Goal: Task Accomplishment & Management: Complete application form

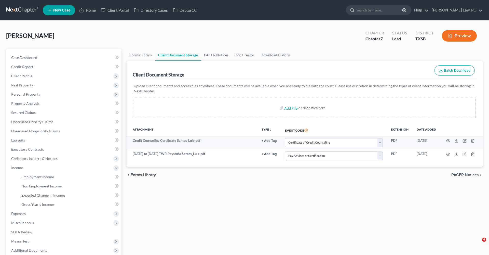
select select "8"
select select "39"
click at [290, 109] on input "file" at bounding box center [290, 107] width 12 height 9
click at [14, 9] on link at bounding box center [22, 10] width 33 height 9
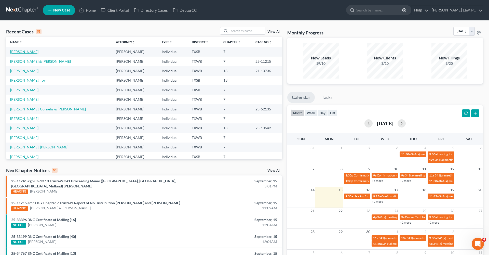
click at [15, 53] on link "[PERSON_NAME]" at bounding box center [24, 51] width 28 height 4
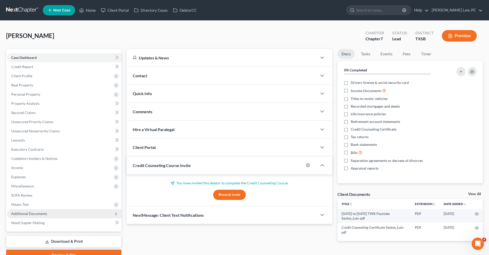
click at [31, 210] on span "Additional Documents" at bounding box center [64, 213] width 114 height 9
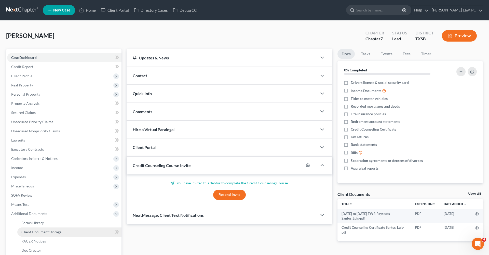
click at [44, 229] on link "Client Document Storage" at bounding box center [69, 231] width 104 height 9
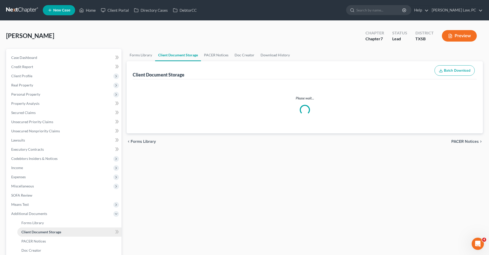
select select "8"
select select "39"
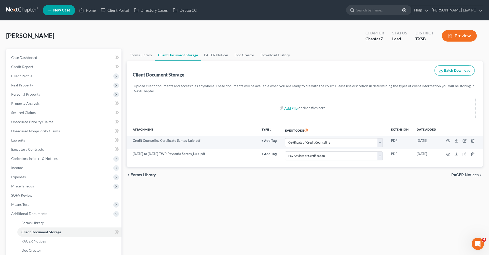
click at [17, 10] on link at bounding box center [22, 10] width 33 height 9
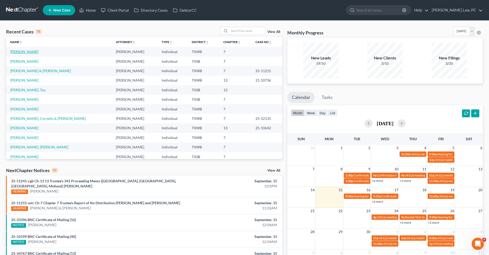
click at [25, 53] on link "[PERSON_NAME]" at bounding box center [24, 51] width 28 height 4
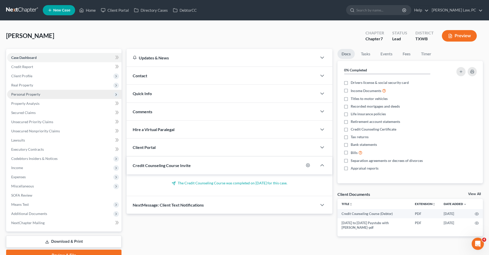
click at [20, 95] on span "Personal Property" at bounding box center [25, 94] width 29 height 4
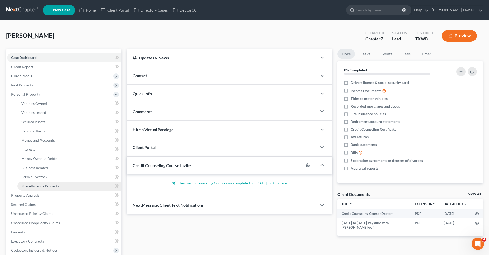
click at [40, 187] on span "Miscellaneous Property" at bounding box center [40, 186] width 38 height 4
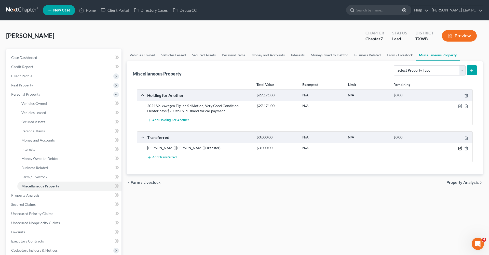
click at [461, 149] on icon "button" at bounding box center [460, 148] width 4 height 4
select select "Ordinary (within 2 years)"
select select "45"
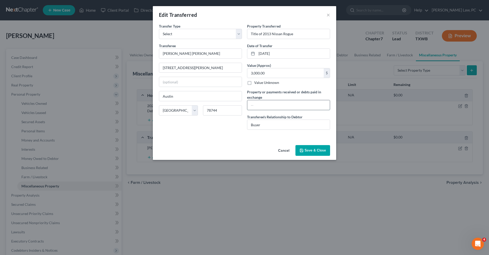
click at [271, 103] on input "text" at bounding box center [288, 105] width 83 height 10
click at [255, 142] on div "An exemption set must first be selected from the Filing Information section. Tr…" at bounding box center [244, 82] width 183 height 119
click at [253, 106] on input "3000" at bounding box center [288, 105] width 83 height 10
type input "3,000"
click at [316, 149] on button "Save & Close" at bounding box center [312, 150] width 35 height 11
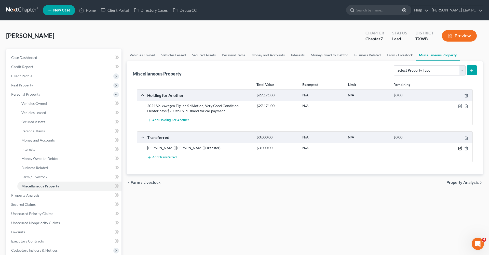
click at [460, 148] on icon "button" at bounding box center [460, 148] width 4 height 4
select select "Ordinary (within 2 years)"
select select "45"
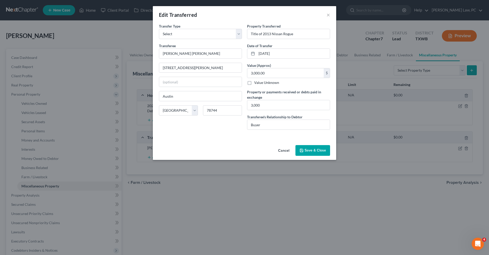
click at [324, 15] on div "Edit Transferred ×" at bounding box center [244, 14] width 183 height 17
click at [328, 14] on button "×" at bounding box center [328, 15] width 4 height 6
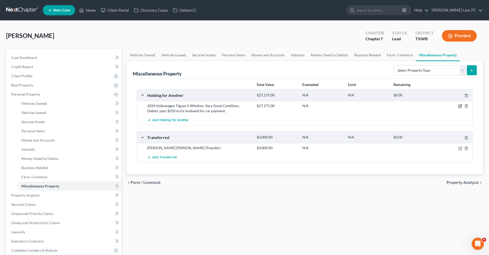
click at [460, 105] on icon "button" at bounding box center [460, 106] width 4 height 4
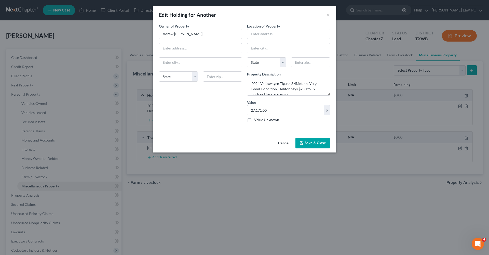
click at [321, 143] on button "Save & Close" at bounding box center [312, 143] width 35 height 11
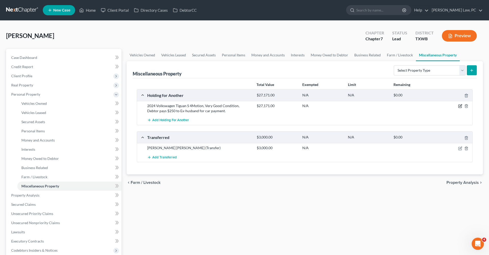
click at [460, 105] on icon "button" at bounding box center [460, 106] width 4 height 4
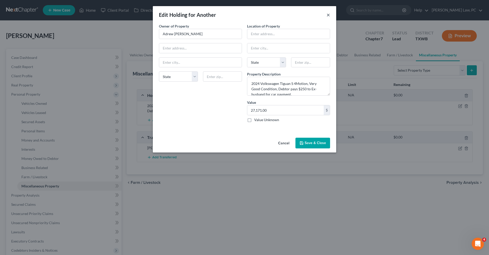
click at [328, 16] on button "×" at bounding box center [328, 15] width 4 height 6
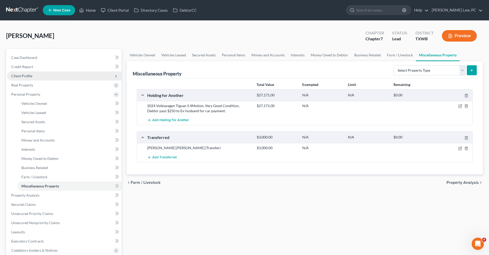
click at [23, 74] on span "Client Profile" at bounding box center [21, 76] width 21 height 4
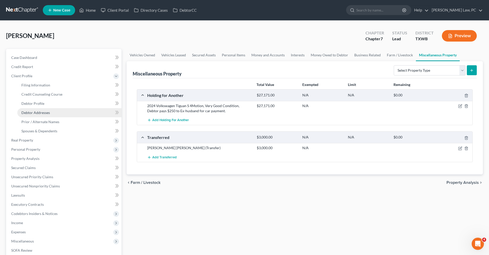
click at [35, 113] on span "Debtor Addresses" at bounding box center [35, 112] width 29 height 4
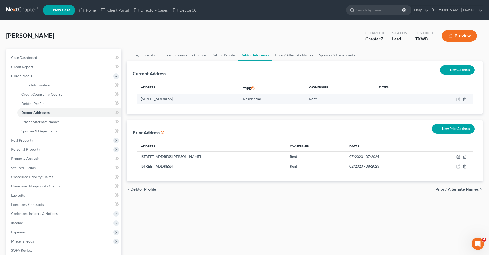
drag, startPoint x: 217, startPoint y: 99, endPoint x: 137, endPoint y: 97, distance: 79.7
click at [137, 97] on td "705 Crane Canyon Place, Round Rock, TX 78665" at bounding box center [188, 99] width 102 height 10
copy td "705 Crane Canyon Place, Round Rock, TX 78665"
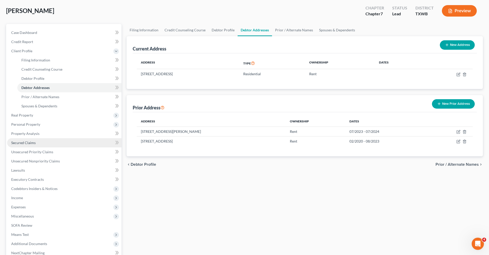
scroll to position [25, 0]
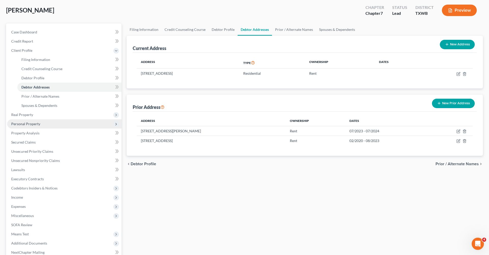
click at [29, 123] on span "Personal Property" at bounding box center [25, 123] width 29 height 4
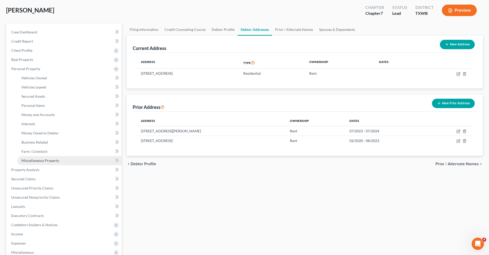
click at [44, 161] on span "Miscellaneous Property" at bounding box center [40, 160] width 38 height 4
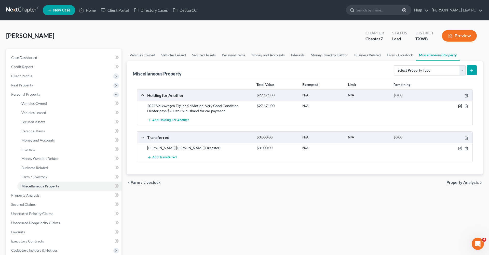
click at [460, 105] on icon "button" at bounding box center [460, 105] width 2 height 2
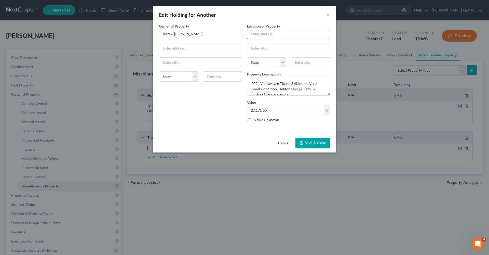
paste input "705 Crane Canyon Place, Round Rock, TX 78665"
click at [311, 35] on input "705 Crane Canyon Place, Round Rock, TX 78665" at bounding box center [288, 34] width 83 height 10
drag, startPoint x: 310, startPoint y: 34, endPoint x: 329, endPoint y: 41, distance: 20.4
click at [329, 41] on div "Location of Property 705 Crane Canyon Place, Round Rock, TX 78665 State AL AK A…" at bounding box center [288, 74] width 88 height 103
click at [316, 39] on div "Location of Property 705 Crane Canyon Place, Round Rock, TX 78665 State AL AK A…" at bounding box center [288, 74] width 88 height 103
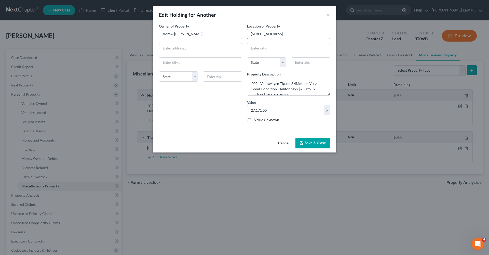
drag, startPoint x: 316, startPoint y: 35, endPoint x: 338, endPoint y: 40, distance: 23.3
click at [338, 40] on div "Edit Holding for Another × An exemption set must first be selected from the Fil…" at bounding box center [244, 127] width 489 height 255
type input "705 Crane Canyon Place, Round Rock, TX"
paste input "78665"
type input "78665"
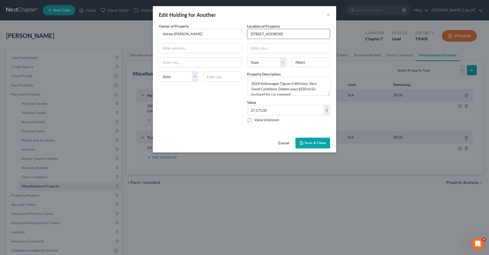
type input "Sandy"
select select "45"
drag, startPoint x: 317, startPoint y: 34, endPoint x: 291, endPoint y: 33, distance: 26.3
click at [291, 33] on input "705 Crane Canyon Place, Round Rock, TX" at bounding box center [288, 34] width 83 height 10
type input "705 Crane Canyon Place"
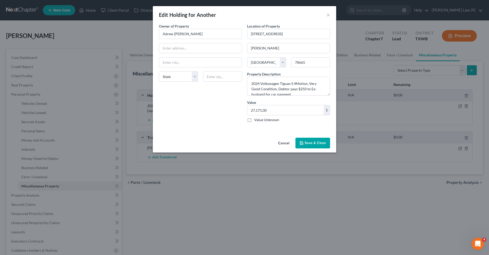
click at [311, 145] on button "Save & Close" at bounding box center [312, 143] width 35 height 11
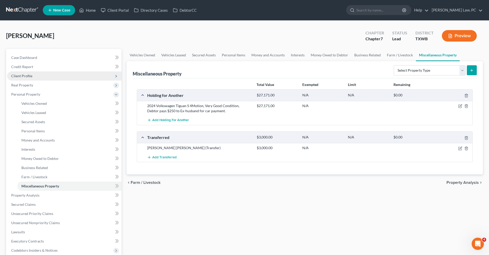
click at [26, 76] on span "Client Profile" at bounding box center [21, 76] width 21 height 4
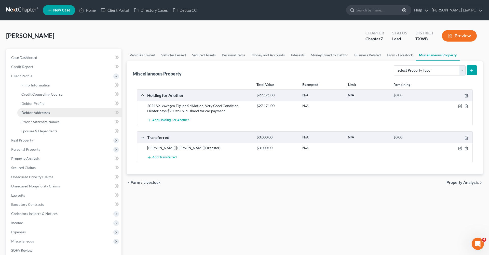
click at [32, 112] on span "Debtor Addresses" at bounding box center [35, 112] width 29 height 4
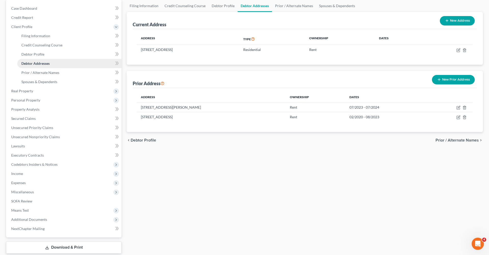
scroll to position [58, 0]
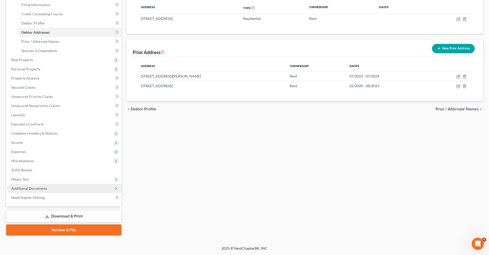
click at [23, 185] on span "Additional Documents" at bounding box center [64, 188] width 114 height 9
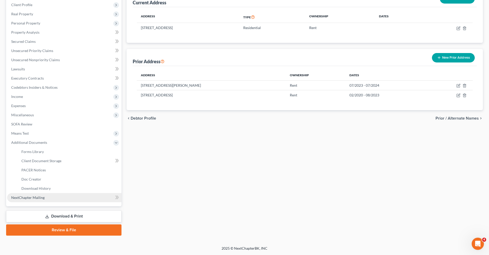
scroll to position [71, 0]
click at [47, 161] on span "Client Document Storage" at bounding box center [41, 160] width 40 height 4
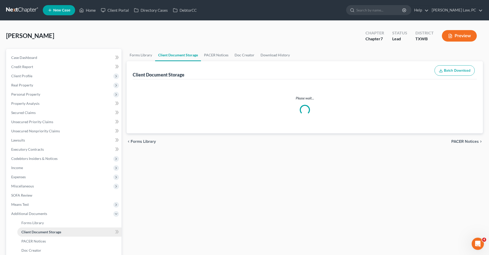
select select "10"
select select "0"
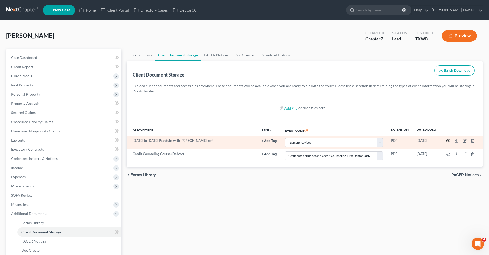
click at [448, 141] on icon "button" at bounding box center [448, 141] width 4 height 4
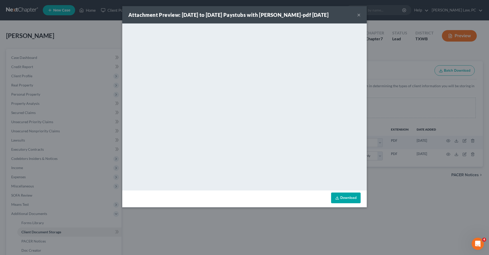
click at [359, 18] on button "×" at bounding box center [359, 15] width 4 height 6
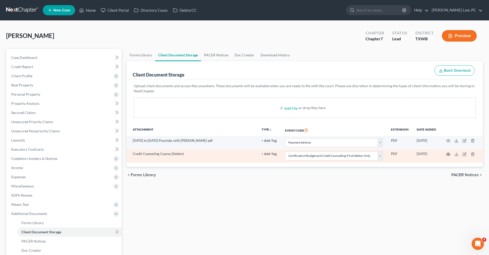
click at [448, 154] on circle "button" at bounding box center [448, 154] width 1 height 1
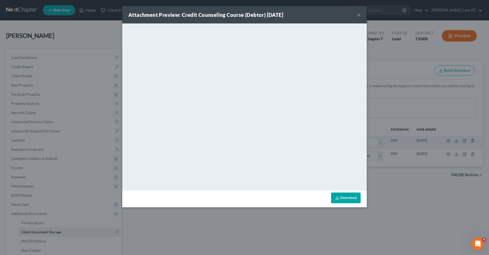
click at [359, 15] on button "×" at bounding box center [359, 15] width 4 height 6
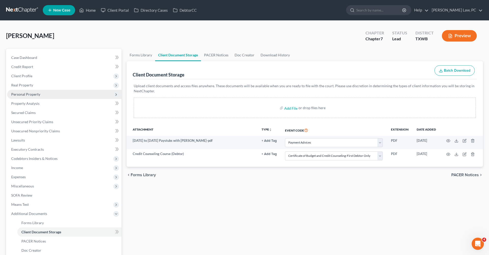
click at [32, 95] on span "Personal Property" at bounding box center [25, 94] width 29 height 4
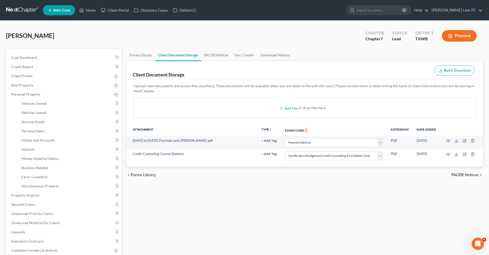
click at [19, 10] on link at bounding box center [22, 10] width 33 height 9
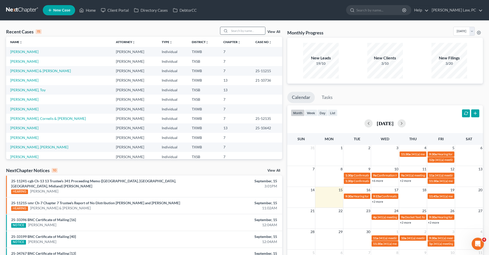
click at [237, 30] on input "search" at bounding box center [247, 30] width 36 height 7
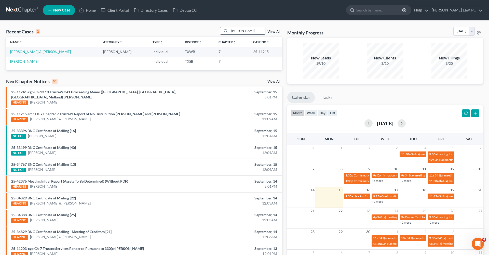
type input "[PERSON_NAME]"
drag, startPoint x: 237, startPoint y: 30, endPoint x: 45, endPoint y: 54, distance: 193.8
click at [45, 54] on td "[PERSON_NAME] & [PERSON_NAME]" at bounding box center [52, 51] width 93 height 9
click at [35, 52] on link "[PERSON_NAME] & [PERSON_NAME]" at bounding box center [40, 51] width 61 height 4
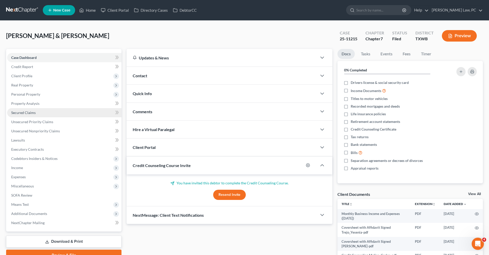
click at [18, 112] on span "Secured Claims" at bounding box center [23, 112] width 24 height 4
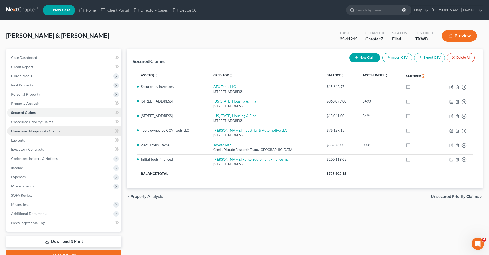
click at [41, 131] on span "Unsecured Nonpriority Claims" at bounding box center [35, 131] width 49 height 4
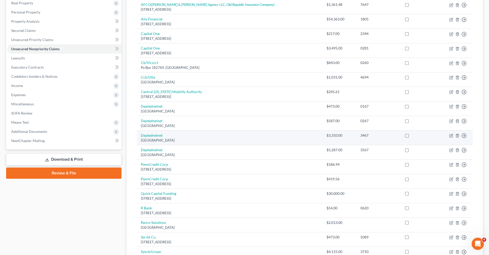
scroll to position [102, 0]
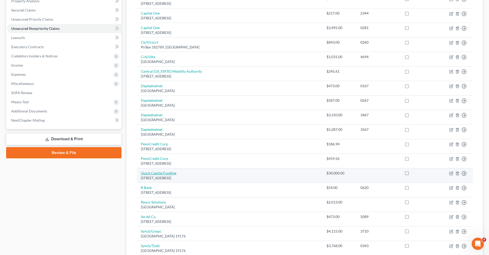
click at [160, 171] on link "Quick Capital Funding" at bounding box center [158, 173] width 35 height 4
select select "4"
select select "10"
select select "2"
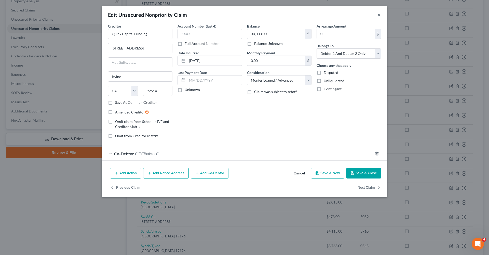
click at [379, 16] on button "×" at bounding box center [379, 15] width 4 height 6
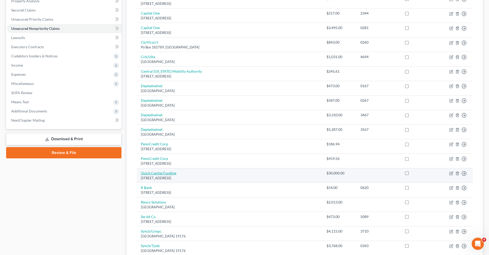
click at [152, 171] on link "Quick Capital Funding" at bounding box center [158, 173] width 35 height 4
select select "4"
select select "10"
select select "2"
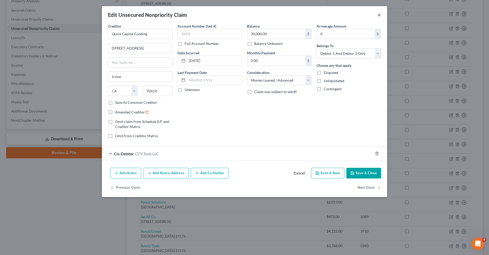
click at [379, 16] on button "×" at bounding box center [379, 15] width 4 height 6
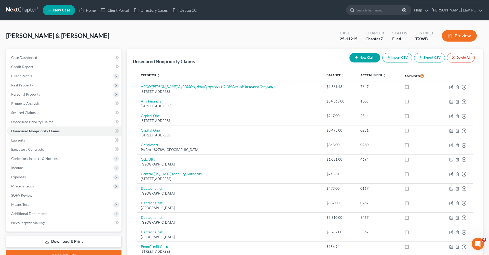
scroll to position [0, 0]
click at [21, 9] on link at bounding box center [22, 10] width 33 height 9
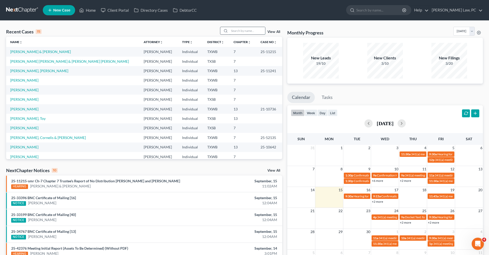
click at [242, 33] on input "search" at bounding box center [247, 30] width 36 height 7
click at [242, 31] on input "search" at bounding box center [247, 30] width 36 height 7
click at [30, 81] on link "[PERSON_NAME]" at bounding box center [24, 80] width 28 height 4
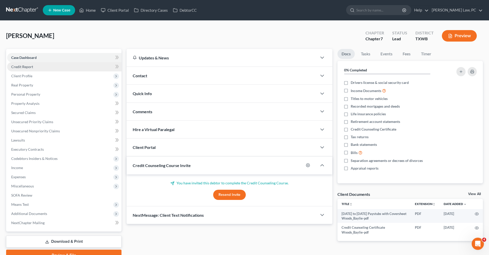
click at [18, 67] on span "Credit Report" at bounding box center [22, 66] width 22 height 4
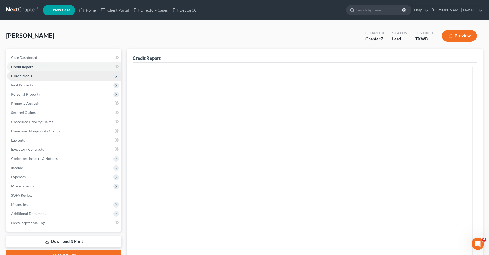
click at [24, 76] on span "Client Profile" at bounding box center [21, 76] width 21 height 4
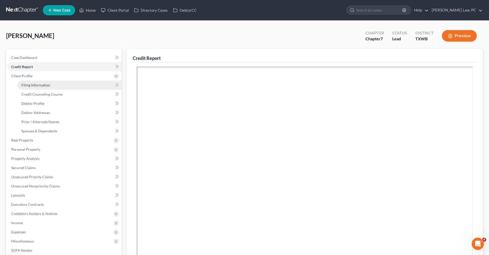
click at [30, 87] on link "Filing Information" at bounding box center [69, 84] width 104 height 9
select select "1"
select select "0"
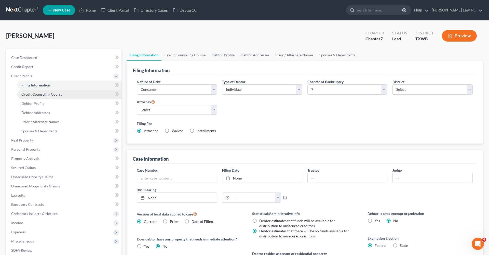
click at [36, 96] on span "Credit Counseling Course" at bounding box center [41, 94] width 41 height 4
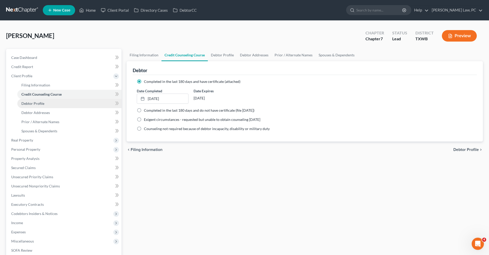
click at [36, 104] on span "Debtor Profile" at bounding box center [32, 103] width 23 height 4
select select "3"
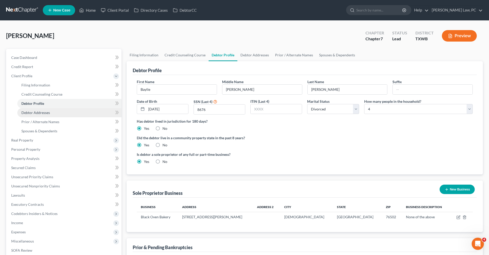
click at [40, 112] on span "Debtor Addresses" at bounding box center [35, 112] width 29 height 4
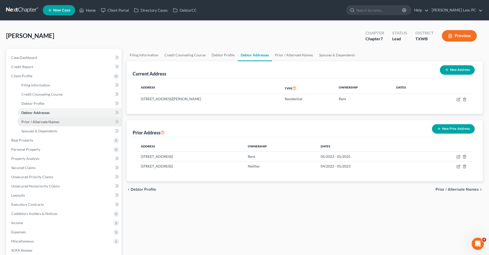
click at [46, 120] on span "Prior / Alternate Names" at bounding box center [40, 121] width 38 height 4
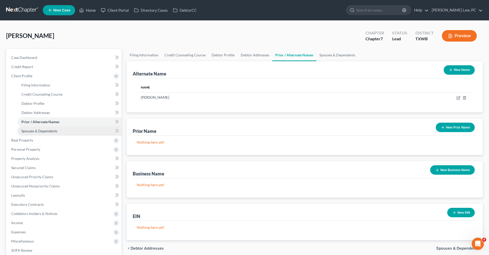
click at [48, 130] on span "Spouses & Dependents" at bounding box center [39, 131] width 36 height 4
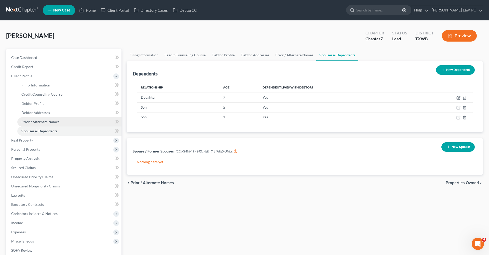
click at [41, 123] on span "Prior / Alternate Names" at bounding box center [40, 121] width 38 height 4
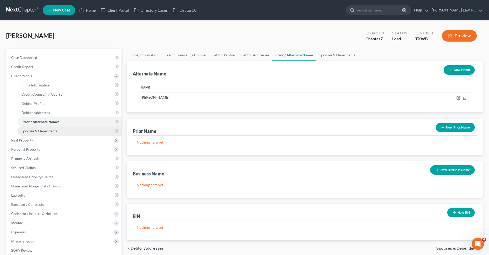
click at [40, 134] on link "Spouses & Dependents" at bounding box center [69, 130] width 104 height 9
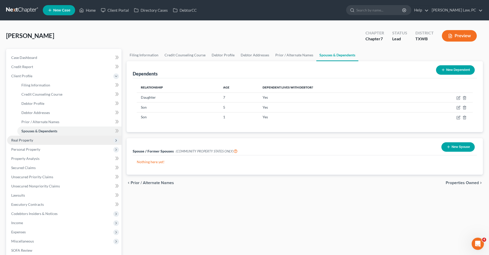
click at [27, 139] on span "Real Property" at bounding box center [22, 140] width 22 height 4
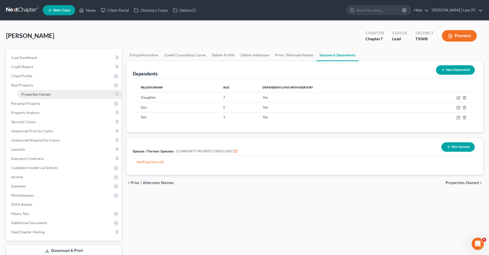
click at [42, 96] on span "Properties Owned" at bounding box center [35, 94] width 29 height 4
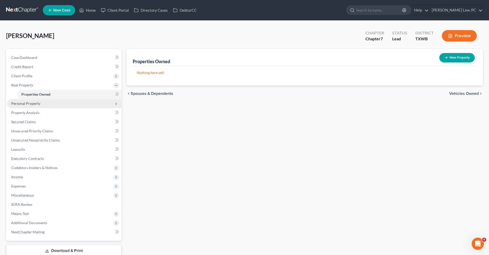
click at [34, 103] on span "Personal Property" at bounding box center [25, 103] width 29 height 4
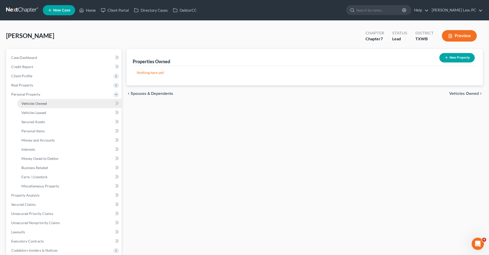
click at [35, 103] on span "Vehicles Owned" at bounding box center [33, 103] width 25 height 4
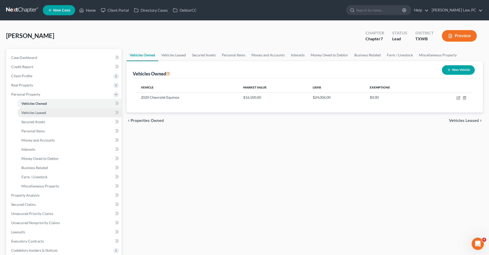
click at [40, 111] on span "Vehicles Leased" at bounding box center [33, 112] width 25 height 4
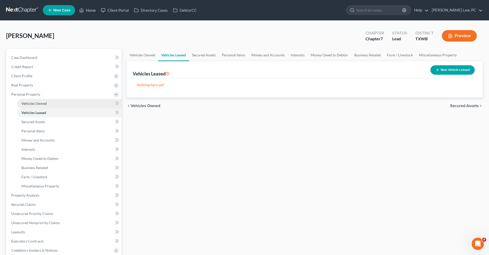
click at [39, 104] on span "Vehicles Owned" at bounding box center [33, 103] width 25 height 4
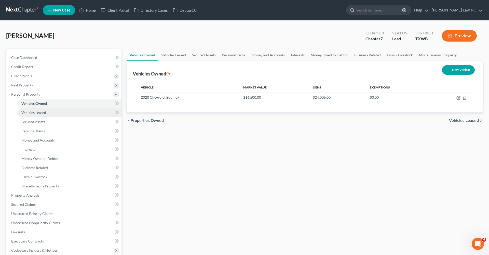
click at [42, 111] on span "Vehicles Leased" at bounding box center [33, 112] width 25 height 4
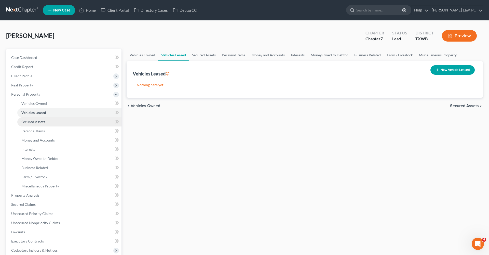
click at [39, 122] on span "Secured Assets" at bounding box center [33, 121] width 24 height 4
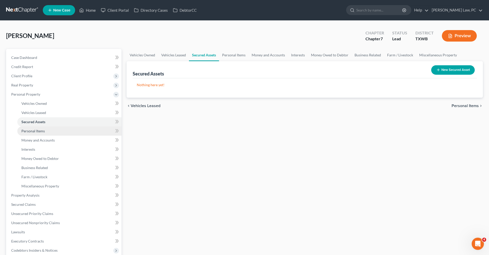
click at [41, 131] on span "Personal Items" at bounding box center [32, 131] width 23 height 4
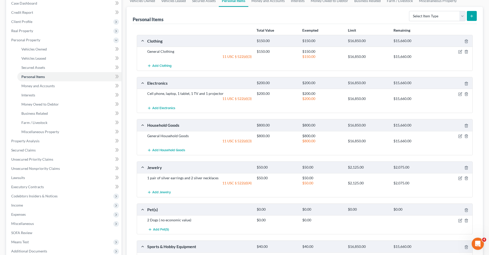
scroll to position [53, 0]
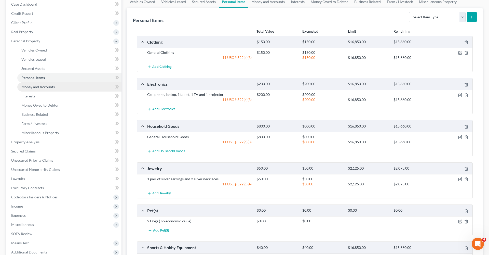
click at [36, 88] on span "Money and Accounts" at bounding box center [37, 87] width 33 height 4
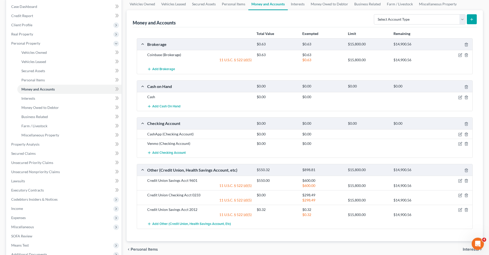
scroll to position [68, 0]
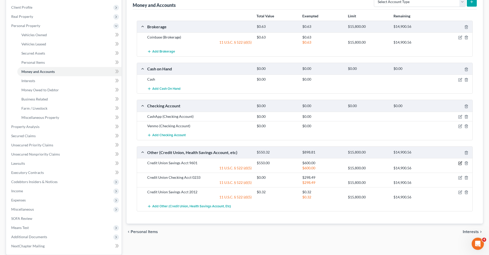
click at [461, 163] on icon "button" at bounding box center [460, 163] width 4 height 4
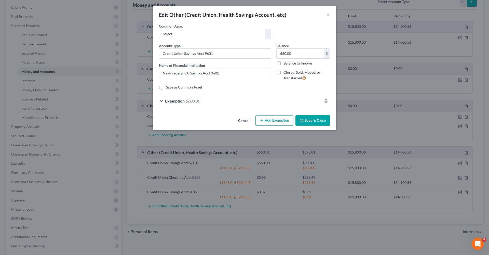
click at [212, 106] on div "Exemption $600.00" at bounding box center [237, 100] width 169 height 13
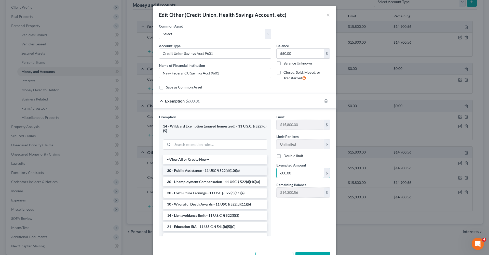
drag, startPoint x: 301, startPoint y: 174, endPoint x: 261, endPoint y: 171, distance: 40.3
click at [261, 171] on div "Exemption Set must be selected for CA. Exemption * 14 - Wildcard Exemption (unu…" at bounding box center [244, 177] width 176 height 126
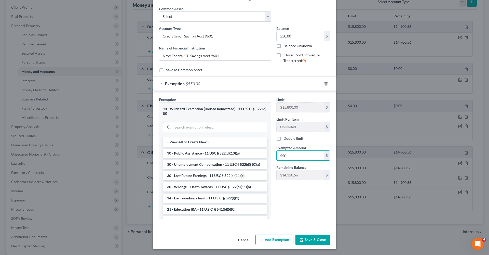
scroll to position [17, 0]
type input "550"
click at [306, 240] on button "Save & Close" at bounding box center [312, 240] width 35 height 11
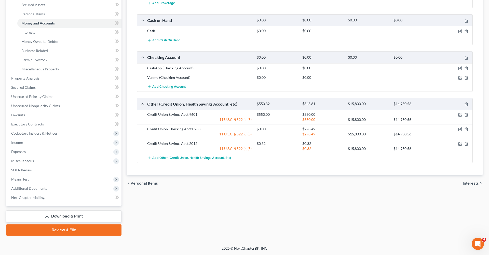
scroll to position [117, 0]
click at [460, 129] on icon "button" at bounding box center [460, 129] width 4 height 4
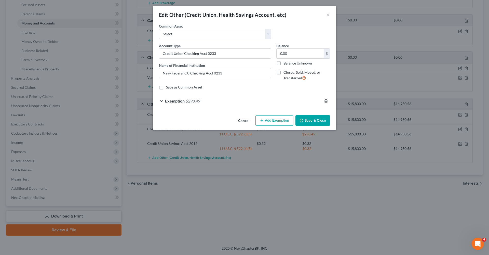
click at [326, 101] on line "button" at bounding box center [326, 101] width 0 height 1
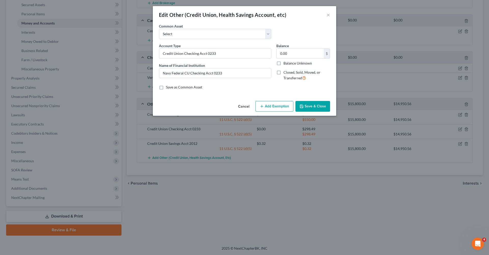
click at [317, 102] on button "Save & Close" at bounding box center [312, 106] width 35 height 11
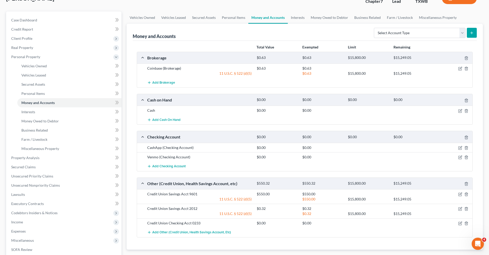
scroll to position [35, 0]
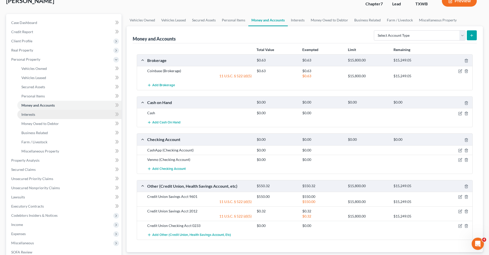
click at [26, 112] on span "Interests" at bounding box center [28, 114] width 14 height 4
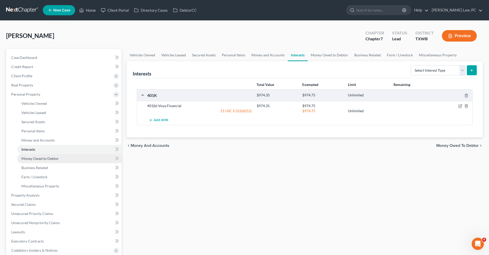
click at [49, 158] on span "Money Owed to Debtor" at bounding box center [39, 158] width 37 height 4
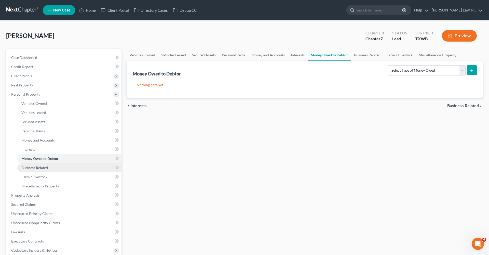
click at [42, 166] on span "Business Related" at bounding box center [34, 167] width 26 height 4
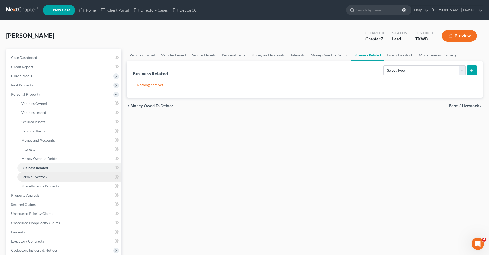
click at [43, 175] on span "Farm / Livestock" at bounding box center [34, 176] width 26 height 4
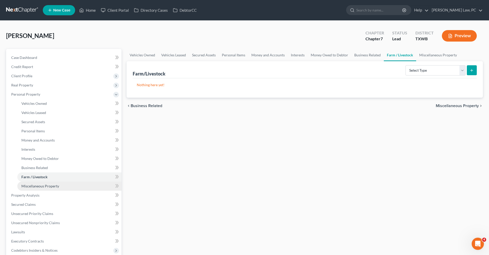
click at [47, 187] on span "Miscellaneous Property" at bounding box center [40, 186] width 38 height 4
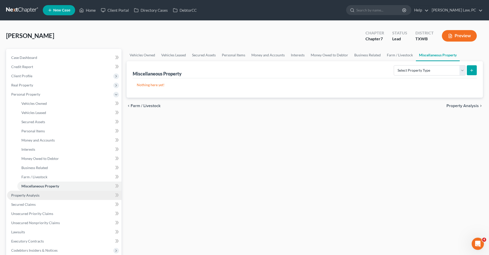
click at [29, 192] on link "Property Analysis" at bounding box center [64, 194] width 114 height 9
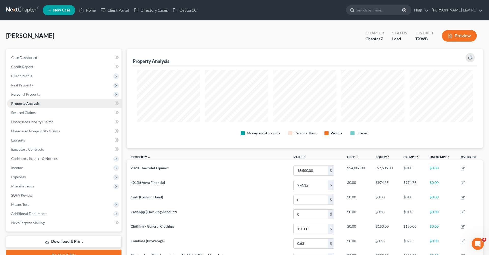
scroll to position [99, 356]
click at [26, 109] on link "Secured Claims" at bounding box center [64, 112] width 114 height 9
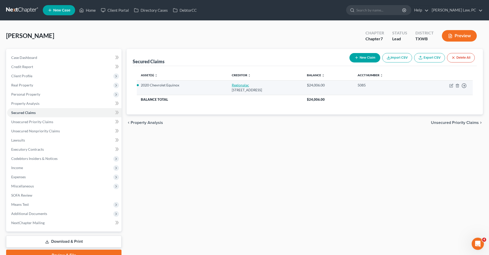
click at [232, 87] on link "Regionalac" at bounding box center [240, 85] width 17 height 4
select select "28"
select select "0"
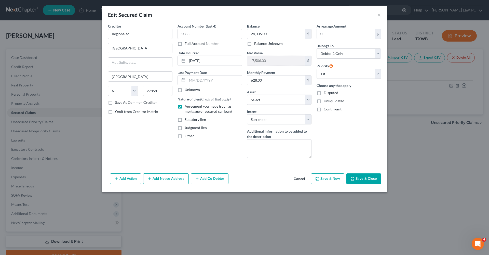
click at [370, 178] on button "Save & Close" at bounding box center [363, 178] width 35 height 11
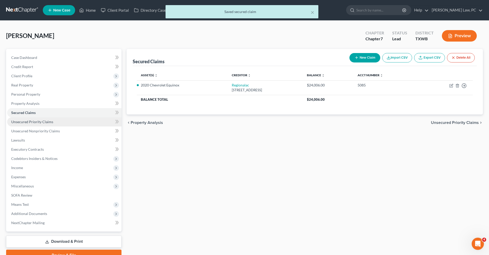
click at [22, 121] on span "Unsecured Priority Claims" at bounding box center [32, 121] width 42 height 4
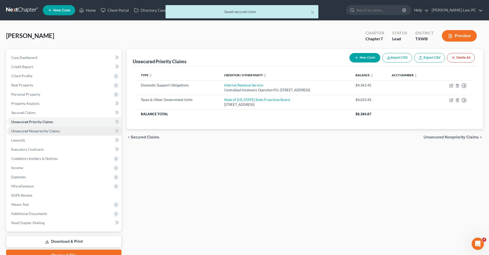
click at [29, 131] on span "Unsecured Nonpriority Claims" at bounding box center [35, 131] width 49 height 4
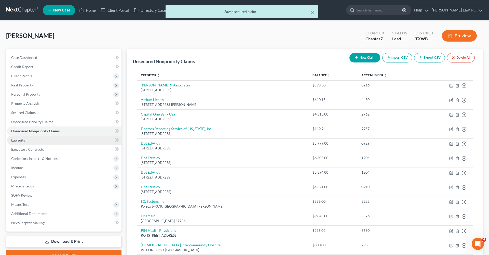
click at [18, 140] on span "Lawsuits" at bounding box center [18, 140] width 14 height 4
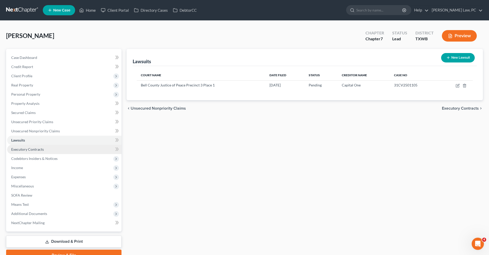
click at [34, 148] on span "Executory Contracts" at bounding box center [27, 149] width 33 height 4
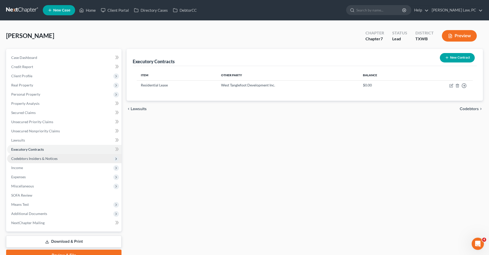
click at [43, 159] on span "Codebtors Insiders & Notices" at bounding box center [34, 158] width 46 height 4
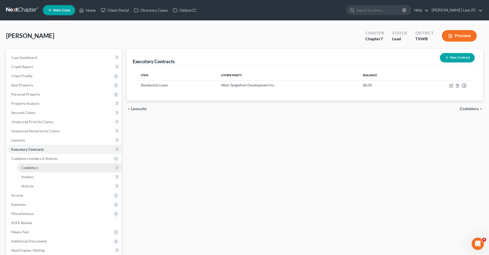
click at [36, 165] on link "Codebtors" at bounding box center [69, 167] width 104 height 9
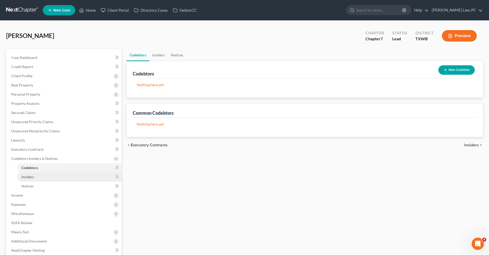
click at [30, 176] on span "Insiders" at bounding box center [27, 176] width 12 height 4
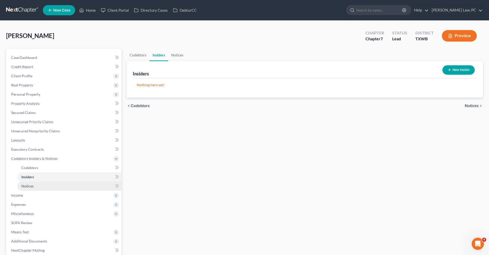
click at [29, 185] on span "Notices" at bounding box center [27, 186] width 12 height 4
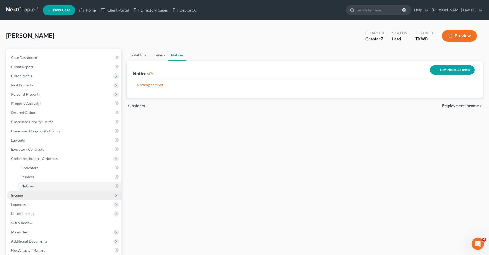
click at [18, 194] on span "Income" at bounding box center [17, 195] width 12 height 4
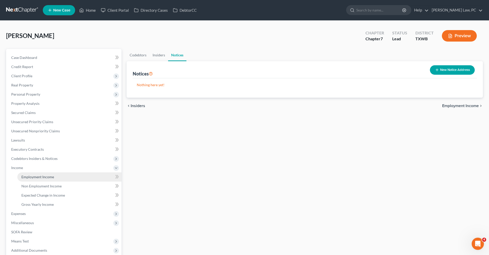
click at [31, 174] on link "Employment Income" at bounding box center [69, 176] width 104 height 9
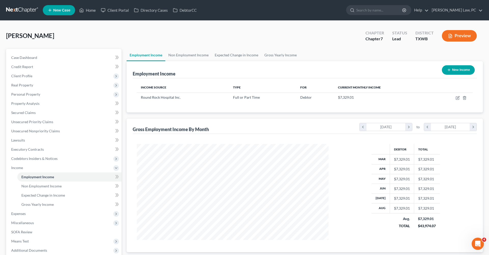
scroll to position [96, 202]
click at [458, 97] on icon "button" at bounding box center [458, 98] width 4 height 4
select select "0"
select select "45"
select select "2"
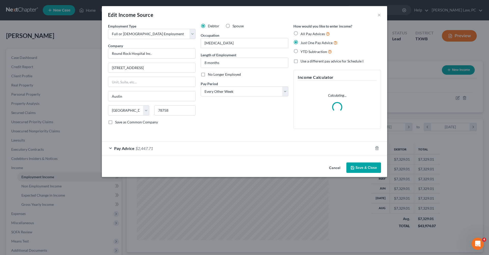
click at [373, 163] on button "Save & Close" at bounding box center [363, 167] width 35 height 11
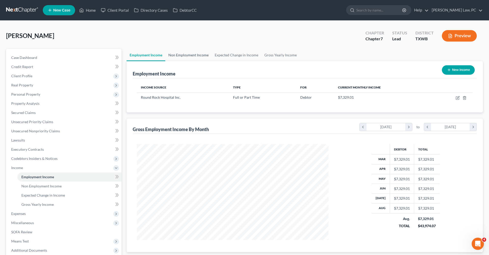
click at [179, 56] on link "Non Employment Income" at bounding box center [188, 55] width 46 height 12
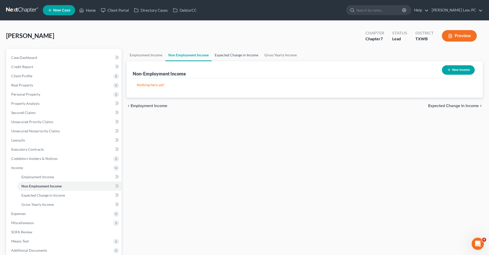
click at [226, 55] on link "Expected Change in Income" at bounding box center [237, 55] width 50 height 12
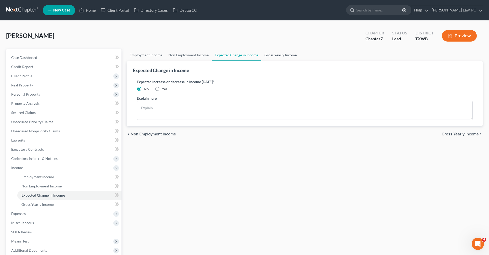
click at [277, 54] on link "Gross Yearly Income" at bounding box center [280, 55] width 38 height 12
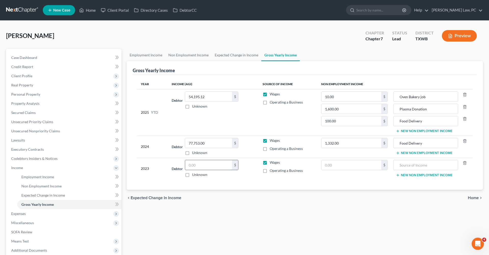
click at [194, 167] on input "text" at bounding box center [208, 165] width 47 height 10
type input "76,093"
click at [23, 214] on span "Expenses" at bounding box center [18, 213] width 15 height 4
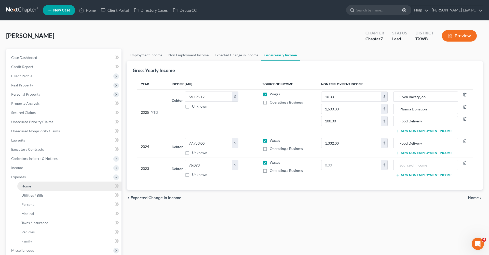
click at [24, 183] on link "Home" at bounding box center [69, 185] width 104 height 9
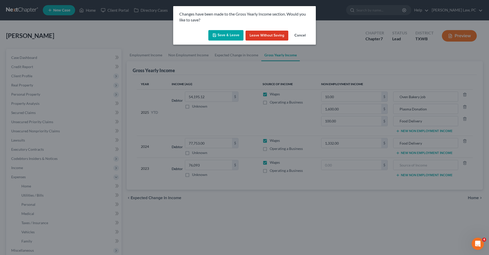
click at [232, 34] on button "Save & Leave" at bounding box center [225, 35] width 35 height 11
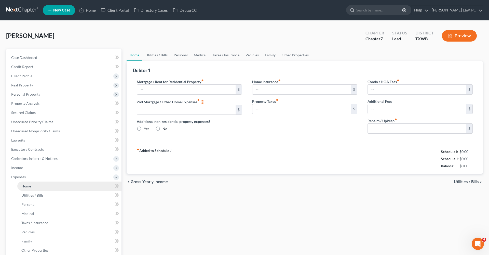
type input "1,048.00"
type input "0.00"
radio input "true"
type input "29.50"
type input "0.00"
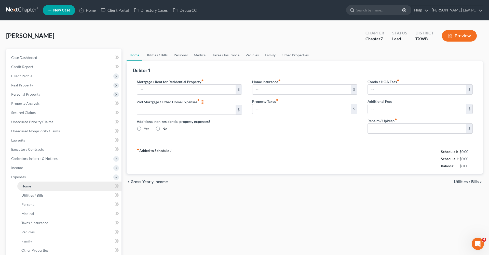
type input "0.00"
type input "50.00"
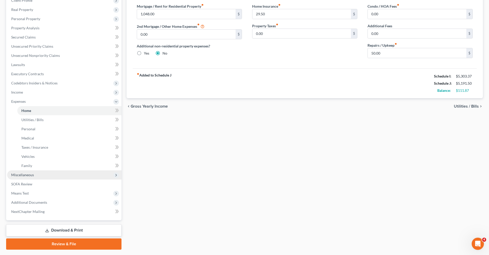
click at [26, 173] on span "Miscellaneous" at bounding box center [22, 174] width 23 height 4
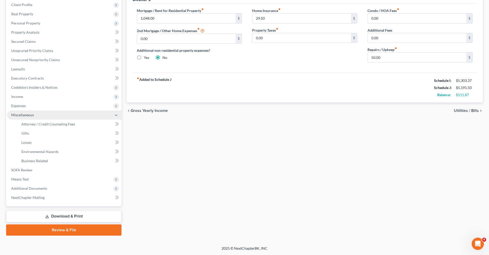
scroll to position [71, 0]
click at [48, 126] on span "Attorney / Credit Counseling Fees" at bounding box center [48, 124] width 54 height 4
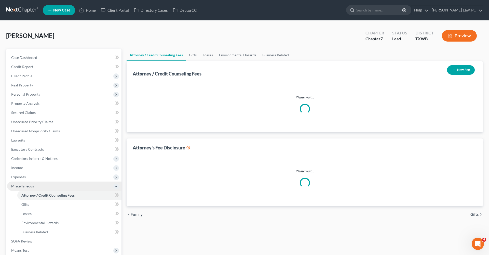
select select "4"
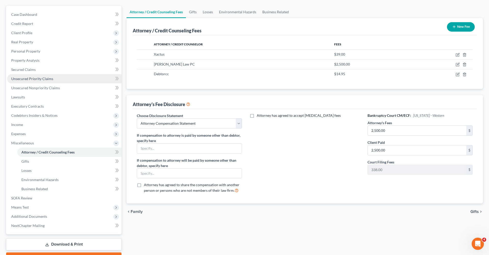
scroll to position [44, 0]
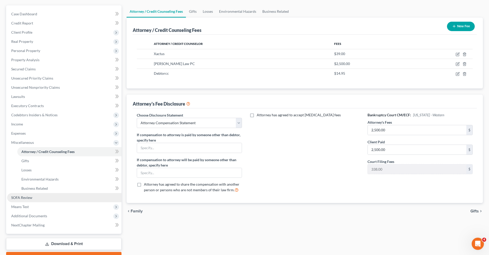
click at [23, 198] on span "SOFA Review" at bounding box center [21, 197] width 21 height 4
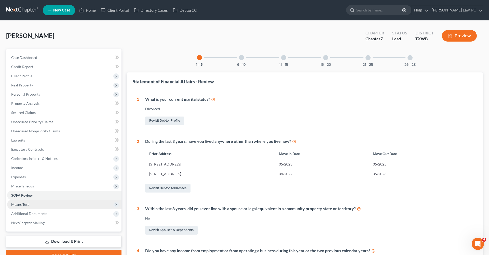
click at [24, 203] on span "Means Test" at bounding box center [20, 204] width 18 height 4
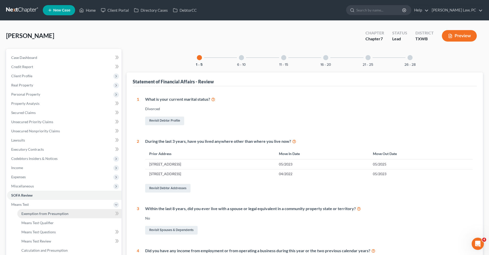
click at [39, 212] on span "Exemption from Presumption" at bounding box center [44, 213] width 47 height 4
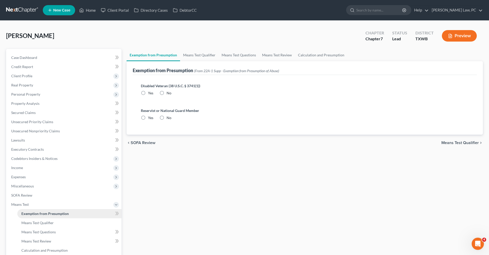
radio input "true"
click at [202, 56] on link "Means Test Qualifier" at bounding box center [199, 55] width 38 height 12
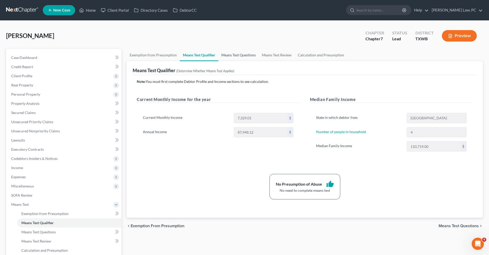
click at [245, 53] on link "Means Test Questions" at bounding box center [238, 55] width 40 height 12
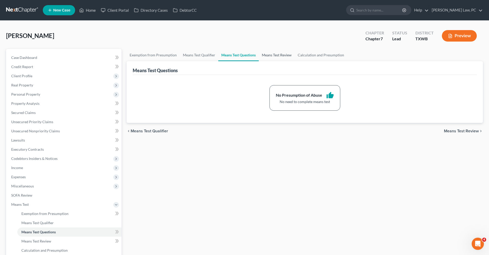
click at [274, 54] on link "Means Test Review" at bounding box center [277, 55] width 36 height 12
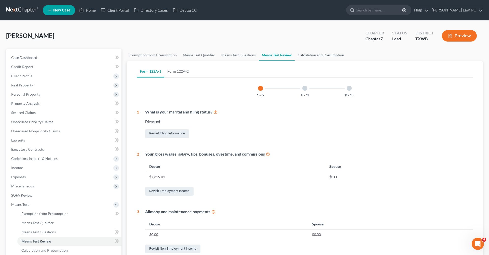
click at [318, 55] on link "Calculation and Presumption" at bounding box center [321, 55] width 52 height 12
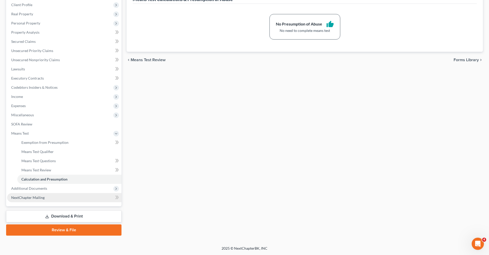
scroll to position [71, 0]
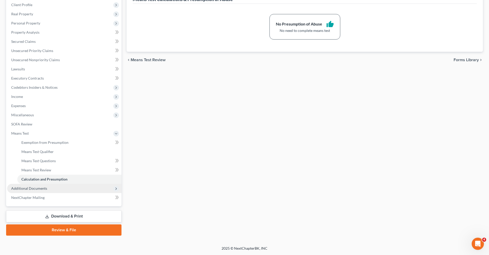
click at [29, 189] on span "Additional Documents" at bounding box center [29, 188] width 36 height 4
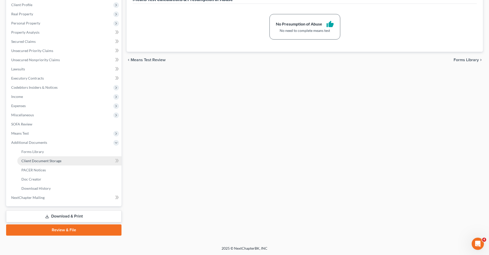
click at [50, 159] on span "Client Document Storage" at bounding box center [41, 160] width 40 height 4
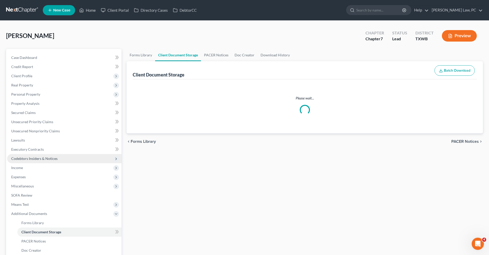
select select "0"
select select "10"
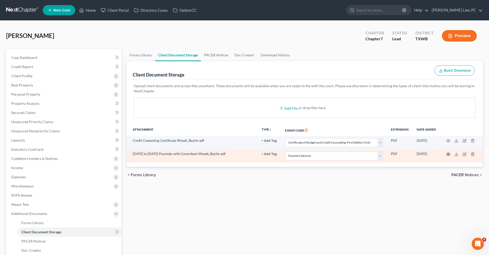
click at [448, 153] on icon "button" at bounding box center [448, 154] width 4 height 3
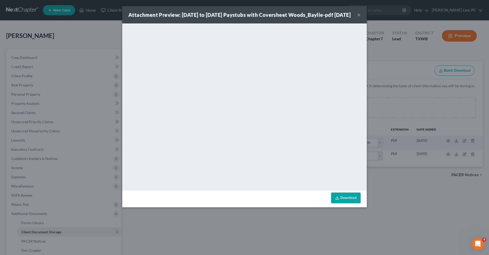
click at [360, 18] on button "×" at bounding box center [359, 15] width 4 height 6
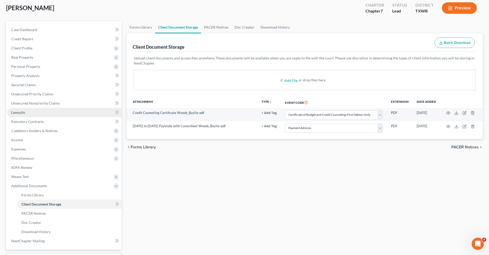
scroll to position [12, 0]
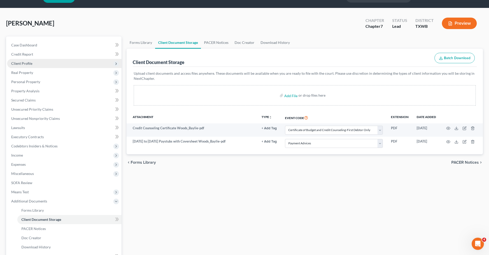
click at [24, 63] on span "Client Profile" at bounding box center [21, 63] width 21 height 4
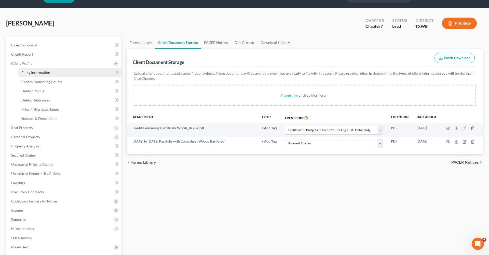
click at [33, 73] on span "Filing Information" at bounding box center [35, 72] width 29 height 4
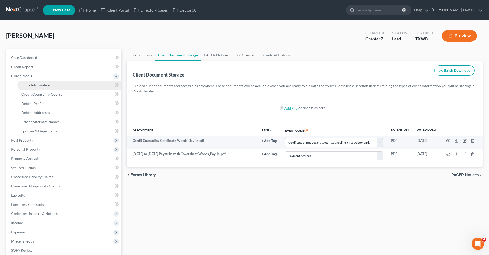
select select "1"
select select "0"
select select "80"
select select "1"
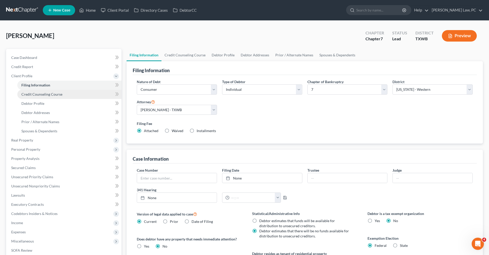
click at [37, 95] on span "Credit Counseling Course" at bounding box center [41, 94] width 41 height 4
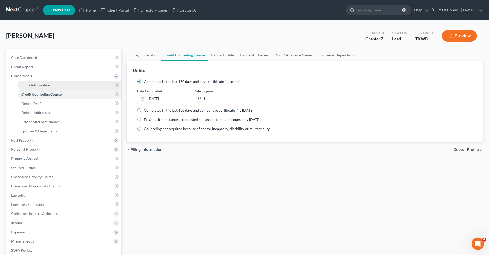
click at [28, 85] on span "Filing Information" at bounding box center [35, 85] width 29 height 4
select select "1"
select select "0"
select select "80"
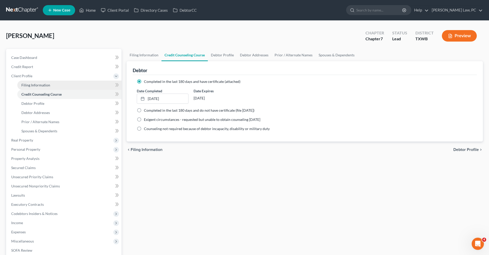
select select "1"
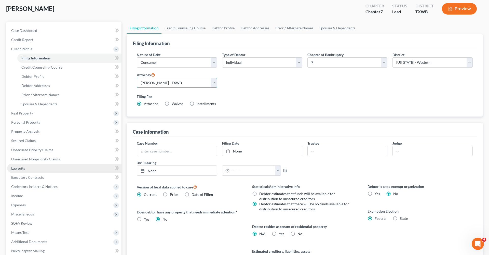
scroll to position [32, 0]
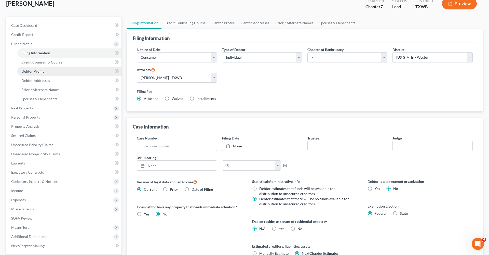
click at [32, 73] on link "Debtor Profile" at bounding box center [69, 71] width 104 height 9
select select "3"
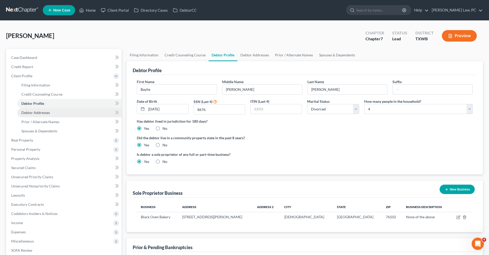
click at [37, 113] on span "Debtor Addresses" at bounding box center [35, 112] width 29 height 4
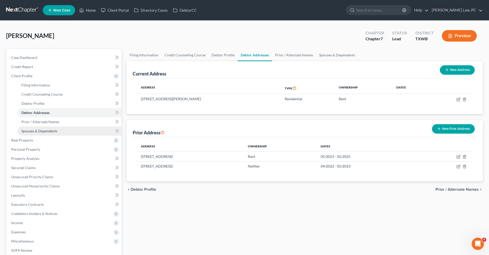
click at [50, 128] on link "Spouses & Dependents" at bounding box center [69, 130] width 104 height 9
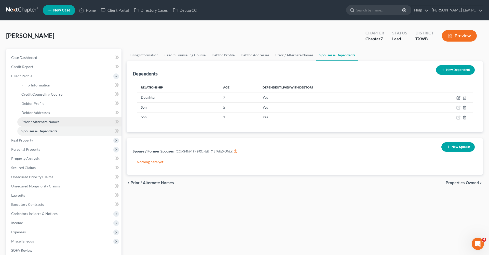
click at [43, 122] on span "Prior / Alternate Names" at bounding box center [40, 121] width 38 height 4
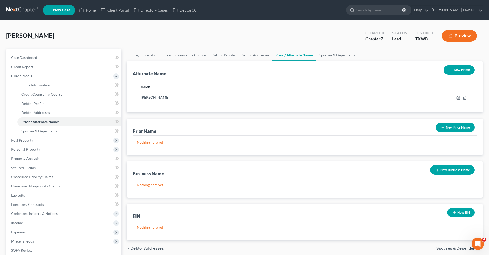
click at [458, 68] on button "New Name" at bounding box center [459, 69] width 31 height 9
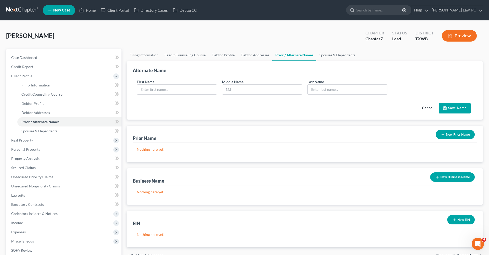
click at [159, 83] on div "First Name" at bounding box center [176, 87] width 85 height 16
click at [159, 88] on input "text" at bounding box center [177, 90] width 80 height 10
type input "Baylie"
click at [237, 91] on input "text" at bounding box center [262, 90] width 80 height 10
type input "E"
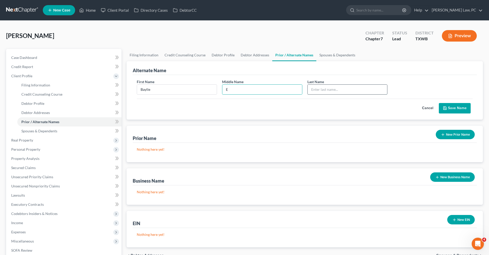
click at [336, 92] on input "text" at bounding box center [348, 90] width 80 height 10
type input "Woods"
click at [454, 105] on button "Save Name" at bounding box center [455, 108] width 32 height 11
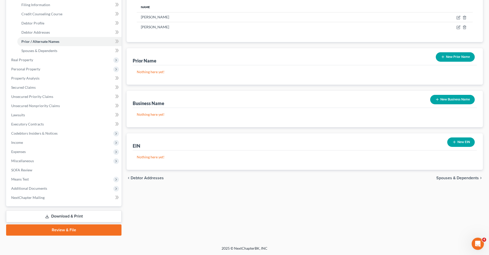
click at [60, 232] on link "Review & File" at bounding box center [63, 229] width 115 height 11
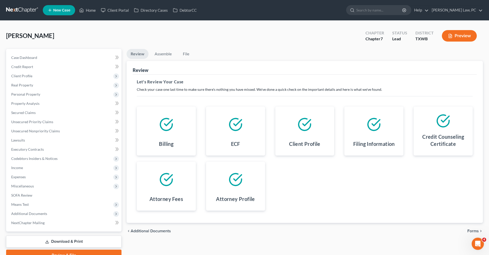
click at [474, 229] on span "Forms" at bounding box center [472, 231] width 11 height 4
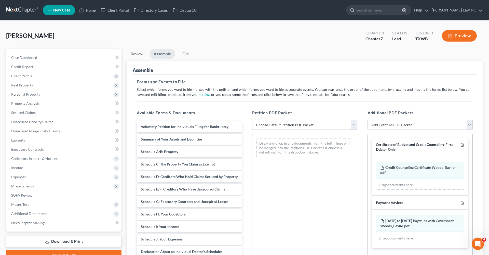
select select "2"
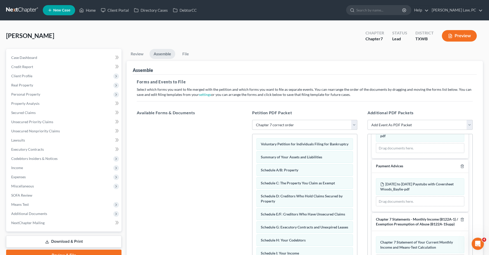
scroll to position [35, 0]
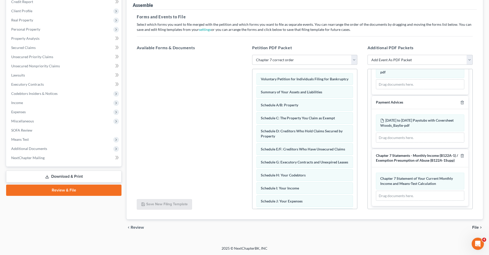
click at [476, 227] on span "File" at bounding box center [475, 227] width 7 height 4
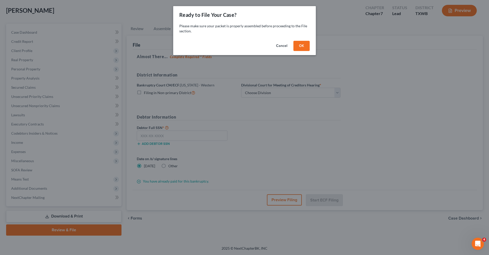
scroll to position [25, 0]
click at [300, 49] on button "OK" at bounding box center [301, 46] width 16 height 10
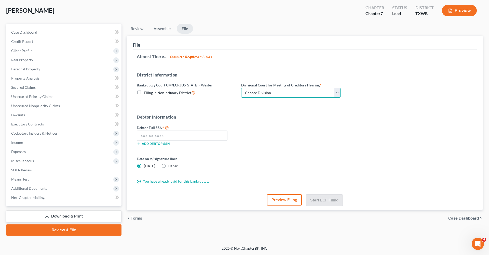
select select "4"
click at [168, 165] on label "Other" at bounding box center [172, 165] width 9 height 5
click at [170, 165] on input "Other" at bounding box center [171, 164] width 3 height 3
radio input "true"
radio input "false"
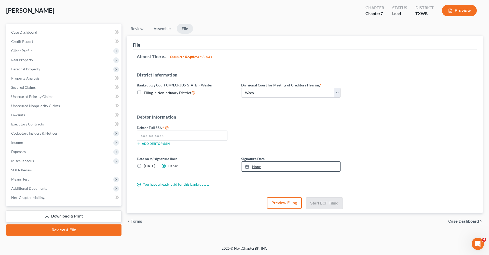
click at [253, 166] on link "None" at bounding box center [290, 166] width 99 height 10
click at [148, 138] on input "text" at bounding box center [182, 135] width 91 height 10
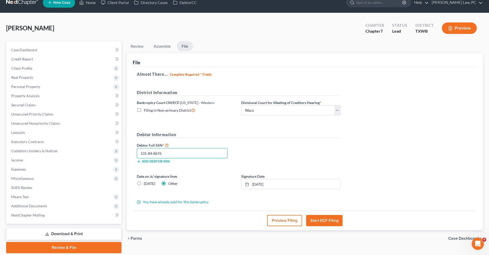
scroll to position [0, 0]
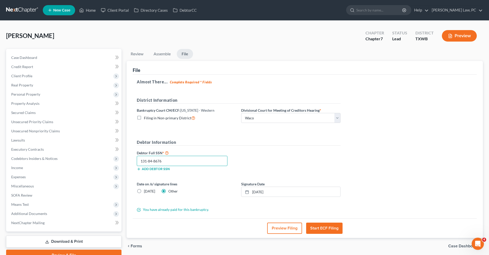
drag, startPoint x: 172, startPoint y: 161, endPoint x: 129, endPoint y: 161, distance: 43.3
click at [129, 161] on div "File Almost There... Complete Required * Fields District Information Bankruptcy…" at bounding box center [305, 149] width 356 height 177
type input "131-84-8676"
click at [272, 149] on div "Debtor Information Debtor Full SSN * 131-84-8676 Add debtor SSN" at bounding box center [238, 157] width 209 height 36
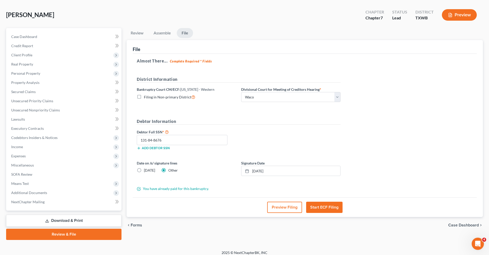
scroll to position [21, 0]
click at [325, 206] on button "Start ECF Filing" at bounding box center [324, 206] width 36 height 11
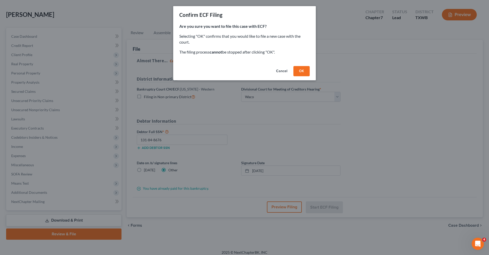
click at [305, 70] on button "OK" at bounding box center [301, 71] width 16 height 10
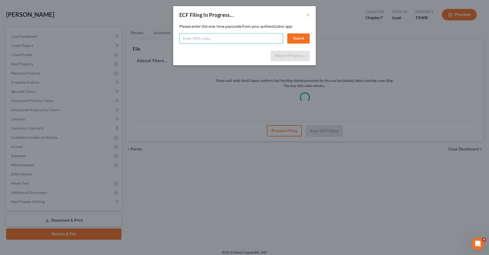
click at [210, 39] on input "text" at bounding box center [231, 38] width 104 height 10
type input "444685"
click at [299, 42] on button "Submit" at bounding box center [298, 38] width 22 height 10
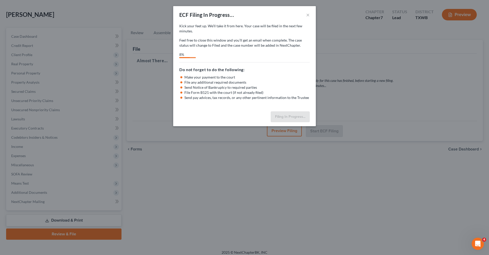
select select "4"
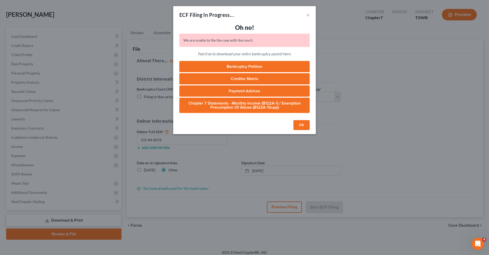
click at [301, 123] on button "OK" at bounding box center [301, 125] width 16 height 10
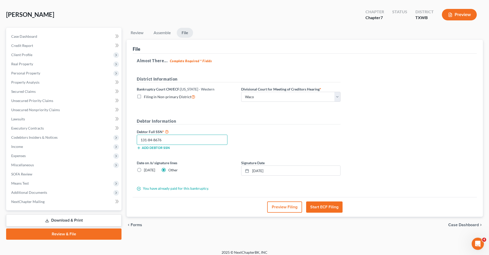
drag, startPoint x: 171, startPoint y: 137, endPoint x: 132, endPoint y: 136, distance: 38.7
click at [132, 136] on div "File Almost There... Complete Required * Fields District Information Bankruptcy…" at bounding box center [305, 128] width 356 height 177
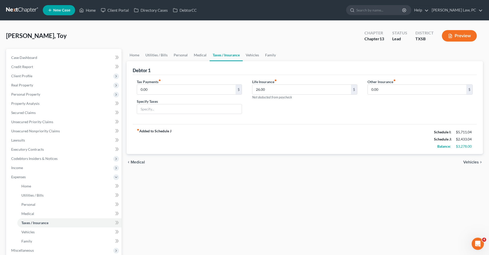
click at [31, 7] on link at bounding box center [22, 10] width 33 height 9
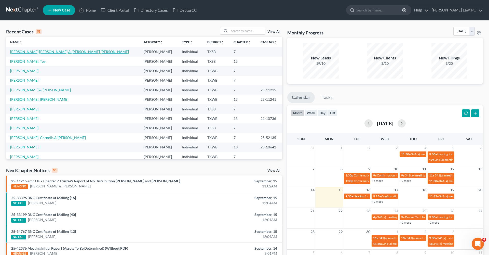
click at [58, 53] on link "[PERSON_NAME] [PERSON_NAME] & [PERSON_NAME] [PERSON_NAME]" at bounding box center [69, 51] width 119 height 4
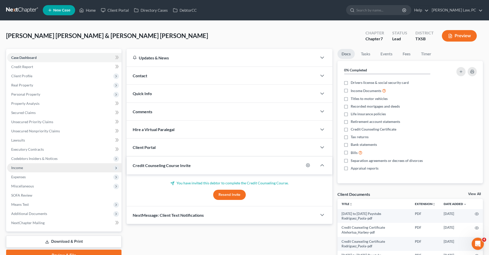
click at [8, 168] on span "Income" at bounding box center [64, 167] width 114 height 9
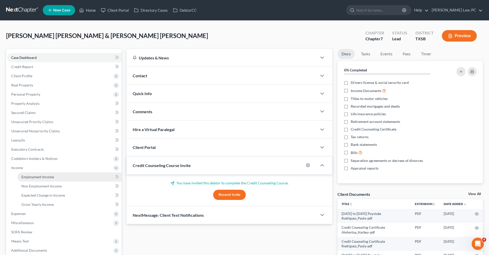
click at [31, 178] on span "Employment Income" at bounding box center [37, 176] width 33 height 4
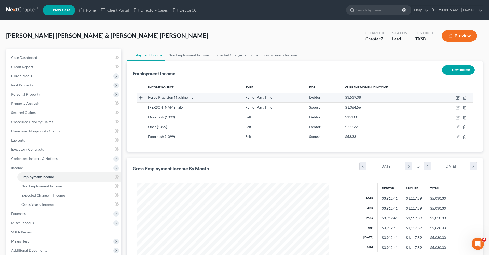
scroll to position [96, 202]
click at [458, 98] on icon "button" at bounding box center [458, 98] width 4 height 4
select select "0"
select select "45"
select select "3"
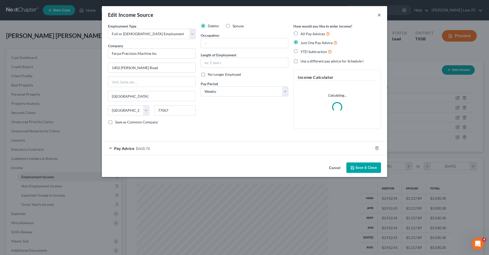
click at [379, 15] on button "×" at bounding box center [379, 15] width 4 height 6
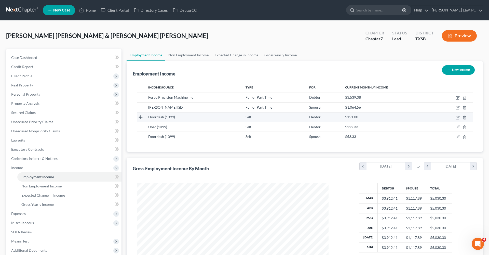
click at [457, 120] on td at bounding box center [453, 117] width 39 height 10
click at [40, 201] on link "Gross Yearly Income" at bounding box center [69, 204] width 104 height 9
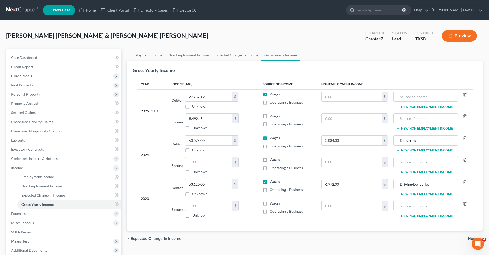
click at [19, 9] on link at bounding box center [22, 10] width 33 height 9
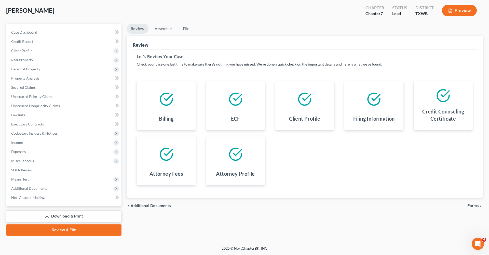
scroll to position [25, 0]
click at [470, 203] on span "Forms" at bounding box center [472, 205] width 11 height 4
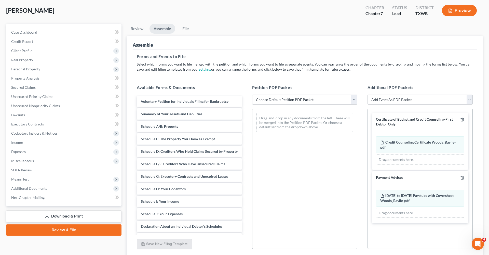
select select "2"
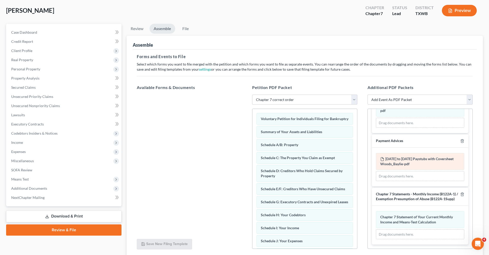
scroll to position [35, 0]
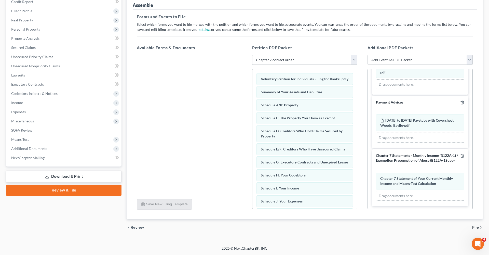
click at [476, 229] on span "File" at bounding box center [475, 227] width 7 height 4
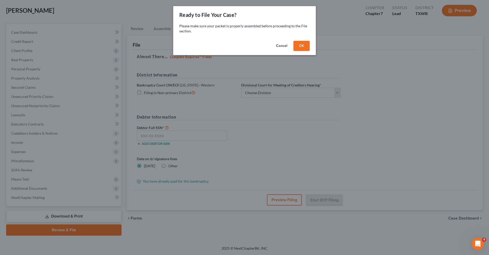
scroll to position [25, 0]
click at [301, 41] on button "OK" at bounding box center [301, 46] width 16 height 10
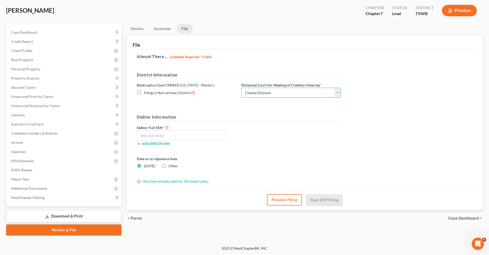
select select "4"
click at [182, 135] on input "text" at bounding box center [182, 135] width 91 height 10
paste input "131-84-8676"
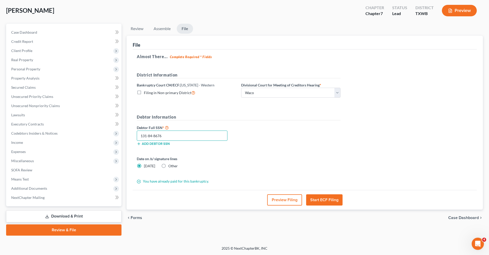
type input "131-84-8676"
click at [168, 166] on label "Other" at bounding box center [172, 165] width 9 height 5
click at [170, 166] on input "Other" at bounding box center [171, 164] width 3 height 3
radio input "true"
radio input "false"
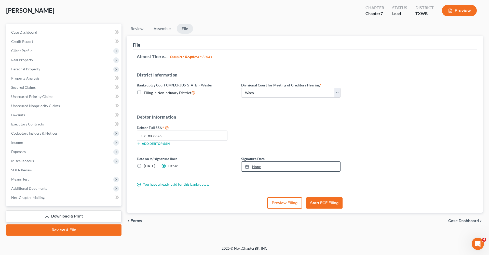
click at [261, 167] on link "None" at bounding box center [290, 166] width 99 height 10
click at [326, 201] on button "Start ECF Filing" at bounding box center [324, 202] width 36 height 11
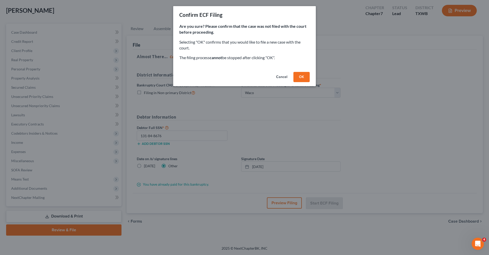
click at [301, 76] on button "OK" at bounding box center [301, 77] width 16 height 10
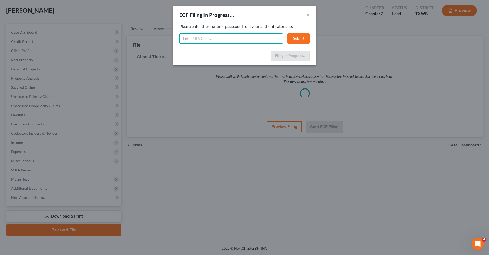
click at [192, 39] on input "text" at bounding box center [231, 38] width 104 height 10
type input "355249"
click at [302, 37] on button "Submit" at bounding box center [298, 38] width 22 height 10
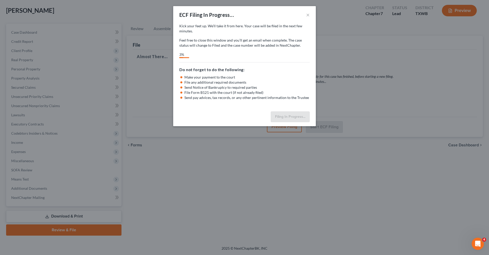
select select "4"
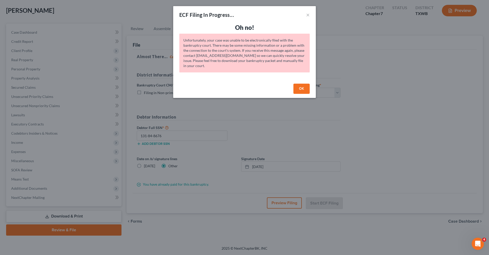
click at [305, 90] on button "OK" at bounding box center [301, 89] width 16 height 10
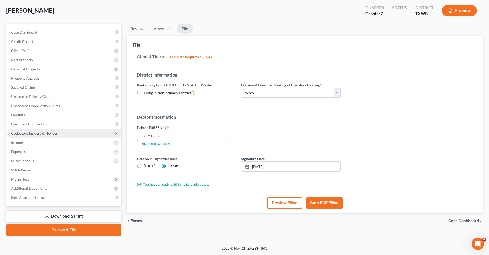
drag, startPoint x: 167, startPoint y: 136, endPoint x: 113, endPoint y: 133, distance: 54.3
click at [112, 133] on div "Petition Navigation Case Dashboard Payments Invoices Payments Payments Credit R…" at bounding box center [245, 130] width 482 height 212
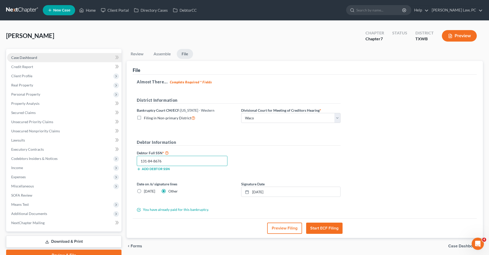
scroll to position [0, 0]
click at [22, 58] on span "Case Dashboard" at bounding box center [24, 57] width 26 height 4
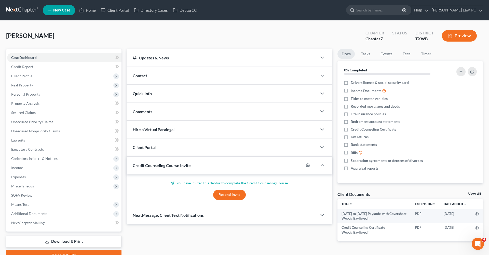
click at [22, 10] on link at bounding box center [22, 10] width 33 height 9
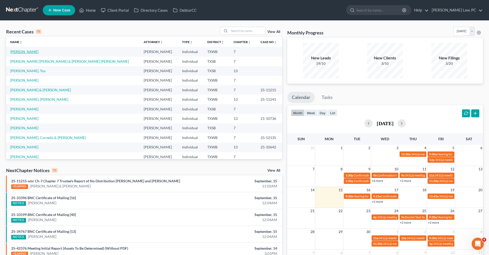
click at [22, 52] on link "[PERSON_NAME]" at bounding box center [24, 51] width 28 height 4
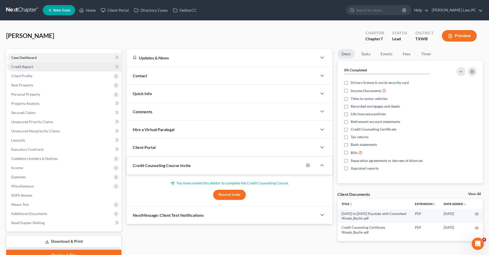
click at [23, 68] on span "Credit Report" at bounding box center [22, 66] width 22 height 4
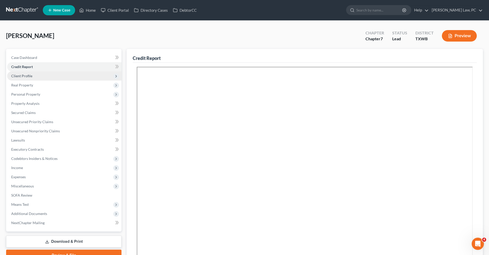
click at [25, 76] on span "Client Profile" at bounding box center [21, 76] width 21 height 4
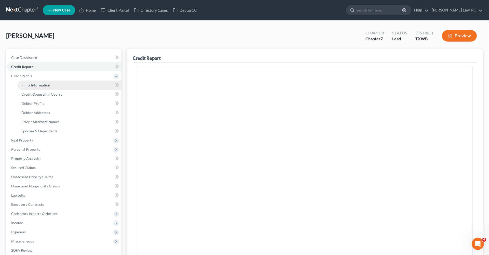
click at [31, 83] on span "Filing Information" at bounding box center [35, 85] width 29 height 4
select select "1"
select select "0"
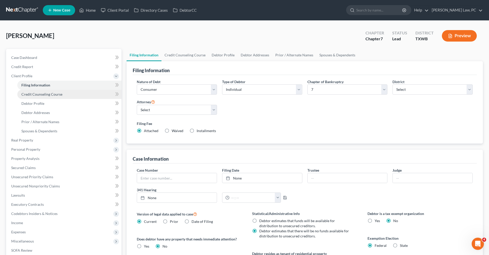
click at [31, 95] on span "Credit Counseling Course" at bounding box center [41, 94] width 41 height 4
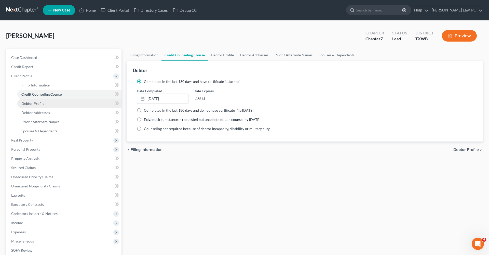
click at [32, 103] on span "Debtor Profile" at bounding box center [32, 103] width 23 height 4
select select "3"
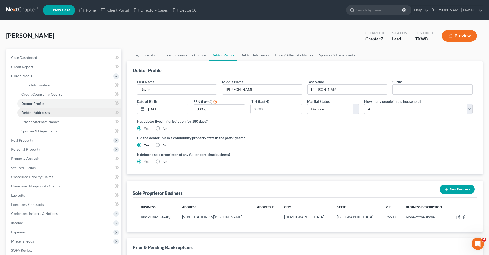
click at [35, 109] on link "Debtor Addresses" at bounding box center [69, 112] width 104 height 9
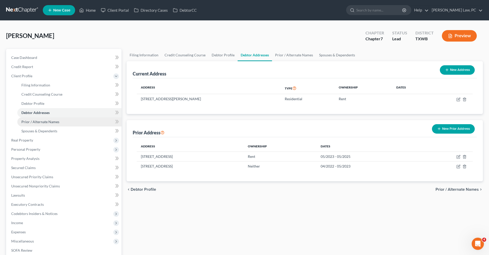
click at [45, 119] on span "Prior / Alternate Names" at bounding box center [40, 121] width 38 height 4
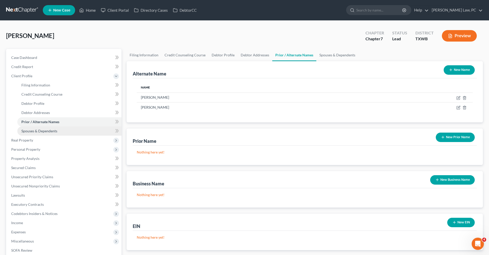
click at [47, 130] on span "Spouses & Dependents" at bounding box center [39, 131] width 36 height 4
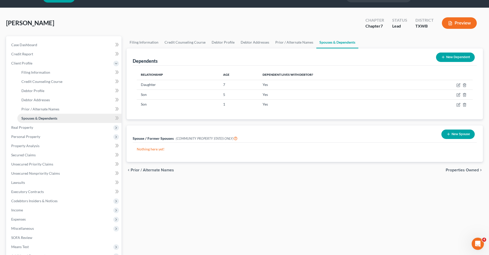
scroll to position [17, 0]
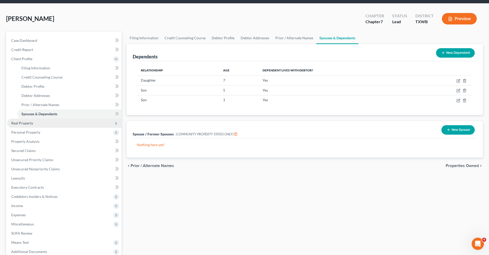
click at [23, 124] on span "Real Property" at bounding box center [22, 123] width 22 height 4
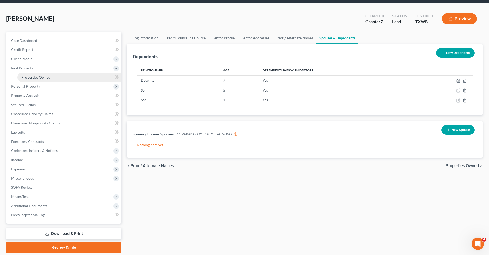
click at [33, 77] on span "Properties Owned" at bounding box center [35, 77] width 29 height 4
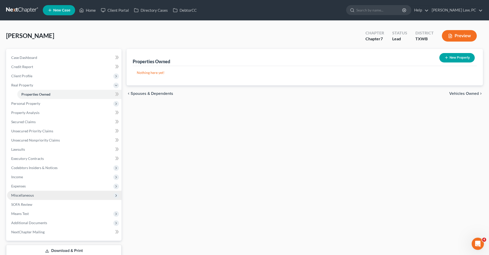
click at [24, 195] on span "Miscellaneous" at bounding box center [22, 195] width 23 height 4
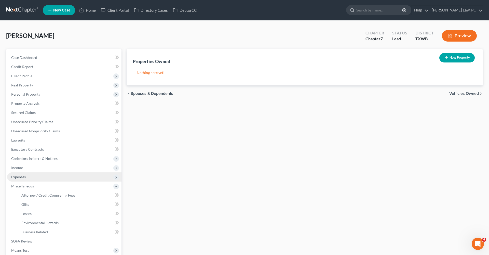
click at [18, 175] on span "Expenses" at bounding box center [18, 176] width 15 height 4
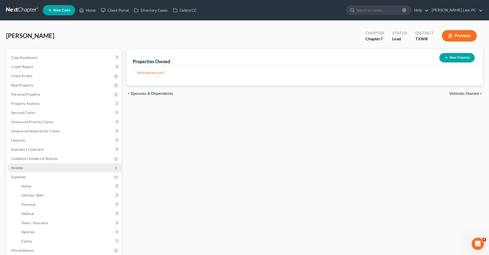
click at [17, 167] on span "Income" at bounding box center [17, 167] width 12 height 4
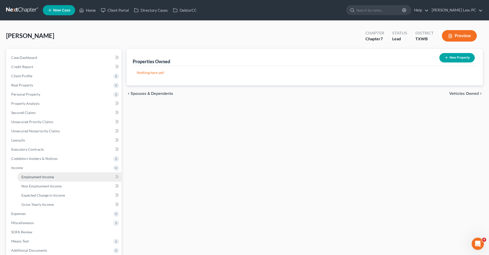
click at [32, 178] on span "Employment Income" at bounding box center [37, 176] width 33 height 4
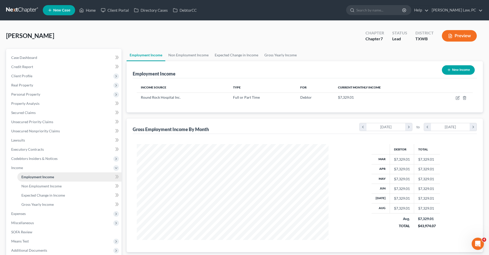
scroll to position [96, 202]
click at [19, 138] on span "Lawsuits" at bounding box center [18, 140] width 14 height 4
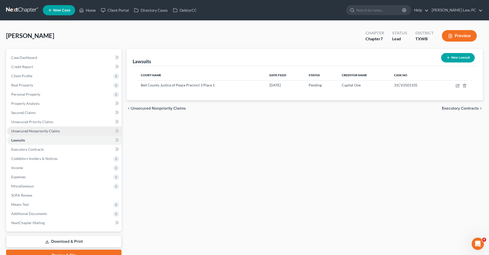
click at [33, 133] on link "Unsecured Nonpriority Claims" at bounding box center [64, 130] width 114 height 9
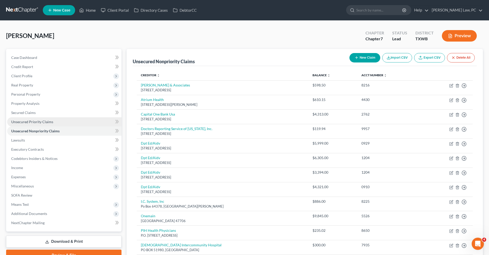
click at [25, 122] on span "Unsecured Priority Claims" at bounding box center [32, 121] width 42 height 4
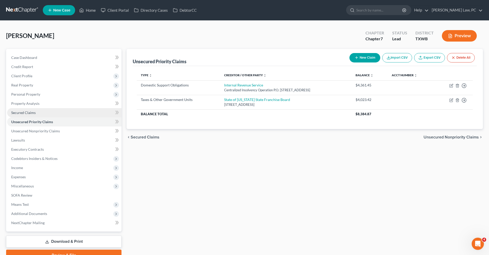
click at [20, 113] on span "Secured Claims" at bounding box center [23, 112] width 24 height 4
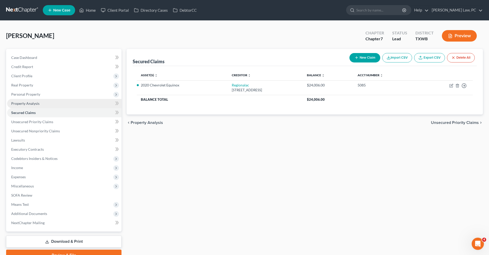
click at [20, 104] on span "Property Analysis" at bounding box center [25, 103] width 28 height 4
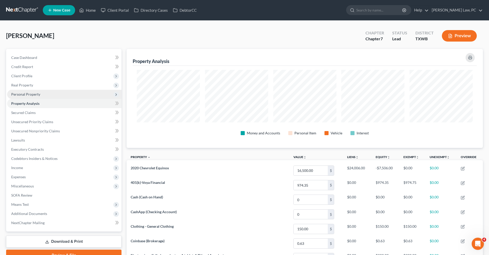
scroll to position [99, 356]
click at [22, 96] on span "Personal Property" at bounding box center [64, 94] width 114 height 9
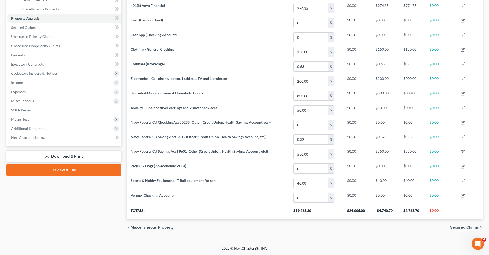
scroll to position [177, 0]
click at [28, 128] on span "Additional Documents" at bounding box center [29, 128] width 36 height 4
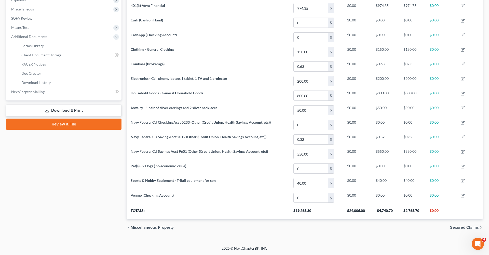
click at [40, 54] on span "Client Document Storage" at bounding box center [41, 55] width 40 height 4
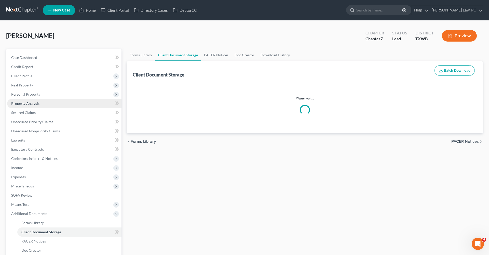
select select "0"
select select "10"
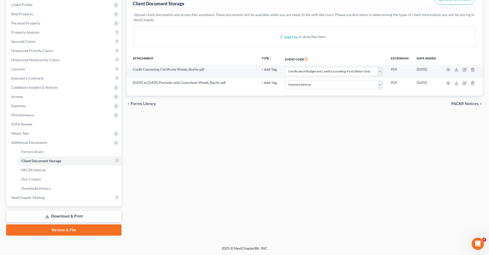
click at [51, 230] on link "Review & File" at bounding box center [63, 229] width 115 height 11
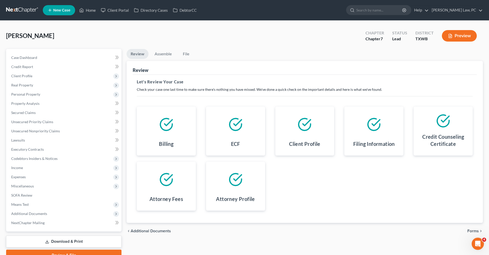
click at [473, 229] on span "Forms" at bounding box center [472, 231] width 11 height 4
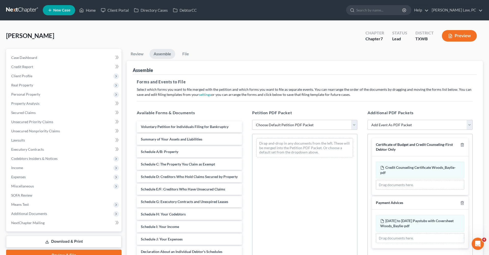
select select "2"
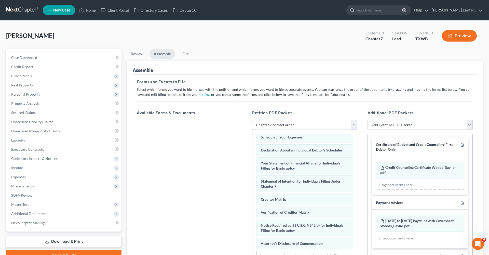
scroll to position [128, 0]
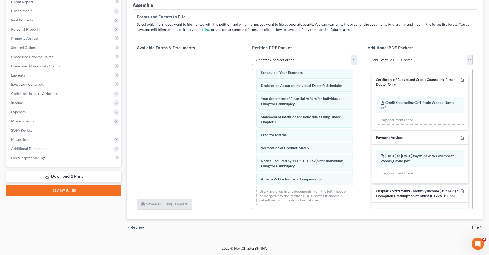
click at [475, 228] on span "File" at bounding box center [475, 227] width 7 height 4
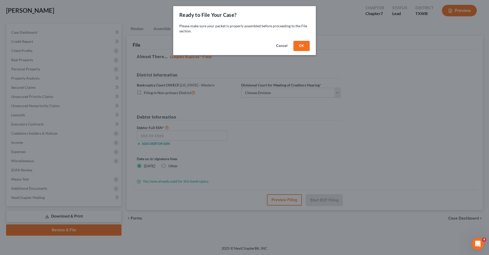
scroll to position [25, 0]
click at [301, 48] on button "OK" at bounding box center [301, 46] width 16 height 10
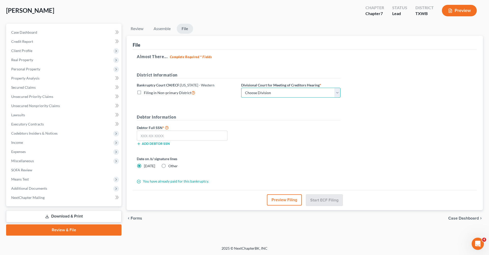
select select "4"
click at [168, 166] on label "Other" at bounding box center [172, 165] width 9 height 5
click at [170, 166] on input "Other" at bounding box center [171, 164] width 3 height 3
radio input "true"
radio input "false"
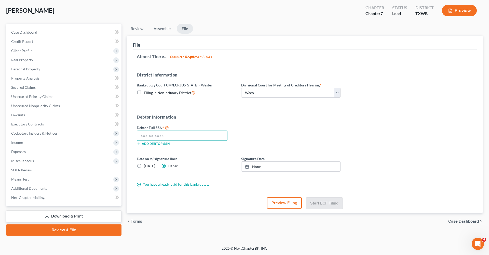
click at [162, 135] on input "text" at bounding box center [182, 135] width 91 height 10
paste input "131-84-8676"
type input "131-84-8676"
click at [263, 169] on link "None" at bounding box center [290, 166] width 99 height 10
click at [325, 203] on button "Start ECF Filing" at bounding box center [324, 202] width 36 height 11
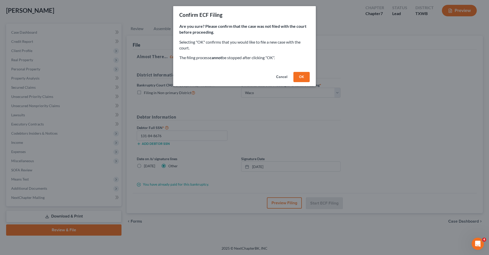
click at [300, 77] on button "OK" at bounding box center [301, 77] width 16 height 10
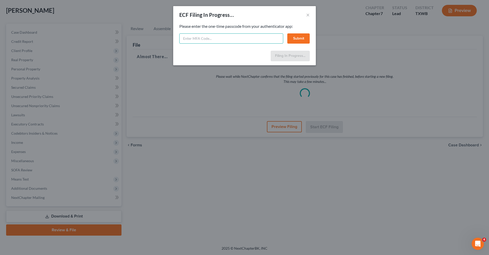
click at [201, 38] on input "text" at bounding box center [231, 38] width 104 height 10
type input "604183"
click at [303, 38] on button "Submit" at bounding box center [298, 38] width 22 height 10
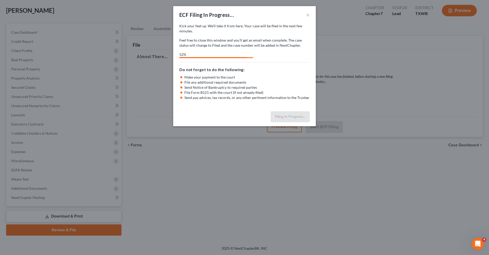
select select "4"
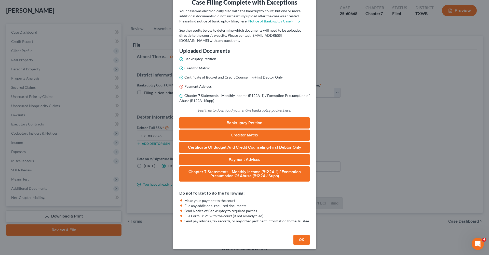
click at [302, 242] on button "OK" at bounding box center [301, 240] width 16 height 10
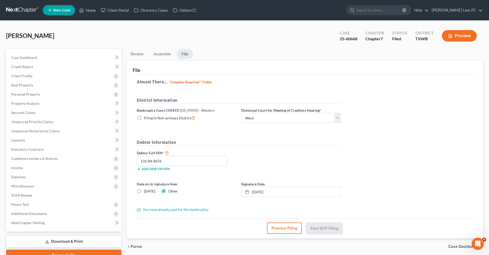
scroll to position [0, 0]
drag, startPoint x: 358, startPoint y: 39, endPoint x: 338, endPoint y: 39, distance: 20.1
click at [338, 39] on div "Case 25-60668" at bounding box center [349, 36] width 26 height 15
copy div "25-60668"
click at [21, 140] on span "Lawsuits" at bounding box center [18, 140] width 14 height 4
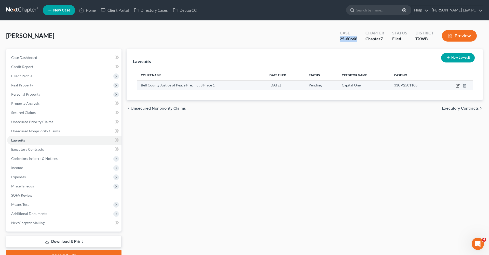
click at [458, 87] on icon "button" at bounding box center [458, 86] width 4 height 4
select select "45"
select select "0"
select select "4"
select select "48"
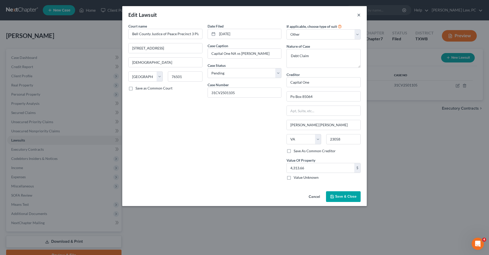
click at [359, 16] on button "×" at bounding box center [359, 15] width 4 height 6
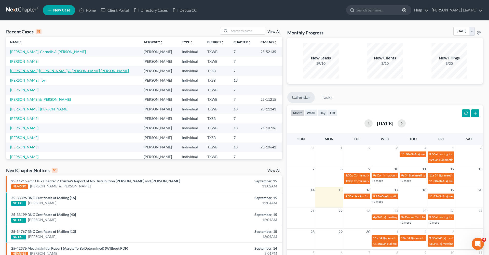
click at [34, 70] on link "[PERSON_NAME] [PERSON_NAME] & [PERSON_NAME] [PERSON_NAME]" at bounding box center [69, 70] width 119 height 4
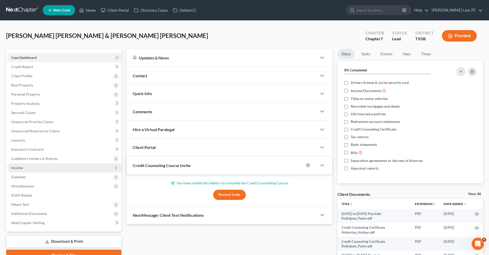
click at [18, 168] on span "Income" at bounding box center [17, 167] width 12 height 4
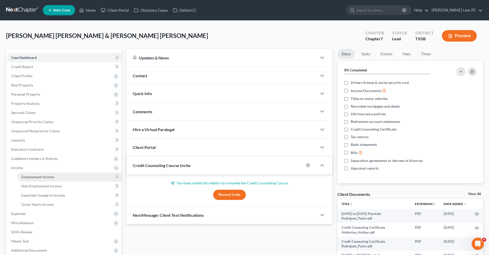
click at [40, 175] on span "Employment Income" at bounding box center [37, 176] width 33 height 4
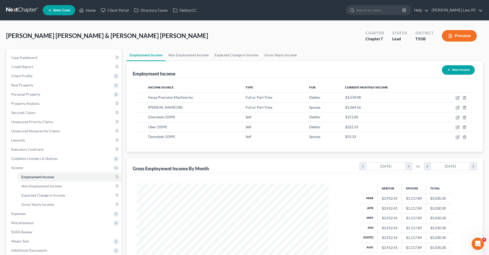
scroll to position [96, 202]
click at [184, 56] on link "Non Employment Income" at bounding box center [188, 55] width 46 height 12
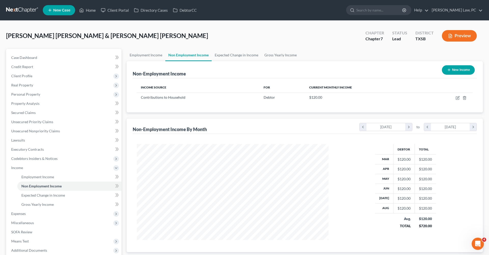
scroll to position [96, 202]
click at [227, 55] on link "Expected Change in Income" at bounding box center [237, 55] width 50 height 12
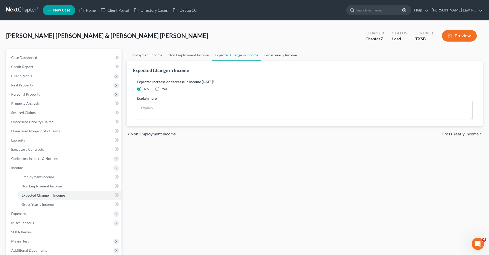
click at [281, 57] on link "Gross Yearly Income" at bounding box center [280, 55] width 38 height 12
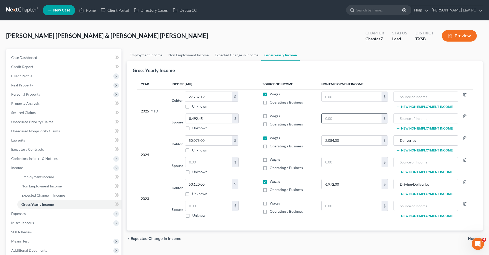
click at [346, 119] on input "text" at bounding box center [352, 119] width 60 height 10
click at [341, 97] on input "text" at bounding box center [352, 97] width 60 height 10
type input "2,239.98"
click at [342, 117] on input "text" at bounding box center [352, 119] width 60 height 10
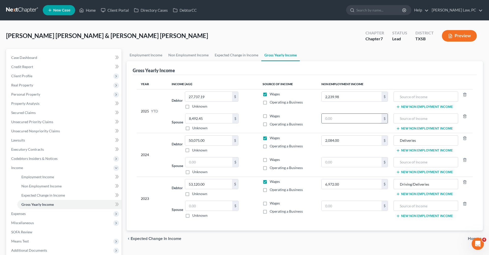
click at [342, 117] on input "text" at bounding box center [352, 119] width 60 height 10
type input "319.98"
drag, startPoint x: 421, startPoint y: 141, endPoint x: 396, endPoint y: 140, distance: 25.3
click at [395, 140] on div "Deliveries" at bounding box center [425, 140] width 65 height 10
click at [426, 116] on input "text" at bounding box center [425, 119] width 59 height 10
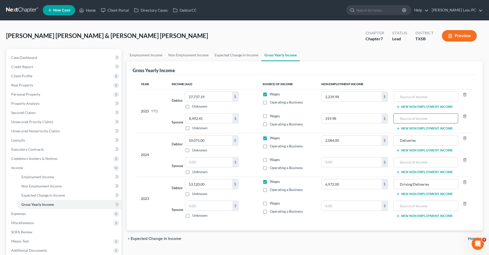
paste input "Deliveries"
type input "Deliveries"
click at [413, 97] on input "text" at bounding box center [425, 97] width 59 height 10
paste input "Deliveries"
type input "Deliveries"
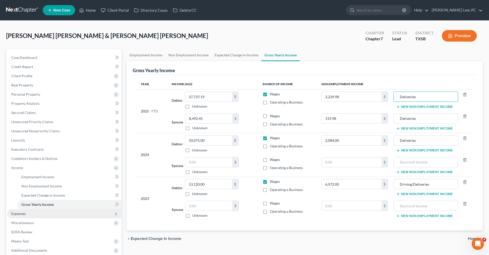
click at [22, 211] on span "Expenses" at bounding box center [64, 213] width 114 height 9
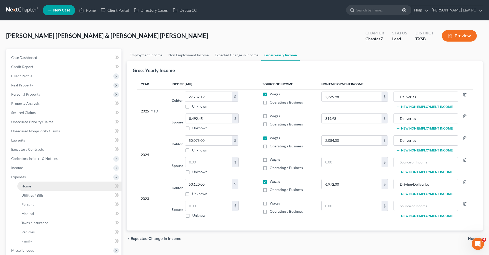
click at [25, 185] on span "Home" at bounding box center [26, 186] width 10 height 4
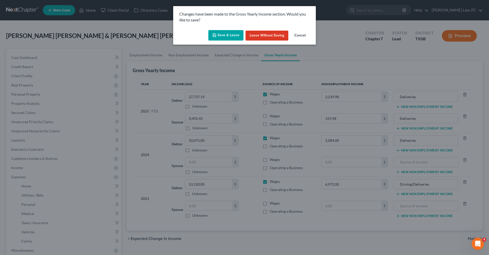
click at [225, 30] on button "Save & Leave" at bounding box center [225, 35] width 35 height 11
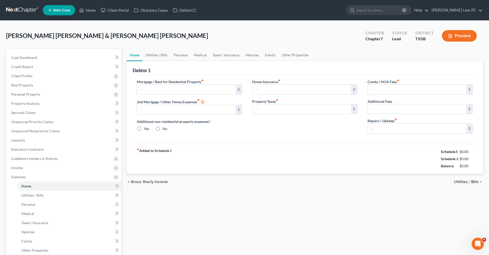
type input "1,122.00"
type input "0.00"
radio input "true"
type input "0.00"
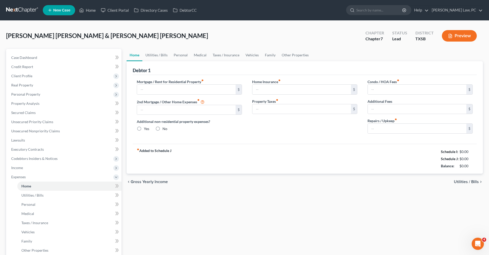
type input "46.00"
type input "0.00"
type input "100.00"
click at [12, 8] on link at bounding box center [22, 10] width 33 height 9
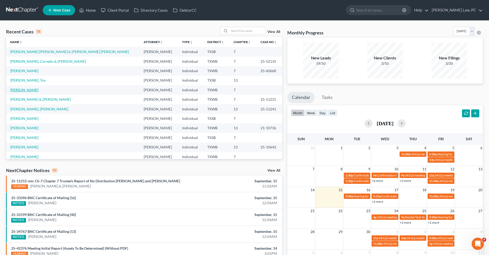
click at [27, 90] on link "[PERSON_NAME]" at bounding box center [24, 90] width 28 height 4
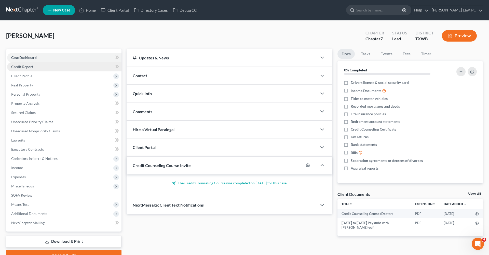
click at [18, 67] on span "Credit Report" at bounding box center [22, 66] width 22 height 4
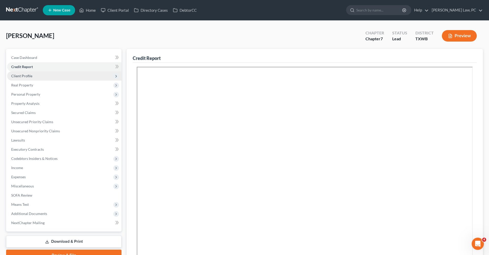
click at [25, 77] on span "Client Profile" at bounding box center [21, 76] width 21 height 4
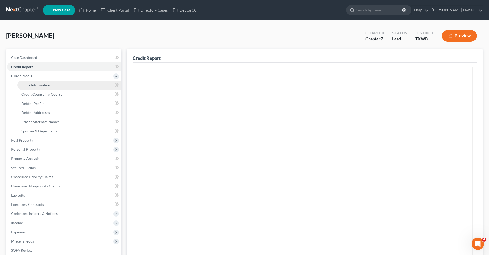
click at [27, 85] on span "Filing Information" at bounding box center [35, 85] width 29 height 4
select select "1"
select select "0"
select select "80"
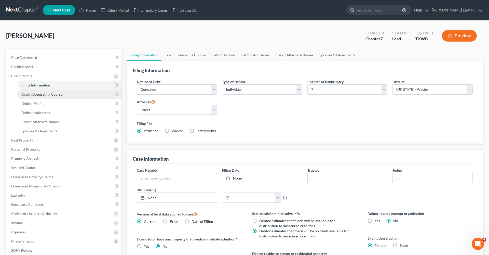
click at [37, 94] on span "Credit Counseling Course" at bounding box center [41, 94] width 41 height 4
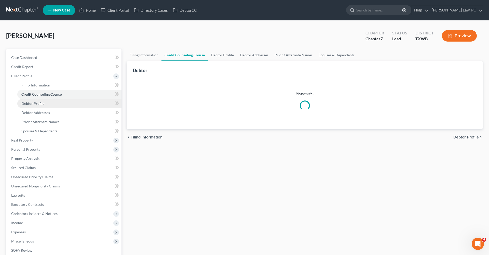
click at [39, 104] on span "Debtor Profile" at bounding box center [32, 103] width 23 height 4
select select "3"
select select "2"
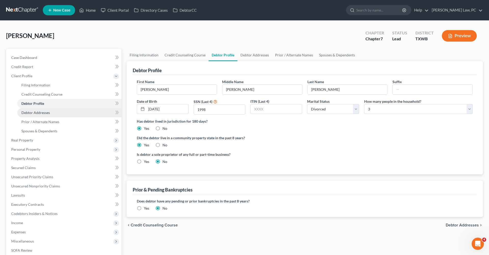
click at [31, 113] on span "Debtor Addresses" at bounding box center [35, 112] width 29 height 4
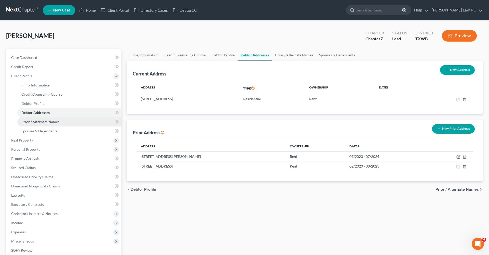
click at [44, 120] on span "Prior / Alternate Names" at bounding box center [40, 121] width 38 height 4
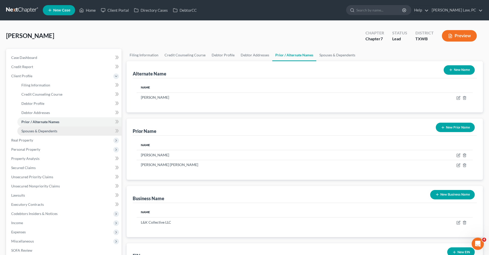
click at [46, 130] on span "Spouses & Dependents" at bounding box center [39, 131] width 36 height 4
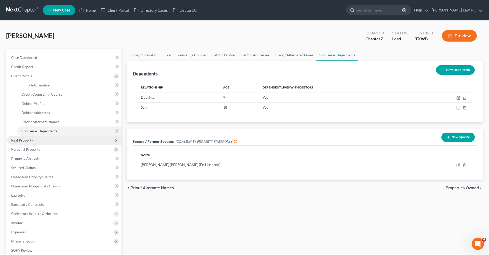
click at [22, 141] on span "Real Property" at bounding box center [22, 140] width 22 height 4
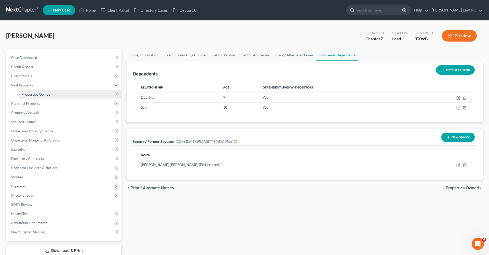
click at [33, 95] on span "Properties Owned" at bounding box center [35, 94] width 29 height 4
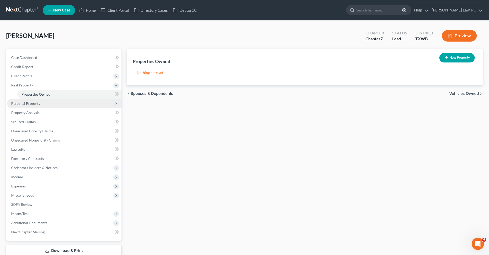
click at [36, 101] on span "Personal Property" at bounding box center [25, 103] width 29 height 4
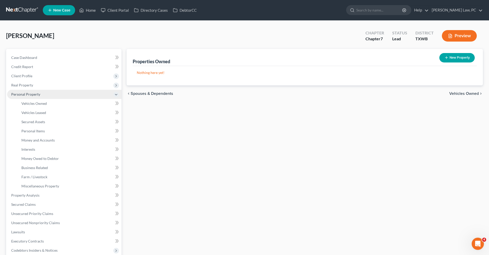
click at [36, 101] on span "Vehicles Owned" at bounding box center [33, 103] width 25 height 4
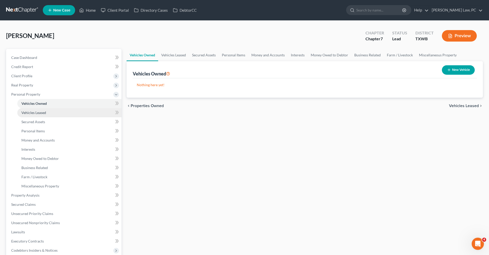
click at [38, 110] on span "Vehicles Leased" at bounding box center [33, 112] width 25 height 4
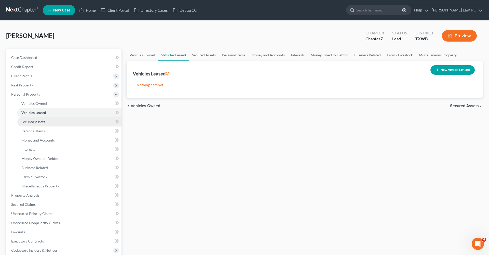
click at [39, 119] on link "Secured Assets" at bounding box center [69, 121] width 104 height 9
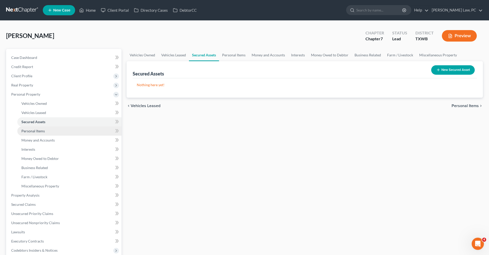
click at [42, 130] on span "Personal Items" at bounding box center [32, 131] width 23 height 4
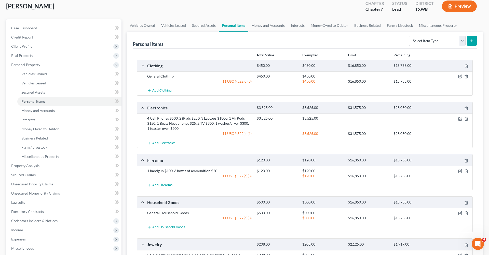
scroll to position [12, 0]
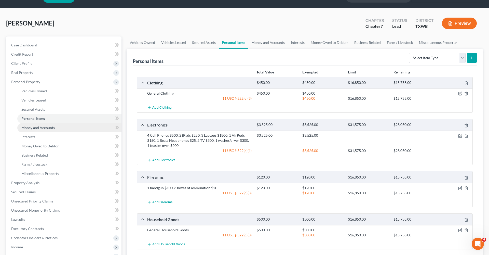
click at [35, 127] on span "Money and Accounts" at bounding box center [37, 127] width 33 height 4
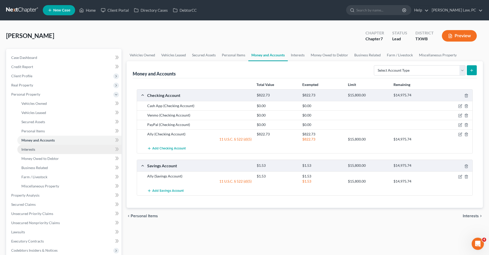
click at [27, 148] on span "Interests" at bounding box center [28, 149] width 14 height 4
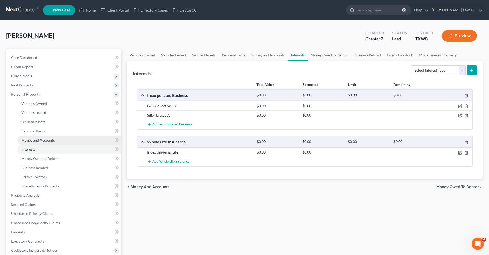
click at [50, 139] on span "Money and Accounts" at bounding box center [37, 140] width 33 height 4
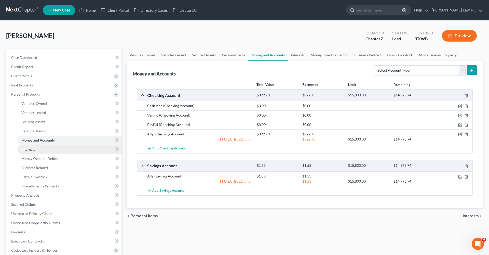
click at [31, 149] on span "Interests" at bounding box center [28, 149] width 14 height 4
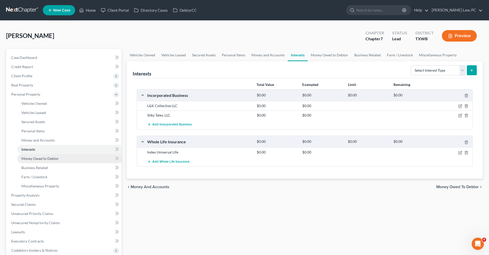
click at [37, 158] on span "Money Owed to Debtor" at bounding box center [39, 158] width 37 height 4
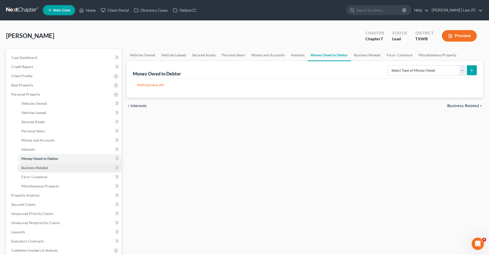
click at [39, 166] on span "Business Related" at bounding box center [34, 167] width 26 height 4
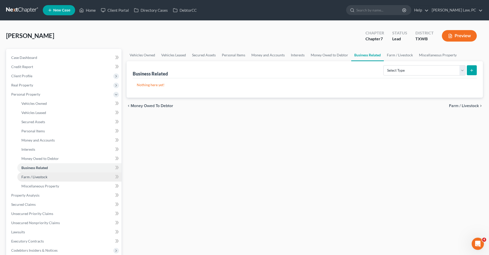
click at [37, 175] on span "Farm / Livestock" at bounding box center [34, 176] width 26 height 4
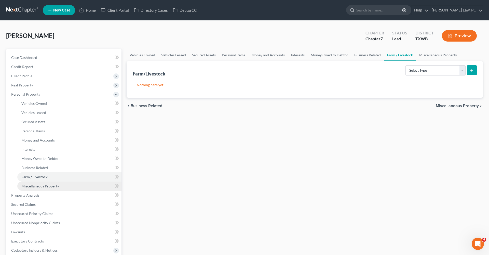
click at [41, 186] on span "Miscellaneous Property" at bounding box center [40, 186] width 38 height 4
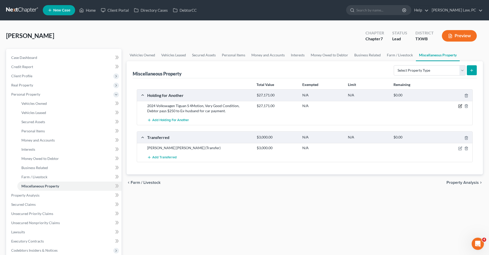
click at [459, 105] on icon "button" at bounding box center [459, 106] width 3 height 3
select select "45"
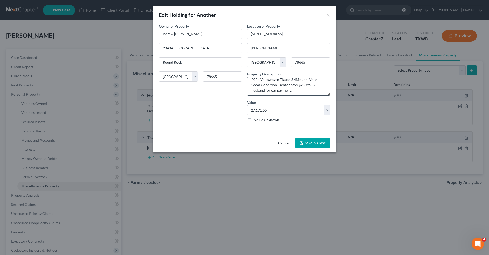
scroll to position [5, 0]
click at [317, 144] on button "Save & Close" at bounding box center [312, 143] width 35 height 11
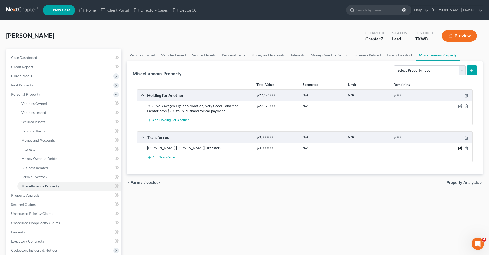
click at [460, 148] on icon "button" at bounding box center [460, 147] width 2 height 2
select select "Ordinary (within 2 years)"
select select "45"
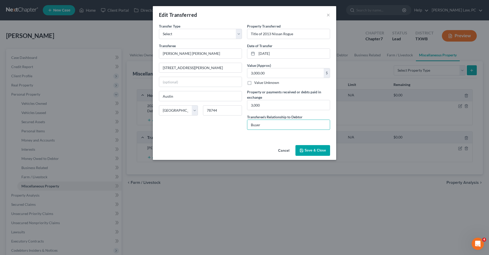
drag, startPoint x: 263, startPoint y: 125, endPoint x: 233, endPoint y: 126, distance: 29.8
click at [233, 126] on div "Transfer Type * Select Ordinary (within 2 years) Within 10 Years Transferee * J…" at bounding box center [244, 78] width 176 height 110
type input "none"
click at [315, 151] on button "Save & Close" at bounding box center [312, 150] width 35 height 11
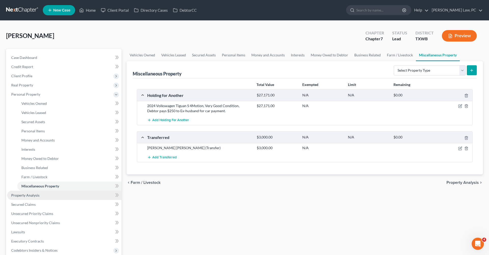
click at [32, 195] on span "Property Analysis" at bounding box center [25, 195] width 28 height 4
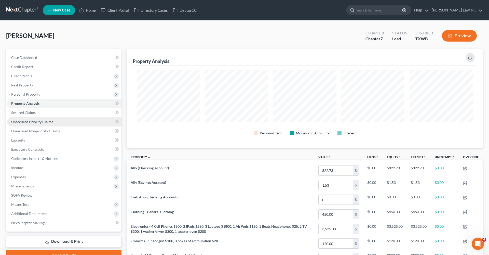
scroll to position [99, 356]
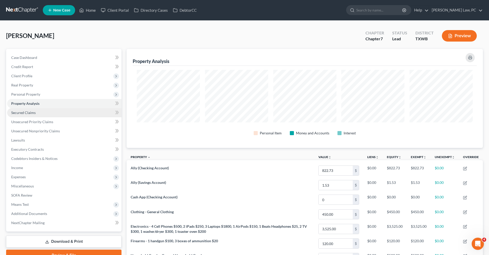
click at [31, 112] on span "Secured Claims" at bounding box center [23, 112] width 24 height 4
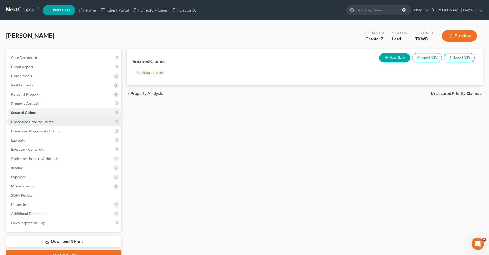
click at [39, 123] on span "Unsecured Priority Claims" at bounding box center [32, 121] width 42 height 4
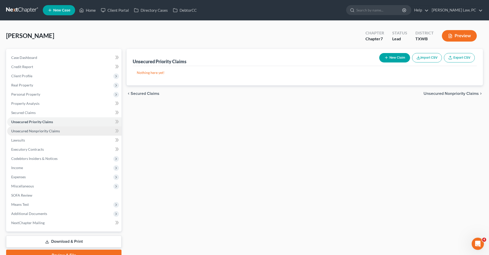
click at [41, 132] on span "Unsecured Nonpriority Claims" at bounding box center [35, 131] width 49 height 4
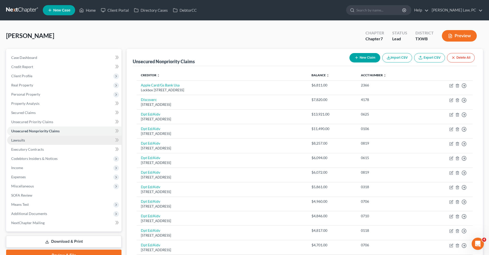
click at [19, 138] on span "Lawsuits" at bounding box center [18, 140] width 14 height 4
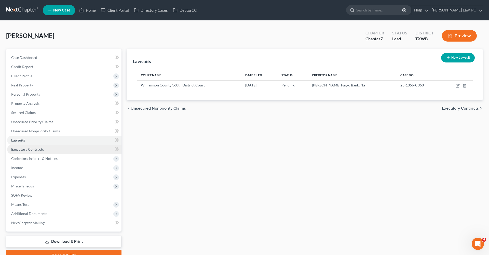
click at [43, 148] on span "Executory Contracts" at bounding box center [27, 149] width 33 height 4
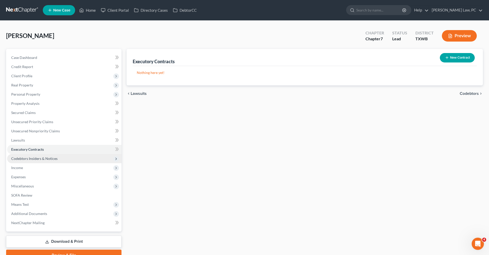
click at [46, 157] on span "Codebtors Insiders & Notices" at bounding box center [34, 158] width 46 height 4
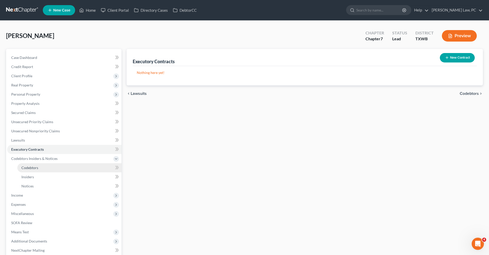
click at [33, 166] on span "Codebtors" at bounding box center [29, 167] width 17 height 4
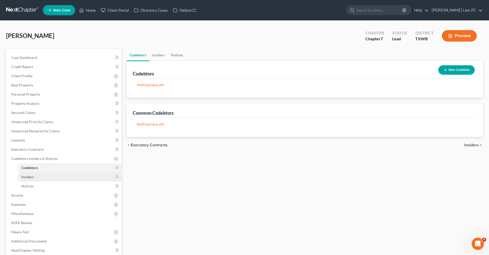
click at [30, 177] on span "Insiders" at bounding box center [27, 176] width 12 height 4
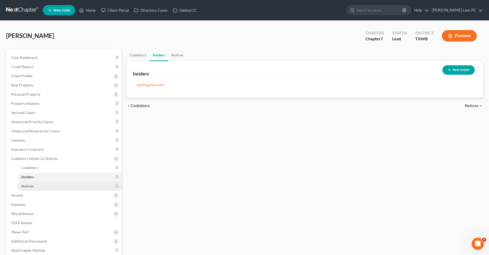
click at [30, 186] on span "Notices" at bounding box center [27, 186] width 12 height 4
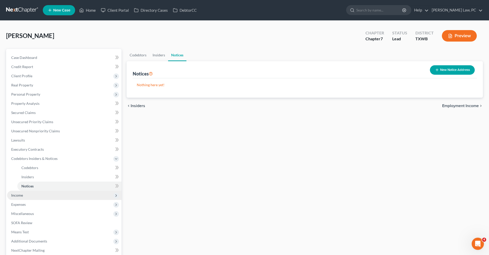
click at [22, 194] on span "Income" at bounding box center [17, 195] width 12 height 4
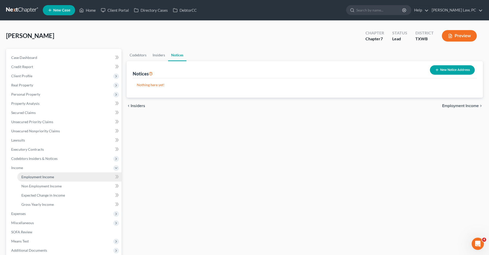
click at [43, 180] on link "Employment Income" at bounding box center [69, 176] width 104 height 9
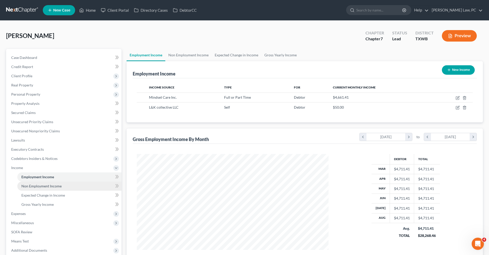
scroll to position [96, 202]
click at [45, 184] on span "Non Employment Income" at bounding box center [41, 186] width 40 height 4
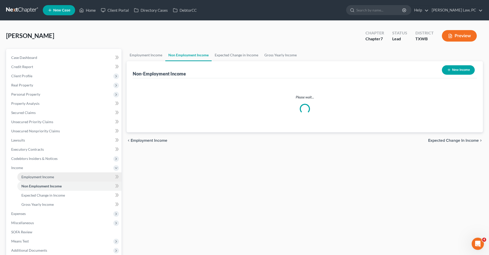
click at [39, 176] on span "Employment Income" at bounding box center [37, 176] width 33 height 4
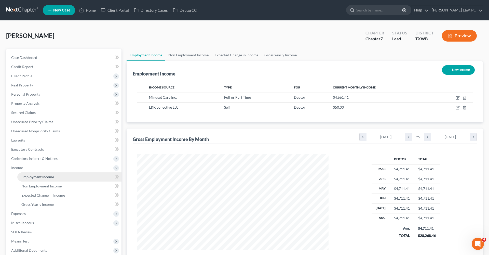
scroll to position [96, 202]
click at [42, 185] on span "Non Employment Income" at bounding box center [41, 186] width 40 height 4
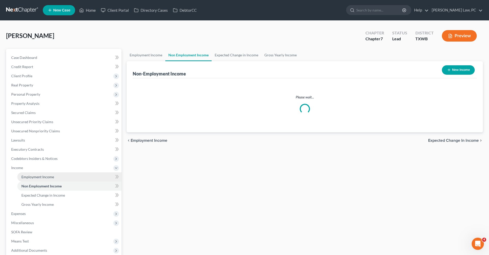
click at [42, 177] on span "Employment Income" at bounding box center [37, 176] width 33 height 4
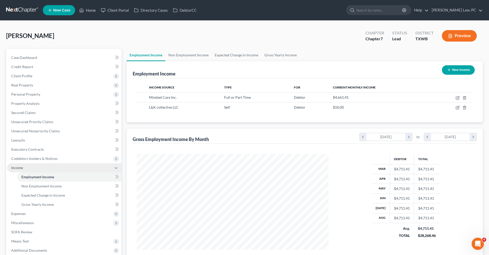
scroll to position [96, 202]
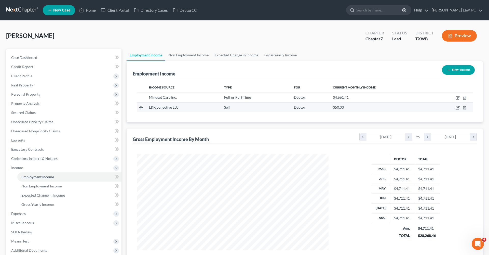
click at [457, 108] on icon "button" at bounding box center [458, 107] width 4 height 4
select select "1"
select select "0"
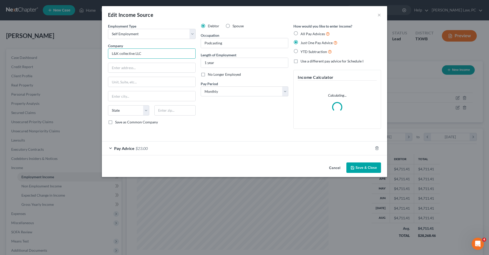
click at [121, 54] on input "L&K collective LLC" at bounding box center [152, 53] width 88 height 10
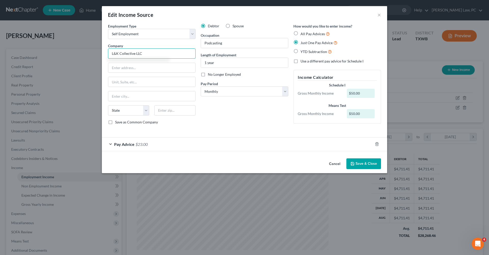
type input "L&K Collective LLC"
click at [368, 164] on button "Save & Close" at bounding box center [363, 163] width 35 height 11
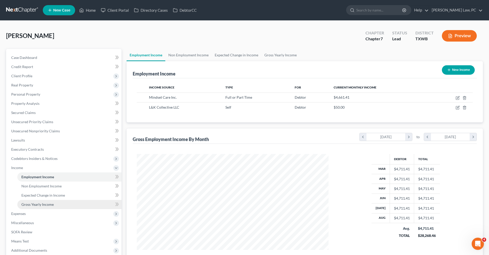
click at [46, 203] on span "Gross Yearly Income" at bounding box center [37, 204] width 32 height 4
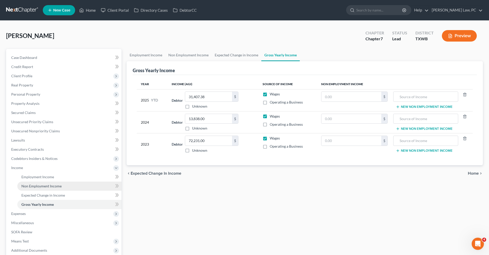
click at [47, 185] on span "Non Employment Income" at bounding box center [41, 186] width 40 height 4
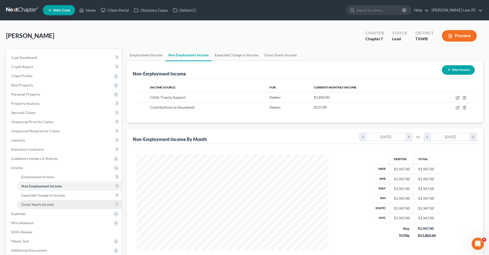
scroll to position [96, 202]
click at [47, 205] on span "Gross Yearly Income" at bounding box center [37, 204] width 32 height 4
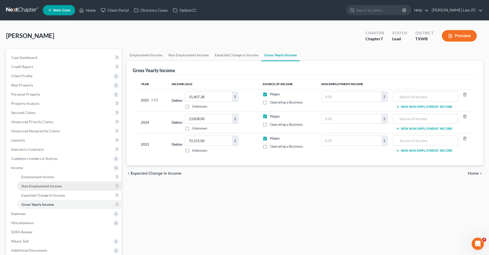
click at [42, 184] on link "Non Employment Income" at bounding box center [69, 185] width 104 height 9
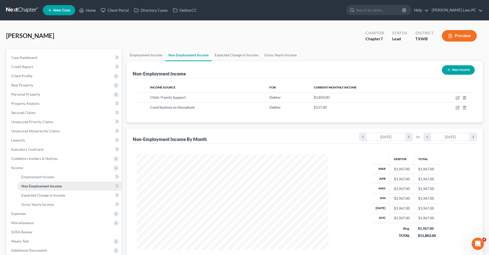
scroll to position [96, 202]
click at [458, 107] on icon "button" at bounding box center [458, 107] width 2 height 2
select select "8"
select select "0"
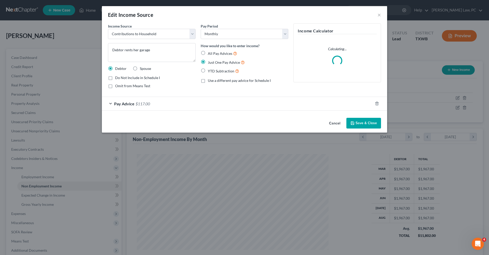
click at [356, 122] on button "Save & Close" at bounding box center [363, 123] width 35 height 11
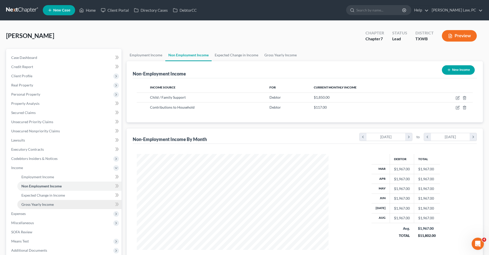
click at [39, 203] on span "Gross Yearly Income" at bounding box center [37, 204] width 32 height 4
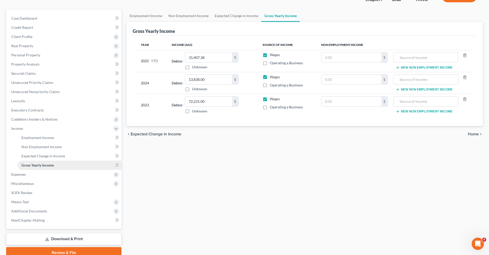
scroll to position [41, 0]
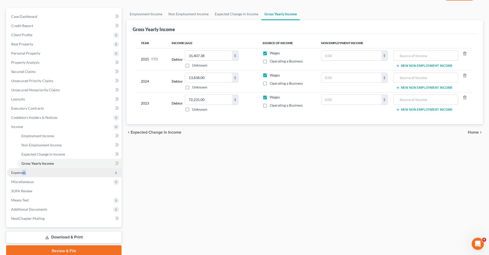
click at [22, 174] on span "Expenses" at bounding box center [64, 172] width 114 height 9
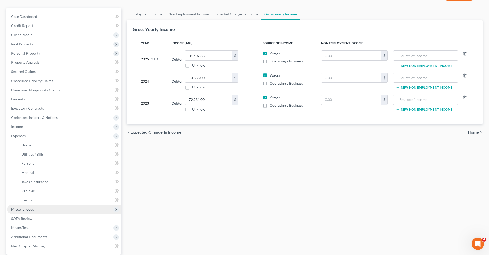
click at [26, 210] on span "Miscellaneous" at bounding box center [22, 209] width 23 height 4
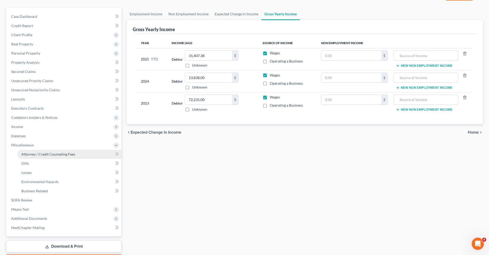
click at [34, 156] on link "Attorney / Credit Counseling Fees" at bounding box center [69, 153] width 104 height 9
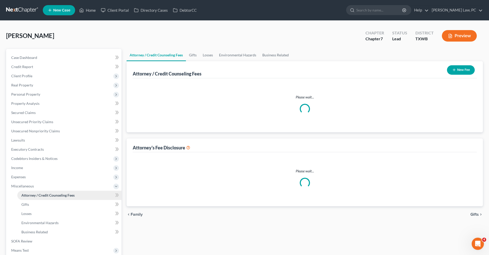
select select "4"
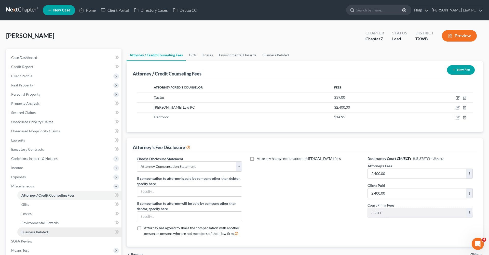
click at [34, 231] on span "Business Related" at bounding box center [34, 231] width 26 height 4
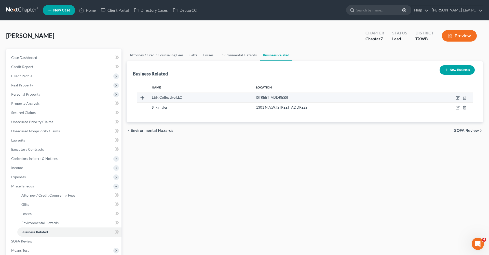
drag, startPoint x: 299, startPoint y: 96, endPoint x: 225, endPoint y: 96, distance: 73.8
click at [252, 96] on td "705 Crane Canyon Pl, Round Rock, TX 78665" at bounding box center [333, 97] width 163 height 10
copy span "705 Crane Canyon Pl, Round Rock, TX 78665"
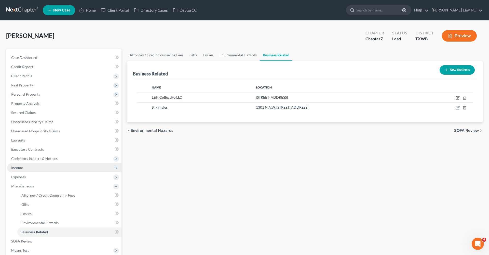
click at [19, 166] on span "Income" at bounding box center [17, 167] width 12 height 4
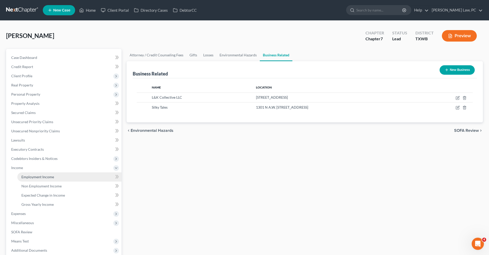
click at [30, 173] on link "Employment Income" at bounding box center [69, 176] width 104 height 9
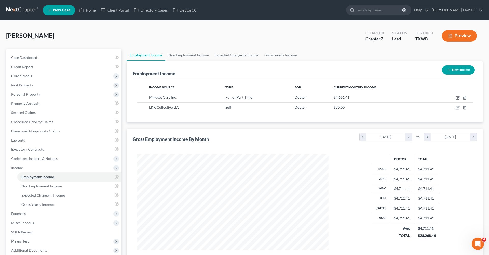
scroll to position [96, 202]
click at [457, 106] on icon "button" at bounding box center [458, 107] width 4 height 4
select select "1"
select select "0"
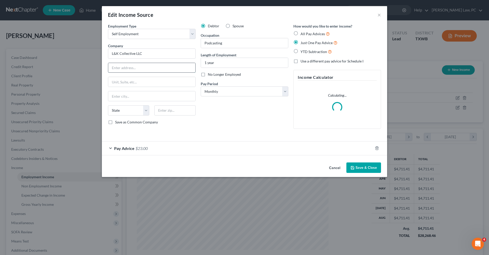
paste input "705 Crane Canyon Pl, Round Rock, TX 78665"
drag, startPoint x: 183, startPoint y: 69, endPoint x: 172, endPoint y: 69, distance: 11.7
click at [172, 69] on input "705 Crane Canyon Pl, Round Rock, TX 78665" at bounding box center [151, 68] width 87 height 10
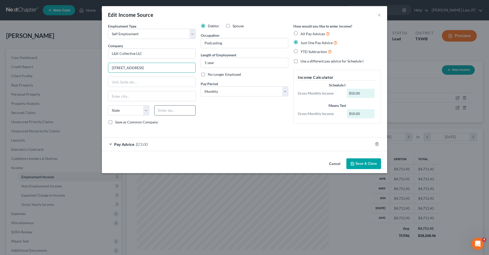
type input "705 Crane Canyon Pl, Round Rock, TX"
paste input "78665"
type input "78665"
type input "Sandy"
select select "45"
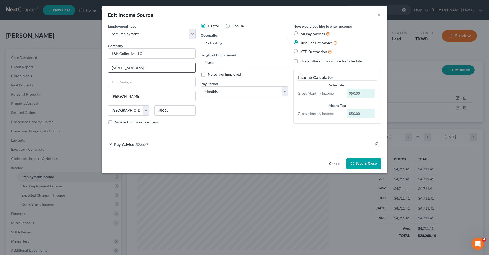
drag, startPoint x: 173, startPoint y: 67, endPoint x: 146, endPoint y: 68, distance: 27.3
click at [146, 68] on input "705 Crane Canyon Pl, Round Rock, TX" at bounding box center [151, 68] width 87 height 10
type input "705 Crane Canyon Pl"
drag, startPoint x: 341, startPoint y: 159, endPoint x: 166, endPoint y: 115, distance: 181.4
click at [166, 115] on div "Edit Income Source × Employment Type * Select Full or Part Time Employment Self…" at bounding box center [244, 89] width 285 height 167
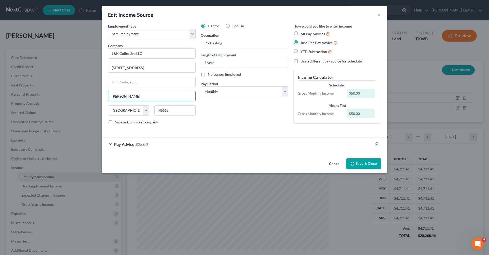
drag, startPoint x: 129, startPoint y: 96, endPoint x: 98, endPoint y: 95, distance: 31.3
type input "Round Rock"
click at [354, 164] on icon "button" at bounding box center [352, 163] width 4 height 4
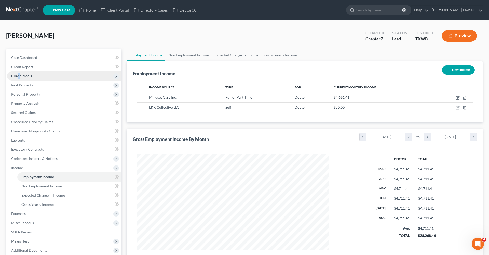
click at [18, 74] on span "Client Profile" at bounding box center [21, 76] width 21 height 4
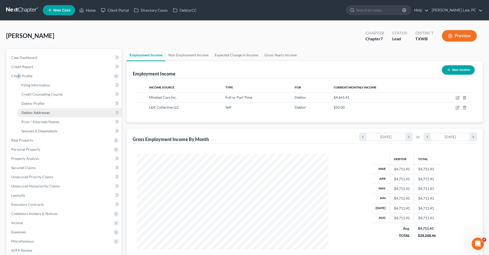
click at [39, 112] on span "Debtor Addresses" at bounding box center [35, 112] width 29 height 4
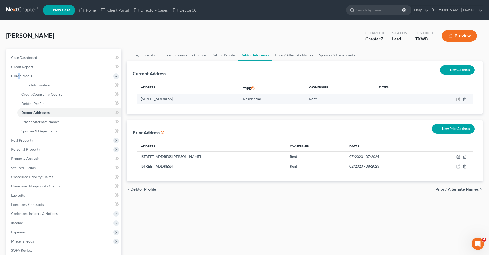
click at [458, 99] on icon "button" at bounding box center [459, 99] width 2 height 2
select select "45"
select select "245"
select select "0"
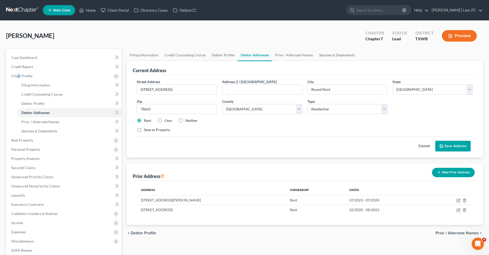
click at [463, 143] on button "Save Address" at bounding box center [452, 146] width 35 height 11
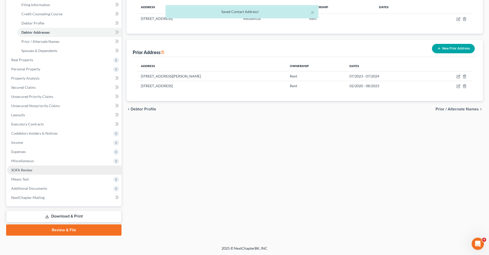
scroll to position [80, 0]
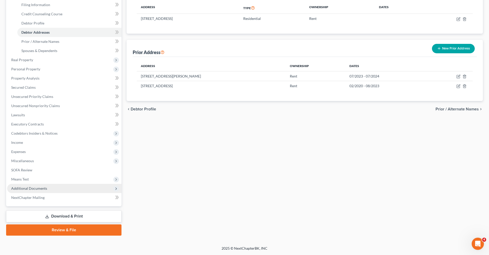
click at [28, 188] on span "Additional Documents" at bounding box center [29, 188] width 36 height 4
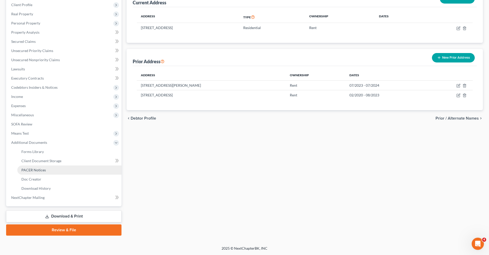
scroll to position [71, 0]
click at [45, 161] on span "Client Document Storage" at bounding box center [41, 160] width 40 height 4
select select "10"
select select "0"
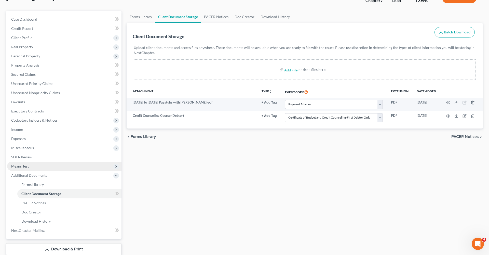
scroll to position [53, 0]
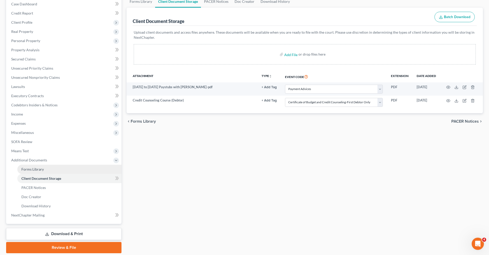
click at [31, 171] on span "Forms Library" at bounding box center [32, 169] width 22 height 4
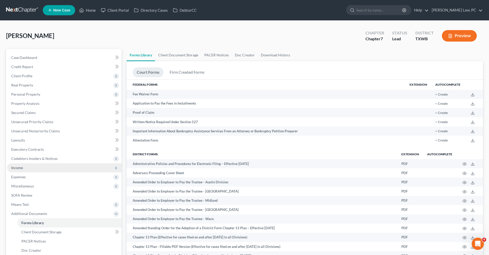
click at [24, 167] on span "Income" at bounding box center [64, 167] width 114 height 9
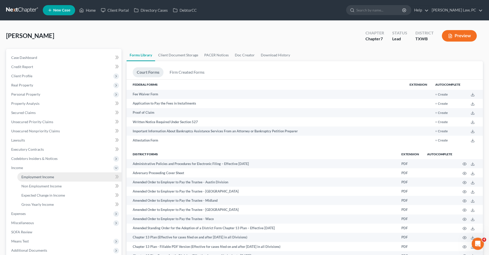
click at [34, 179] on span "Employment Income" at bounding box center [37, 176] width 33 height 4
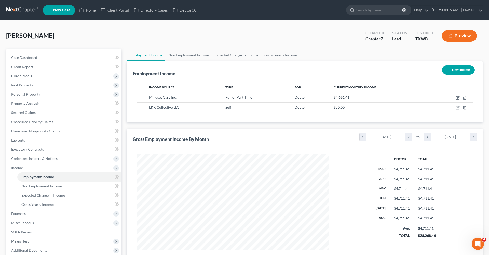
scroll to position [96, 202]
click at [458, 106] on icon "button" at bounding box center [458, 107] width 4 height 4
select select "1"
select select "45"
select select "0"
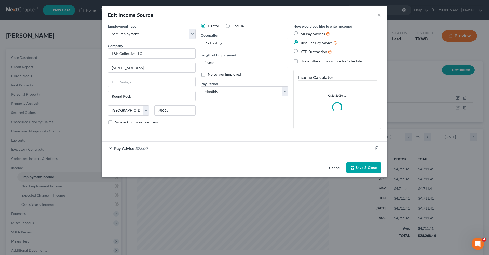
click at [161, 149] on div "Pay Advice $23.00" at bounding box center [237, 147] width 271 height 13
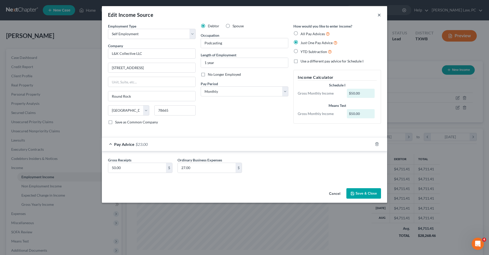
click at [380, 15] on button "×" at bounding box center [379, 15] width 4 height 6
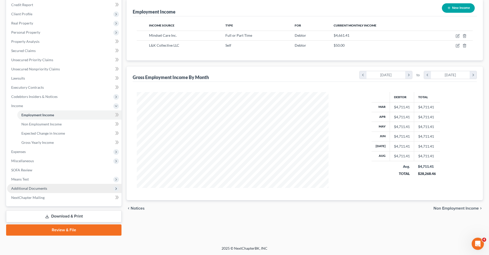
scroll to position [62, 0]
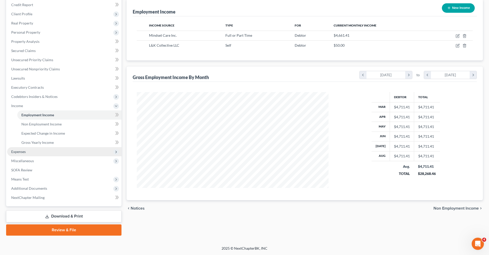
click at [14, 152] on span "Expenses" at bounding box center [18, 151] width 15 height 4
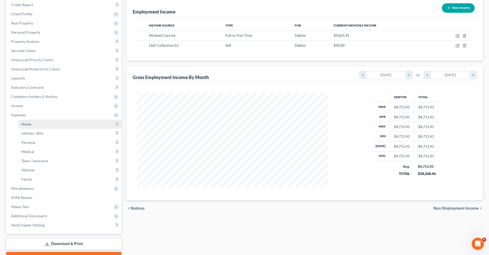
click at [26, 123] on span "Home" at bounding box center [26, 124] width 10 height 4
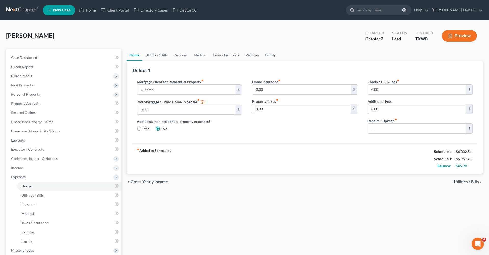
click at [268, 57] on link "Family" at bounding box center [270, 55] width 17 height 12
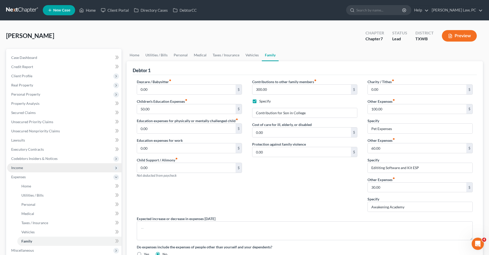
click at [14, 168] on span "Income" at bounding box center [17, 167] width 12 height 4
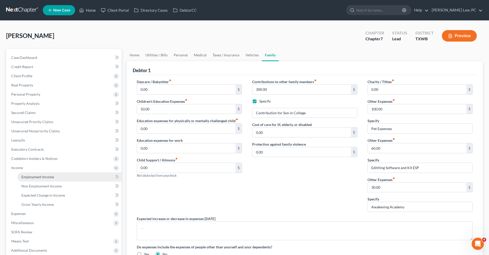
click at [49, 177] on span "Employment Income" at bounding box center [37, 176] width 33 height 4
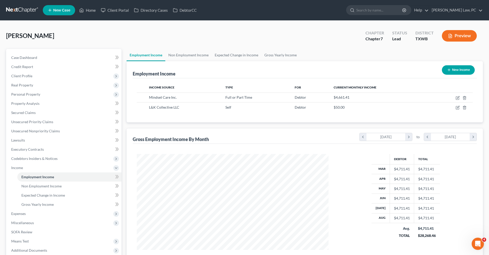
scroll to position [96, 202]
click at [458, 109] on icon "button" at bounding box center [458, 107] width 4 height 4
select select "1"
select select "45"
select select "0"
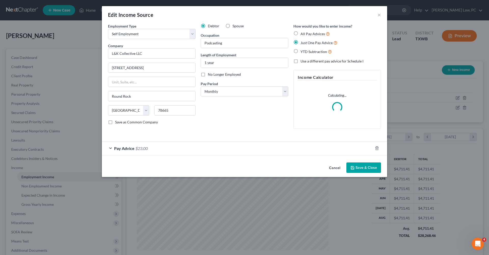
click at [193, 145] on div "Pay Advice $23.00" at bounding box center [237, 147] width 271 height 13
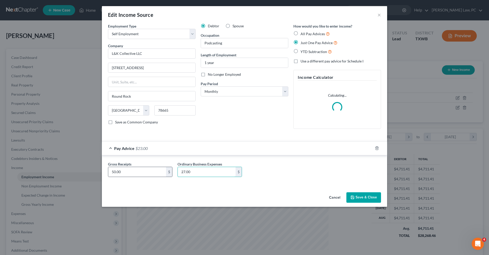
drag, startPoint x: 205, startPoint y: 171, endPoint x: 168, endPoint y: 171, distance: 37.2
click at [372, 195] on button "Save & Close" at bounding box center [363, 197] width 35 height 11
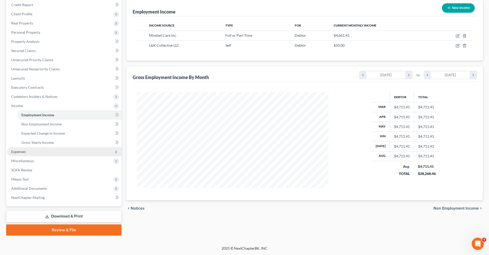
scroll to position [62, 0]
click at [15, 152] on span "Expenses" at bounding box center [18, 151] width 15 height 4
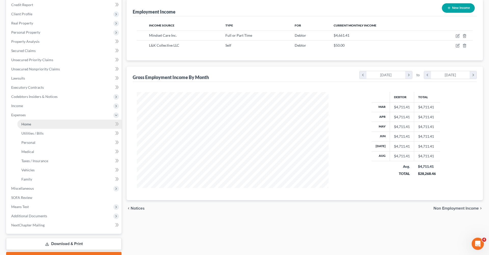
click at [25, 126] on span "Home" at bounding box center [26, 124] width 10 height 4
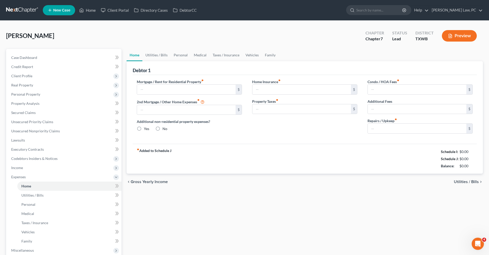
type input "2,200.00"
type input "0.00"
radio input "true"
type input "0.00"
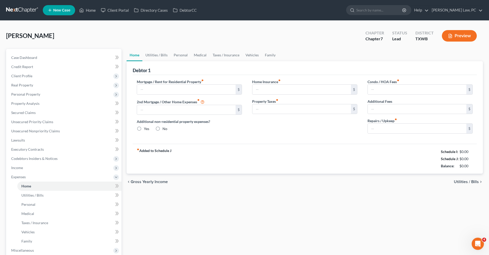
type input "0.00"
click at [150, 55] on link "Utilities / Bills" at bounding box center [156, 55] width 28 height 12
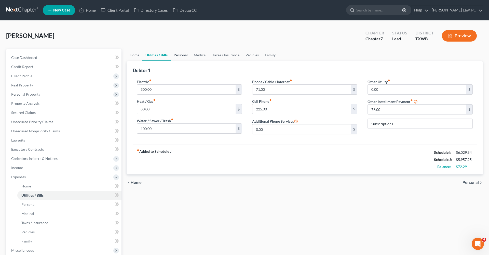
click at [181, 56] on link "Personal" at bounding box center [181, 55] width 20 height 12
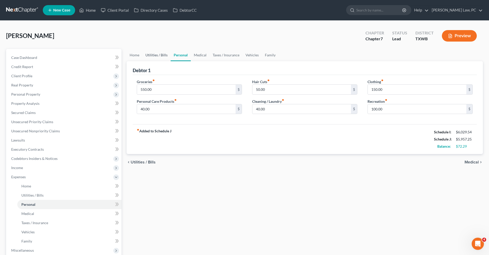
click at [161, 55] on link "Utilities / Bills" at bounding box center [156, 55] width 28 height 12
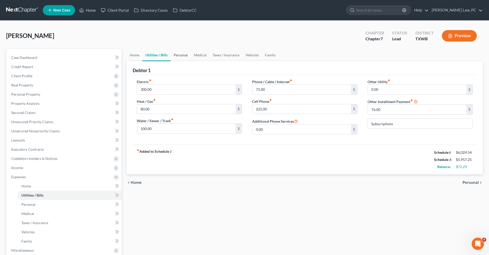
click at [185, 56] on link "Personal" at bounding box center [181, 55] width 20 height 12
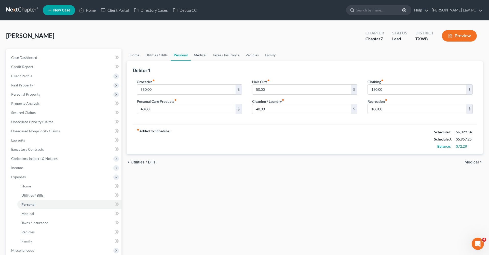
click at [193, 57] on link "Medical" at bounding box center [200, 55] width 19 height 12
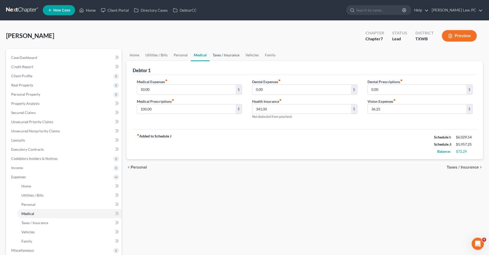
click at [220, 58] on link "Taxes / Insurance" at bounding box center [226, 55] width 33 height 12
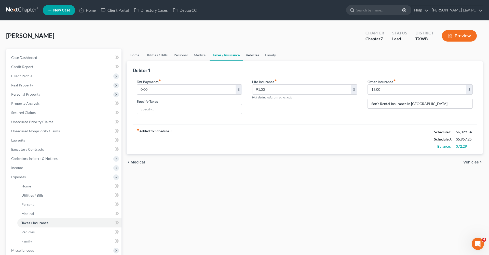
click at [247, 56] on link "Vehicles" at bounding box center [252, 55] width 19 height 12
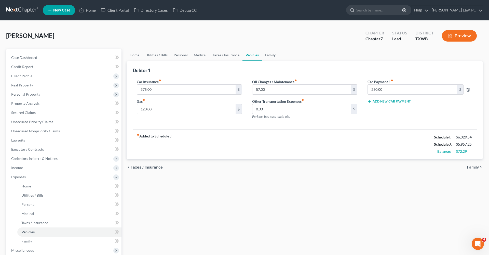
click at [272, 55] on link "Family" at bounding box center [270, 55] width 17 height 12
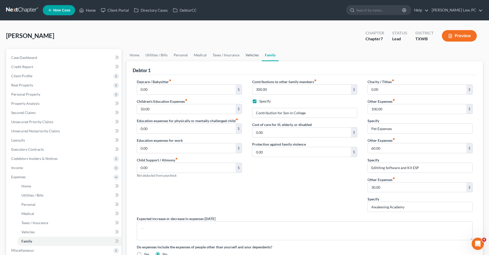
click at [256, 54] on link "Vehicles" at bounding box center [251, 55] width 19 height 12
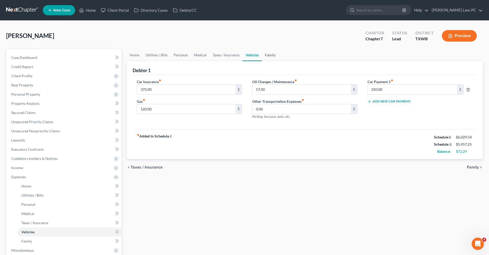
click at [270, 56] on link "Family" at bounding box center [270, 55] width 17 height 12
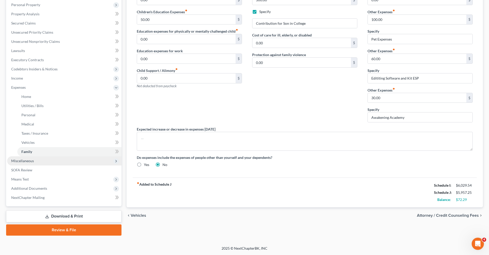
click at [26, 160] on span "Miscellaneous" at bounding box center [22, 160] width 23 height 4
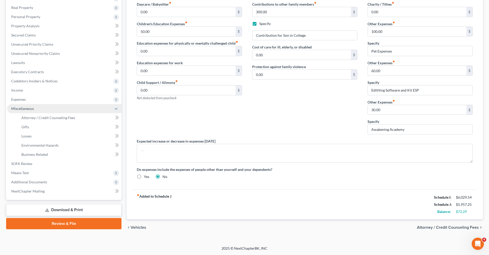
scroll to position [77, 0]
click at [50, 115] on link "Attorney / Credit Counseling Fees" at bounding box center [69, 117] width 104 height 9
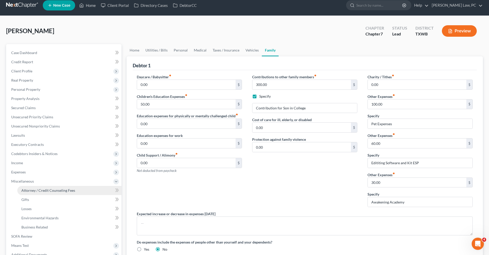
select select "4"
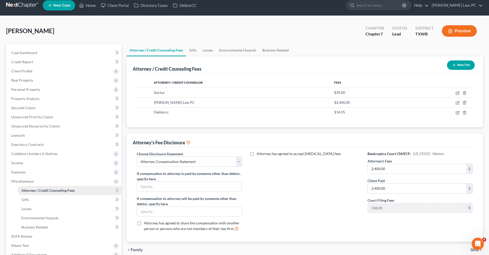
scroll to position [0, 0]
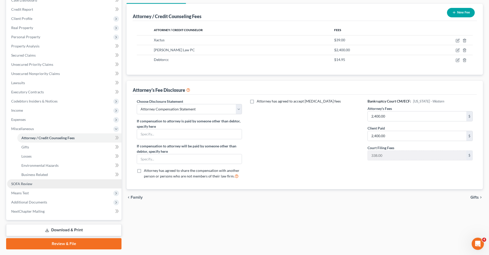
click at [23, 183] on span "SOFA Review" at bounding box center [21, 183] width 21 height 4
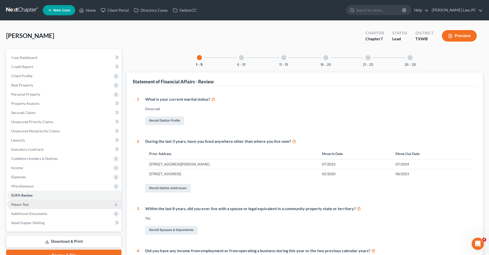
click at [22, 206] on span "Means Test" at bounding box center [64, 204] width 114 height 9
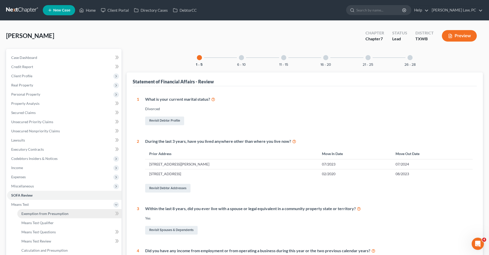
click at [41, 213] on span "Exemption from Presumption" at bounding box center [44, 213] width 47 height 4
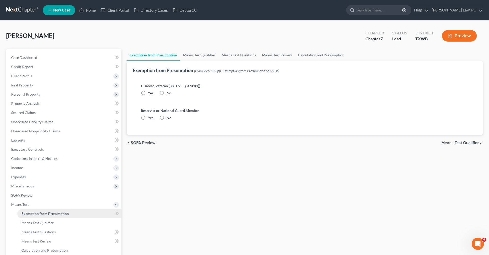
radio input "true"
click at [203, 56] on link "Means Test Qualifier" at bounding box center [199, 55] width 38 height 12
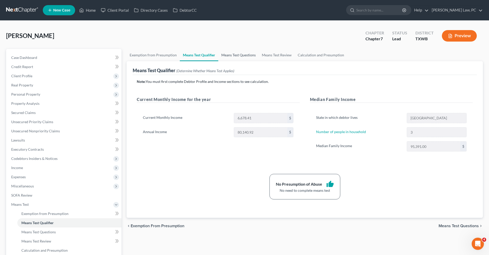
click at [238, 57] on link "Means Test Questions" at bounding box center [238, 55] width 40 height 12
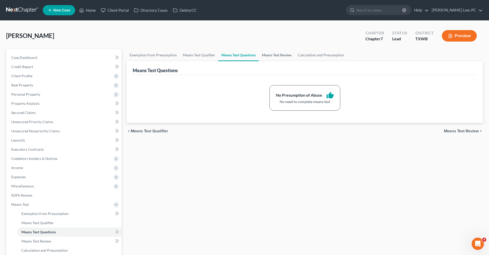
click at [273, 57] on link "Means Test Review" at bounding box center [277, 55] width 36 height 12
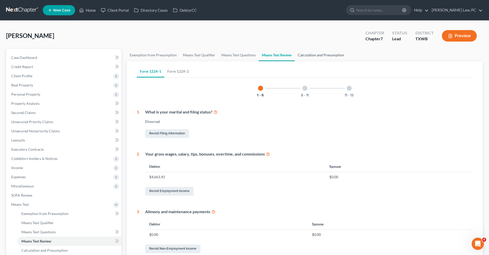
click at [308, 56] on link "Calculation and Presumption" at bounding box center [321, 55] width 52 height 12
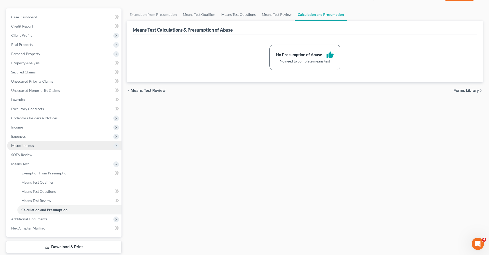
scroll to position [40, 0]
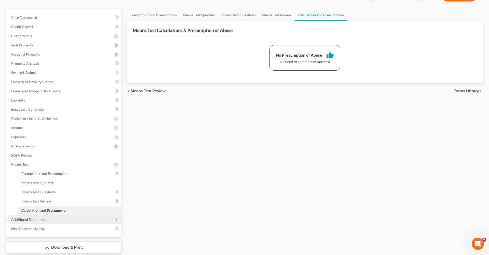
click at [34, 220] on span "Additional Documents" at bounding box center [29, 219] width 36 height 4
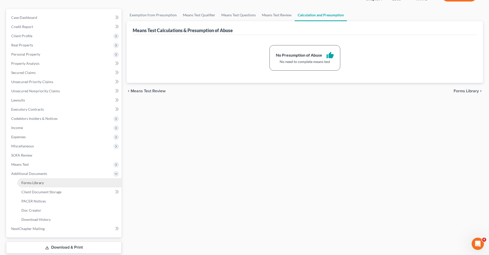
click at [40, 181] on span "Forms Library" at bounding box center [32, 182] width 22 height 4
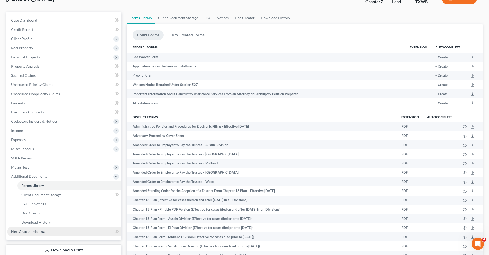
scroll to position [50, 0]
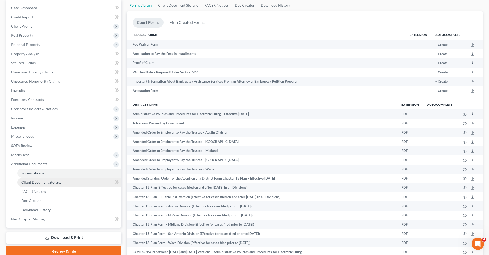
click at [49, 183] on span "Client Document Storage" at bounding box center [41, 182] width 40 height 4
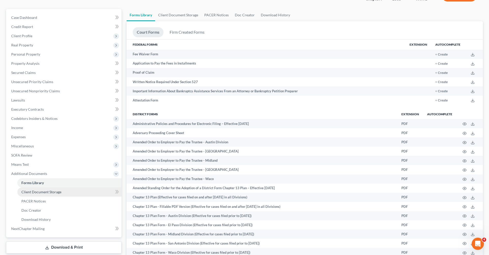
select select "10"
select select "0"
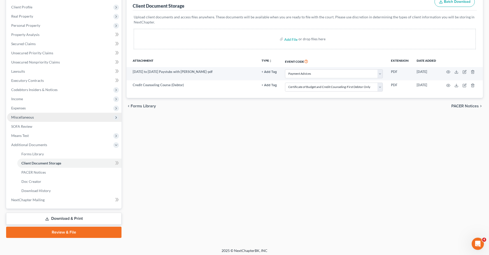
scroll to position [67, 0]
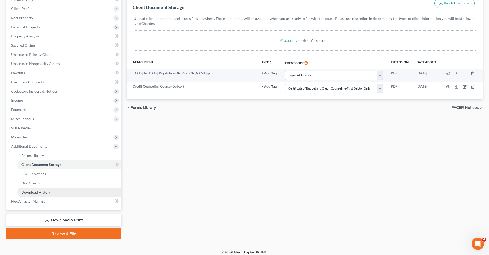
click at [39, 191] on span "Download History" at bounding box center [35, 192] width 29 height 4
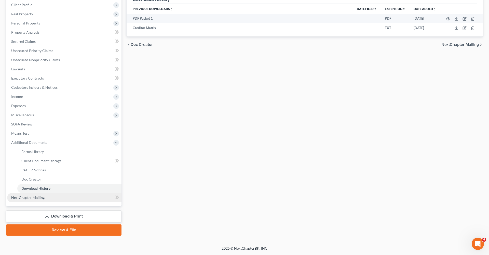
scroll to position [71, 0]
click at [46, 165] on ul "Forms Library Client Document Storage PACER Notices Doc Form Fields Doc Creator…" at bounding box center [64, 170] width 114 height 46
click at [39, 162] on span "Client Document Storage" at bounding box center [41, 160] width 40 height 4
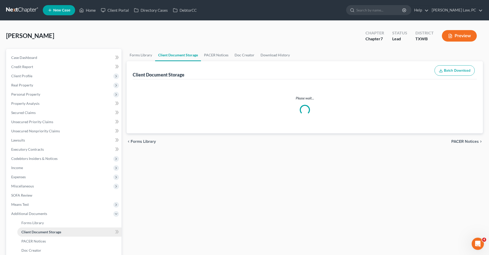
select select "10"
select select "0"
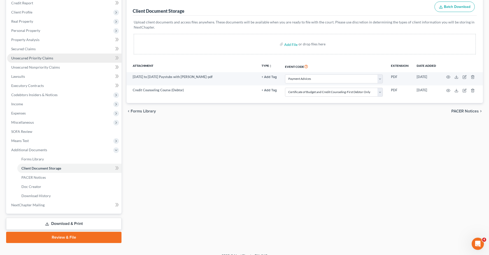
scroll to position [64, 0]
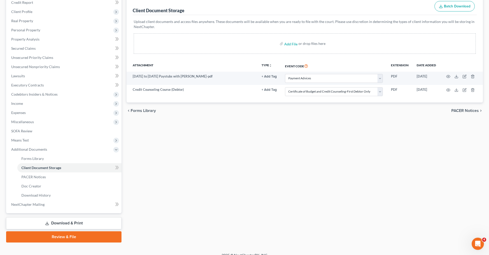
click at [68, 237] on link "Review & File" at bounding box center [63, 236] width 115 height 11
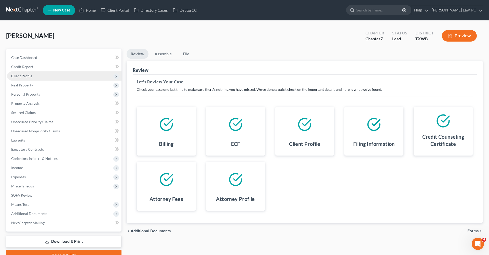
click at [21, 75] on span "Client Profile" at bounding box center [21, 76] width 21 height 4
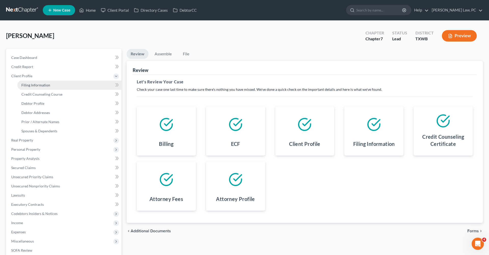
click at [34, 85] on span "Filing Information" at bounding box center [35, 85] width 29 height 4
select select "1"
select select "0"
select select "80"
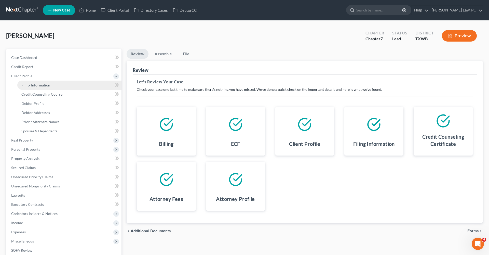
select select "1"
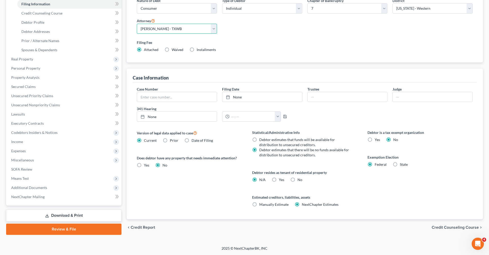
scroll to position [81, 0]
click at [77, 229] on link "Review & File" at bounding box center [63, 228] width 115 height 11
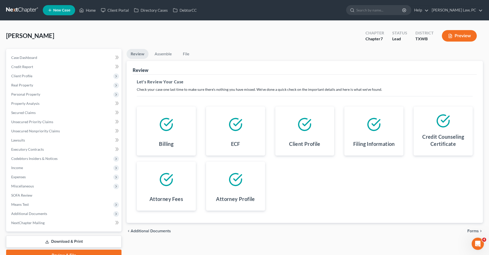
click at [473, 230] on span "Forms" at bounding box center [472, 231] width 11 height 4
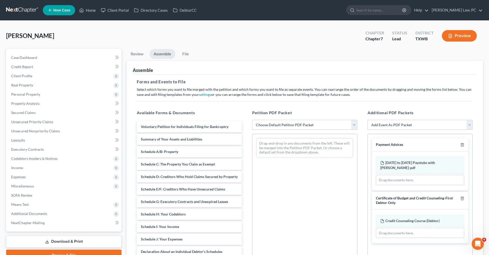
select select "2"
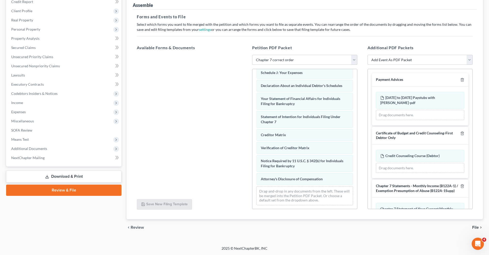
scroll to position [65, 0]
click at [471, 228] on div "chevron_left Review File chevron_right" at bounding box center [305, 227] width 356 height 16
click at [476, 228] on span "File" at bounding box center [475, 227] width 7 height 4
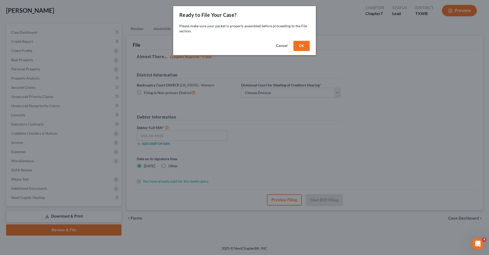
scroll to position [25, 0]
click at [303, 48] on button "OK" at bounding box center [301, 46] width 16 height 10
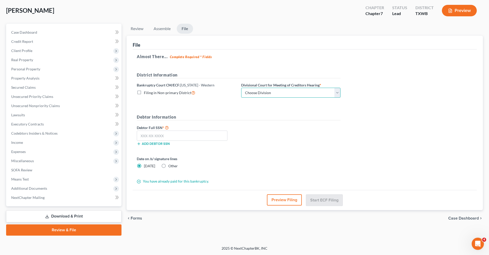
select select "0"
click at [168, 166] on label "Other" at bounding box center [172, 165] width 9 height 5
click at [170, 166] on input "Other" at bounding box center [171, 164] width 3 height 3
radio input "true"
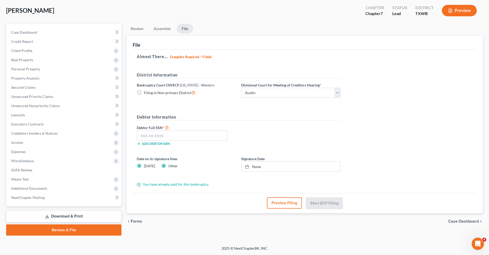
radio input "false"
click at [256, 165] on link "None" at bounding box center [290, 166] width 99 height 10
click at [153, 138] on input "text" at bounding box center [182, 135] width 91 height 10
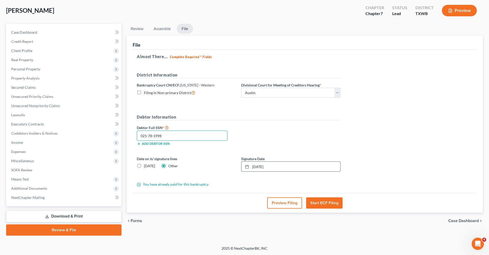
drag, startPoint x: 168, startPoint y: 135, endPoint x: 123, endPoint y: 135, distance: 44.8
click at [123, 135] on div "Petition Navigation Case Dashboard Payments Invoices Payments Payments Credit R…" at bounding box center [245, 130] width 482 height 212
type input "021-78-1998"
click at [21, 50] on span "Client Profile" at bounding box center [21, 50] width 21 height 4
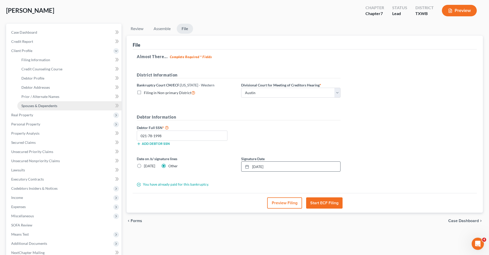
click at [40, 104] on span "Spouses & Dependents" at bounding box center [39, 105] width 36 height 4
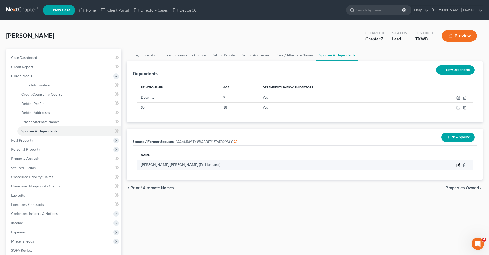
click at [458, 163] on icon "button" at bounding box center [458, 164] width 3 height 3
select select "8"
select select "45"
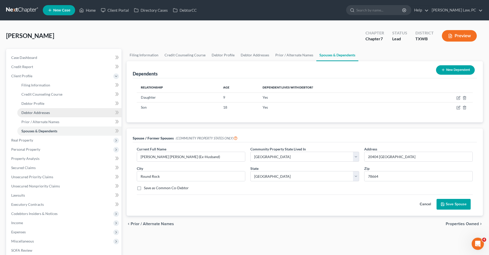
click at [40, 111] on span "Debtor Addresses" at bounding box center [35, 112] width 29 height 4
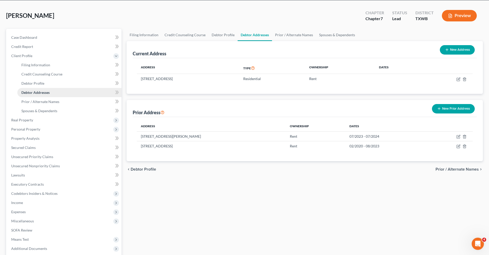
scroll to position [23, 0]
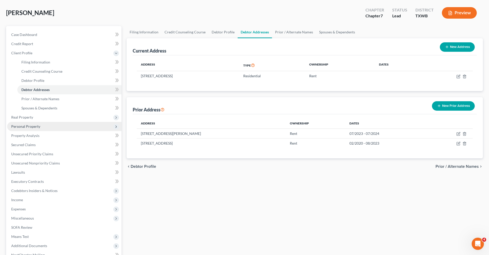
click at [30, 126] on span "Personal Property" at bounding box center [25, 126] width 29 height 4
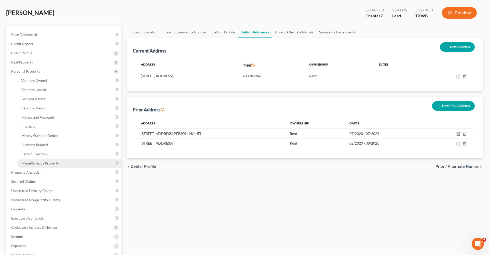
click at [36, 163] on span "Miscellaneous Property" at bounding box center [40, 163] width 38 height 4
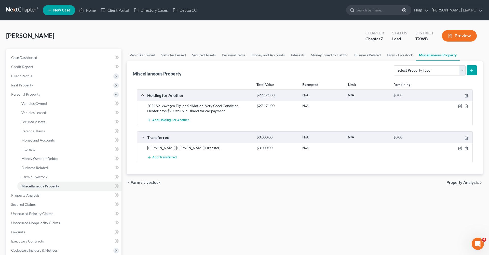
click at [460, 103] on div at bounding box center [454, 105] width 36 height 5
click at [460, 107] on icon "button" at bounding box center [460, 106] width 4 height 4
select select "45"
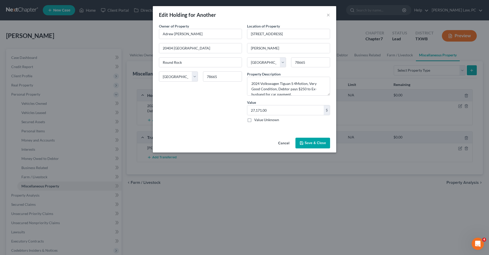
click at [314, 144] on button "Save & Close" at bounding box center [312, 143] width 35 height 11
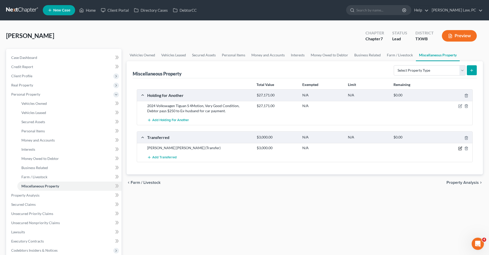
click at [459, 148] on icon "button" at bounding box center [460, 148] width 4 height 4
select select "Ordinary (within 2 years)"
select select "45"
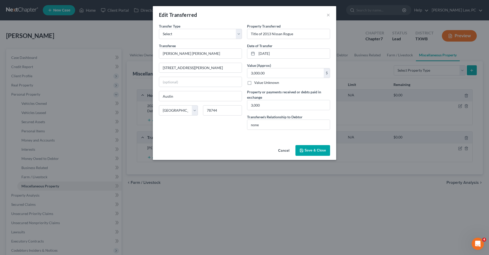
click at [313, 148] on button "Save & Close" at bounding box center [312, 150] width 35 height 11
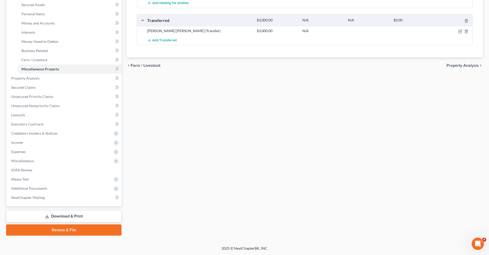
scroll to position [117, 0]
click at [59, 231] on link "Review & File" at bounding box center [63, 229] width 115 height 11
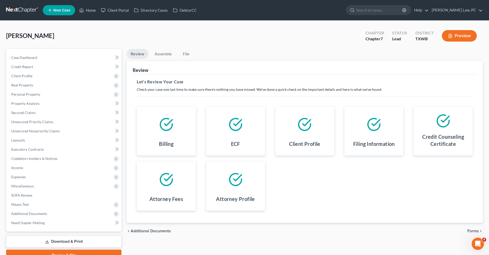
click at [476, 229] on span "Forms" at bounding box center [472, 231] width 11 height 4
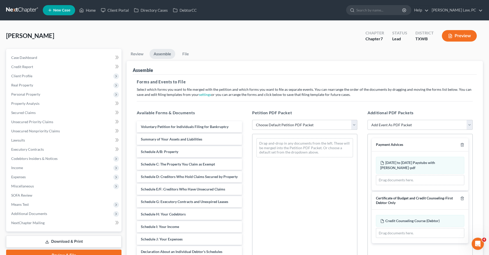
select select "2"
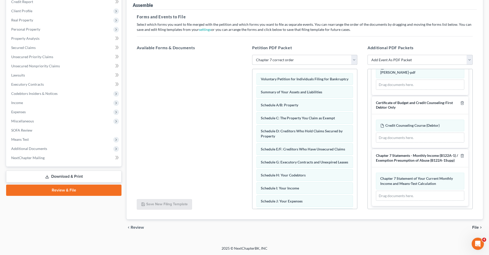
scroll to position [65, 0]
click at [475, 228] on span "File" at bounding box center [475, 227] width 7 height 4
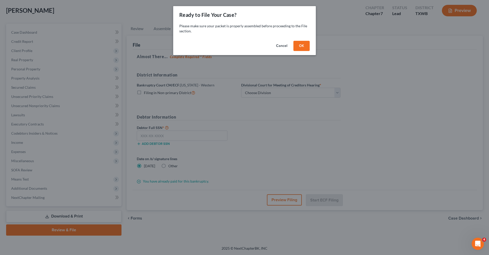
click at [299, 49] on button "OK" at bounding box center [301, 46] width 16 height 10
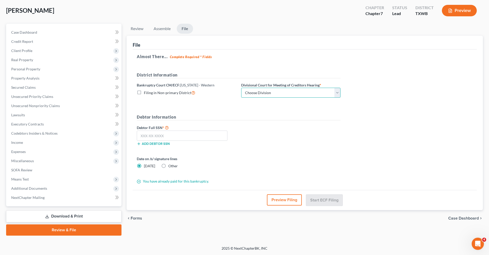
select select "0"
click at [168, 166] on label "Other" at bounding box center [172, 165] width 9 height 5
click at [170, 166] on input "Other" at bounding box center [171, 164] width 3 height 3
radio input "true"
radio input "false"
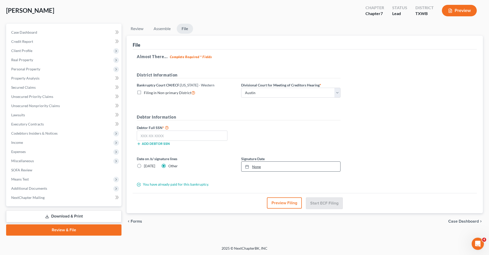
click at [276, 168] on link "None" at bounding box center [290, 166] width 99 height 10
click at [176, 136] on input "text" at bounding box center [182, 135] width 91 height 10
paste input "021-78-1998"
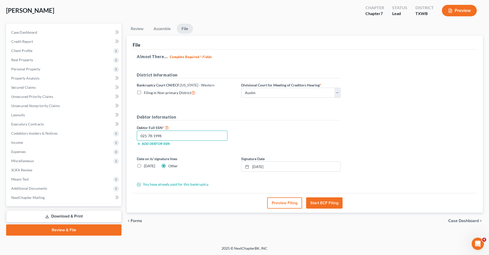
type input "021-78-1998"
click at [313, 133] on div "Debtor Full SSN * 021-78-1998 Add debtor SSN" at bounding box center [238, 136] width 209 height 25
click at [324, 204] on button "Start ECF Filing" at bounding box center [324, 202] width 36 height 11
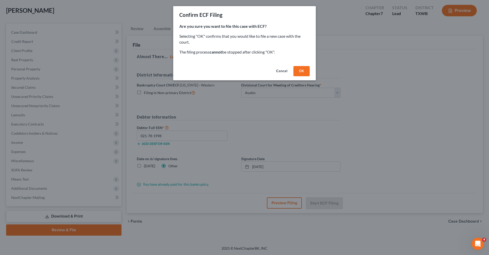
click at [304, 69] on button "OK" at bounding box center [301, 71] width 16 height 10
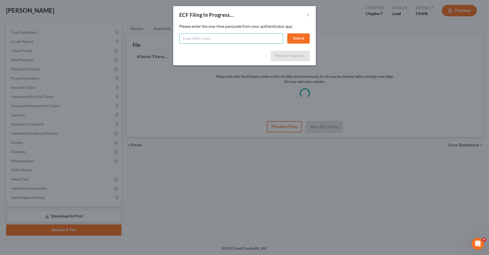
click at [222, 38] on input "text" at bounding box center [231, 38] width 104 height 10
type input "343527"
click at [303, 39] on button "Submit" at bounding box center [298, 38] width 22 height 10
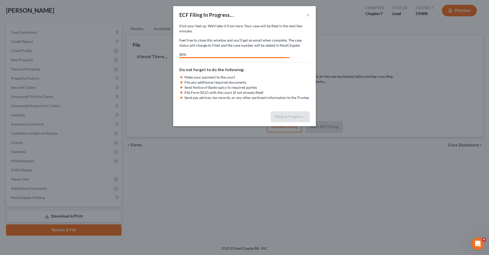
select select "0"
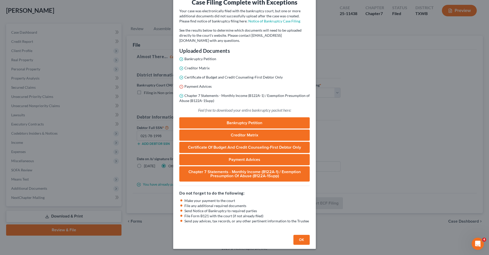
click at [299, 244] on button "OK" at bounding box center [301, 240] width 16 height 10
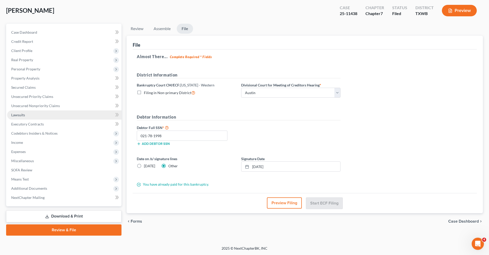
click at [26, 115] on link "Lawsuits" at bounding box center [64, 114] width 114 height 9
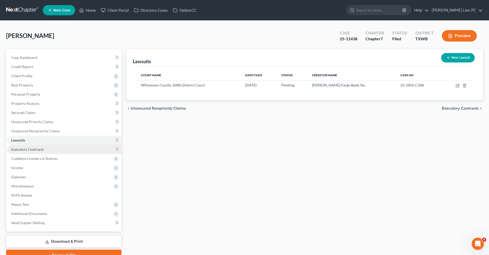
click at [25, 150] on span "Executory Contracts" at bounding box center [27, 149] width 33 height 4
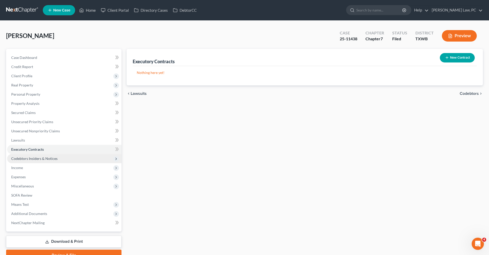
click at [40, 162] on span "Codebtors Insiders & Notices" at bounding box center [64, 158] width 114 height 9
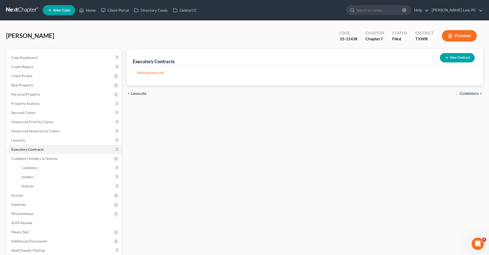
click at [21, 7] on link at bounding box center [22, 10] width 33 height 9
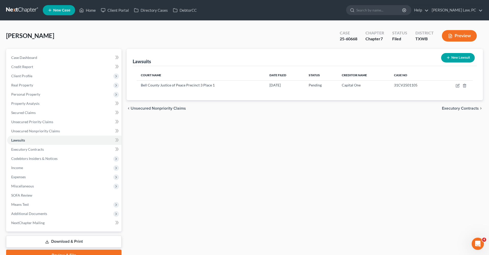
click at [22, 9] on link at bounding box center [22, 10] width 33 height 9
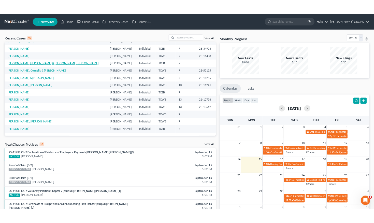
scroll to position [35, 0]
